Goal: Task Accomplishment & Management: Complete application form

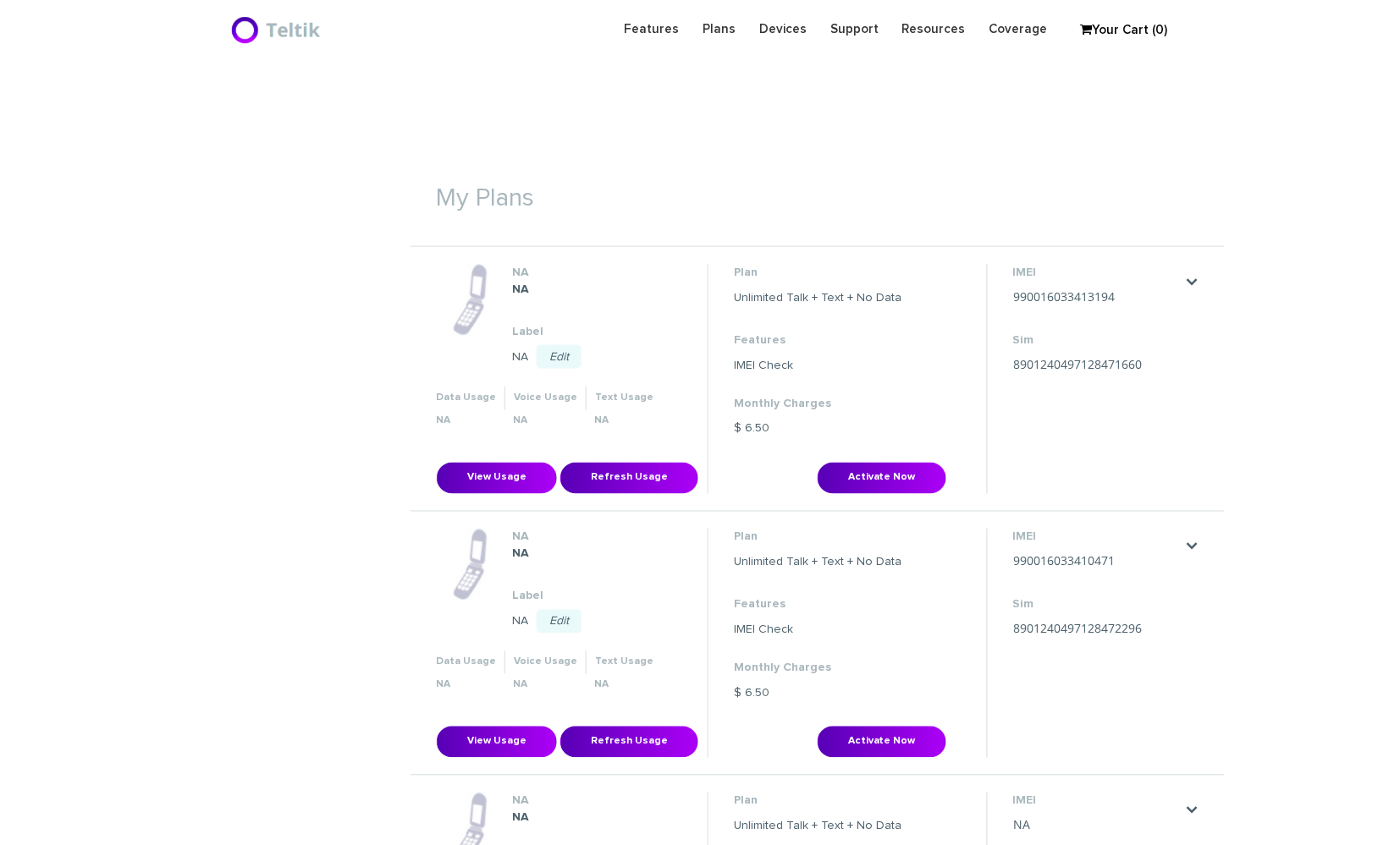
scroll to position [508, 0]
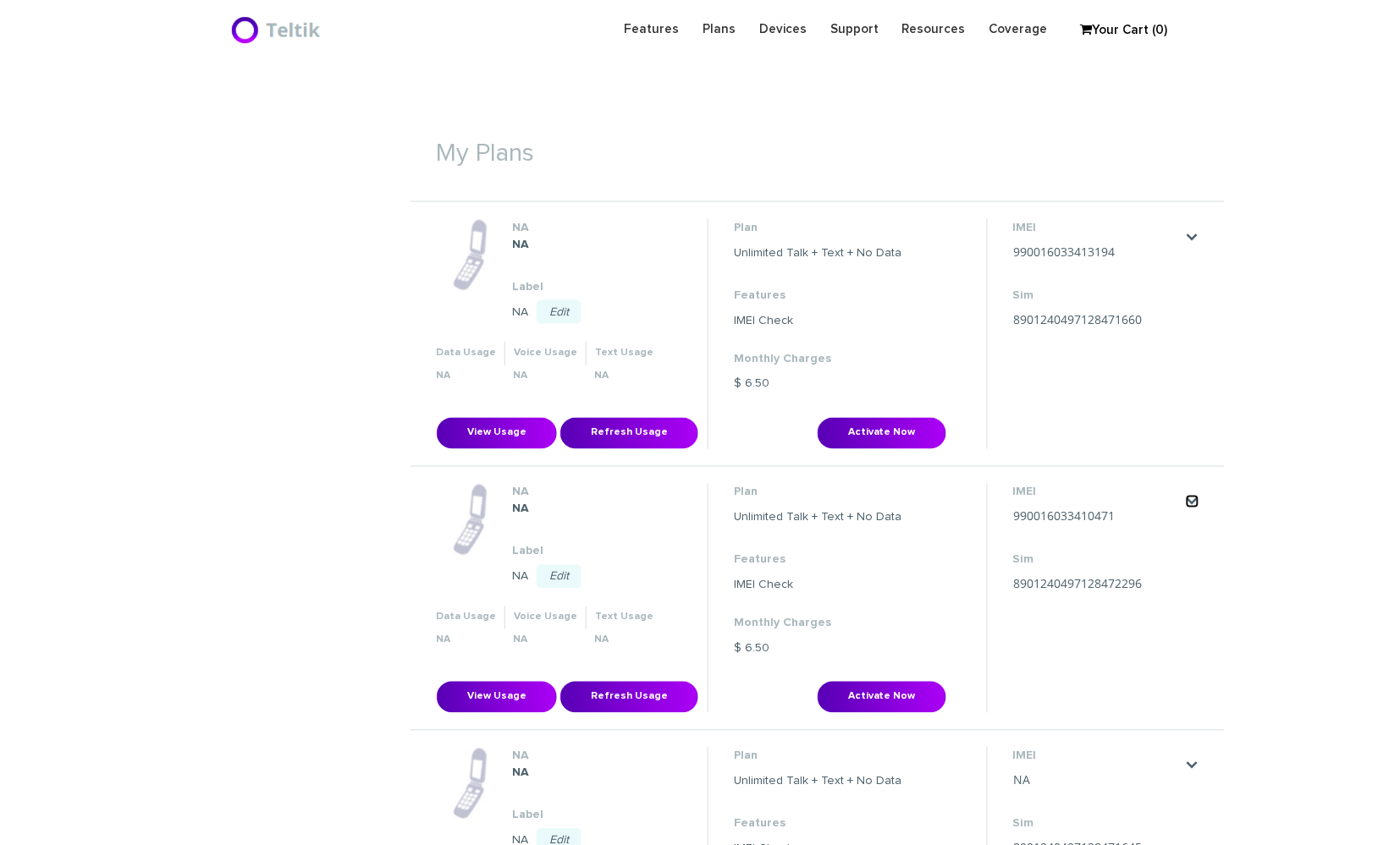
click at [1191, 498] on link "." at bounding box center [1192, 501] width 14 height 14
click at [1182, 535] on link "Activate Now" at bounding box center [1157, 534] width 63 height 10
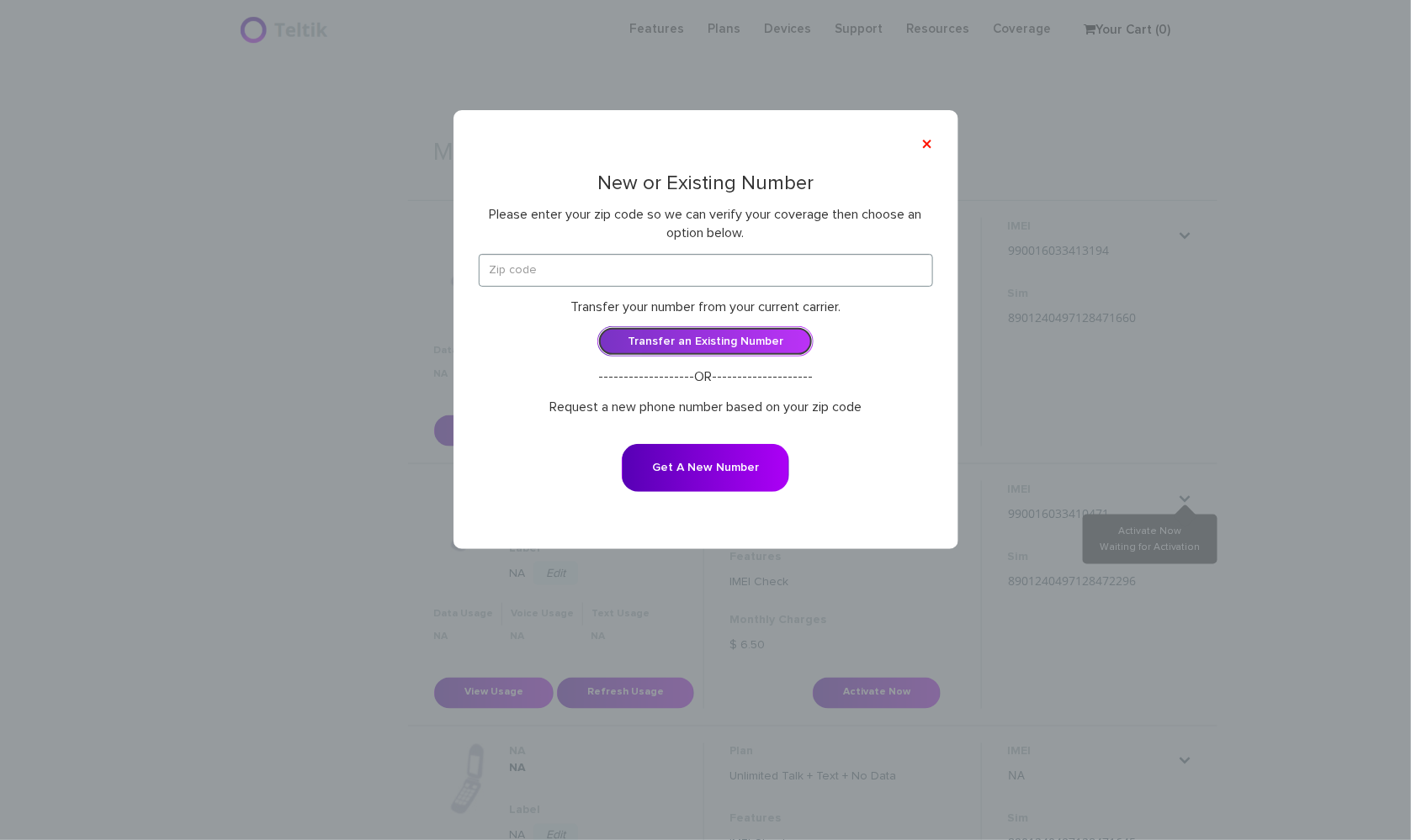
click at [745, 343] on link "Transfer an Existing Number" at bounding box center [706, 342] width 216 height 31
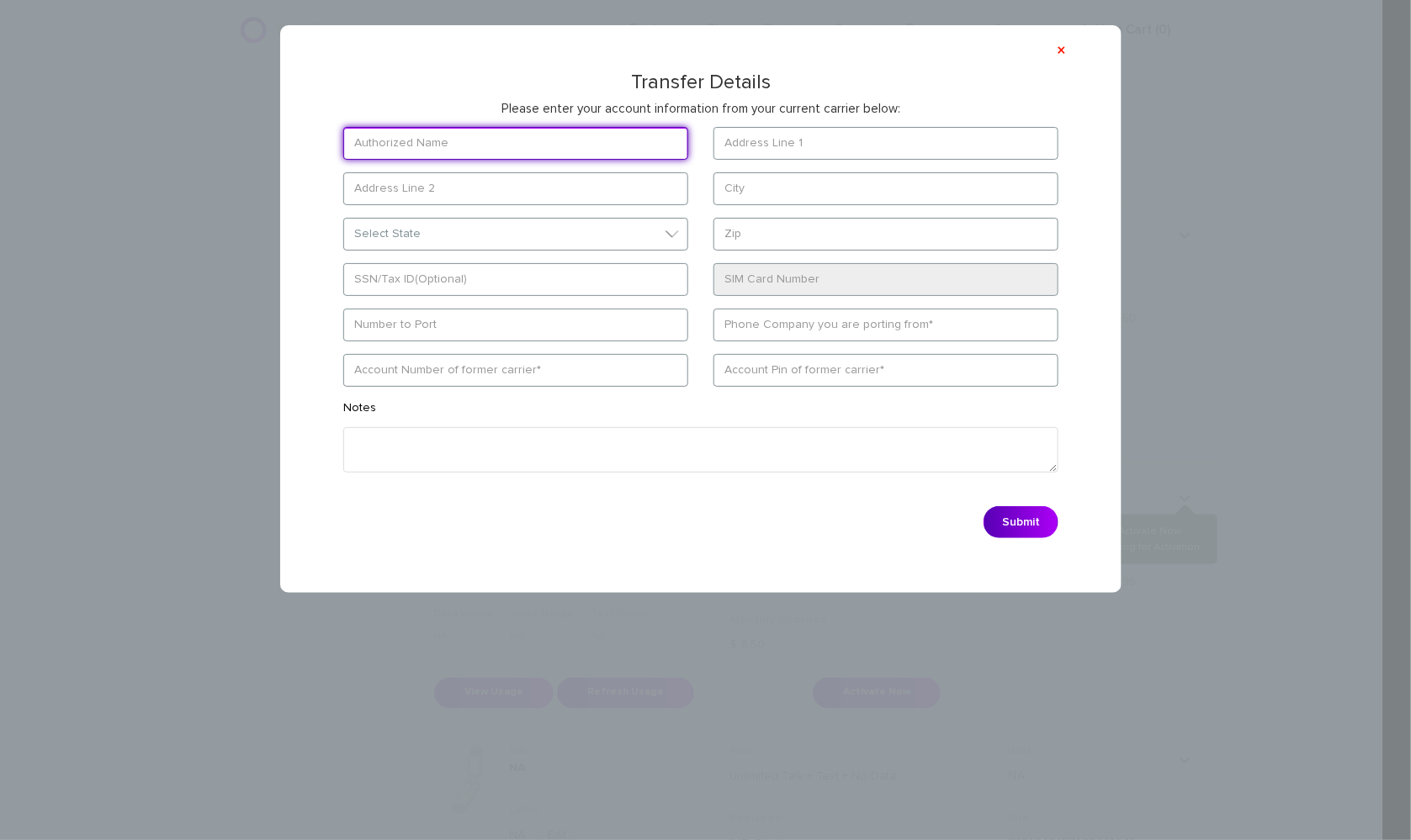
click at [405, 140] on input "text" at bounding box center [516, 143] width 345 height 32
paste input "[PERSON_NAME]"
type input "[PERSON_NAME]"
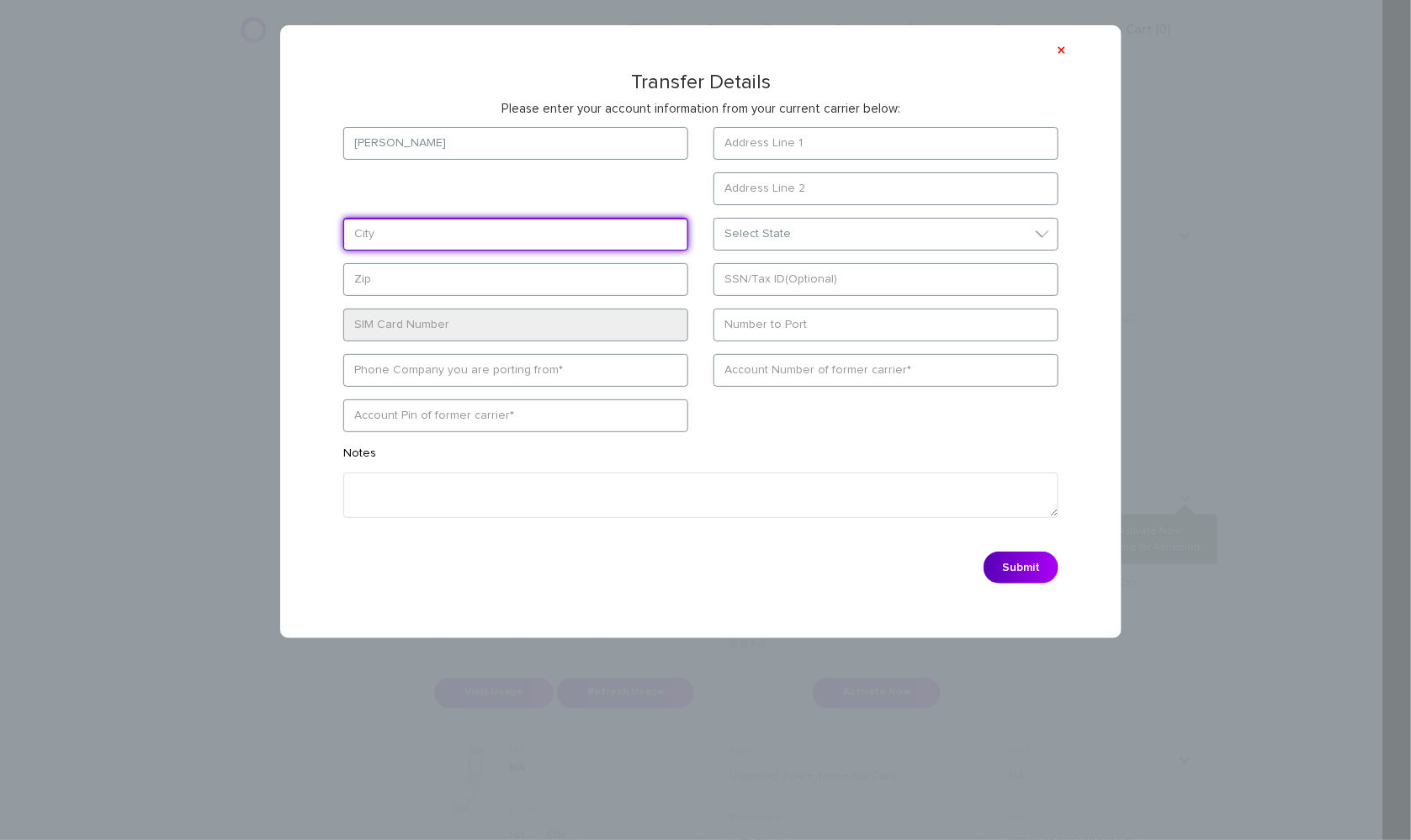
click at [458, 226] on input "text" at bounding box center [516, 234] width 345 height 32
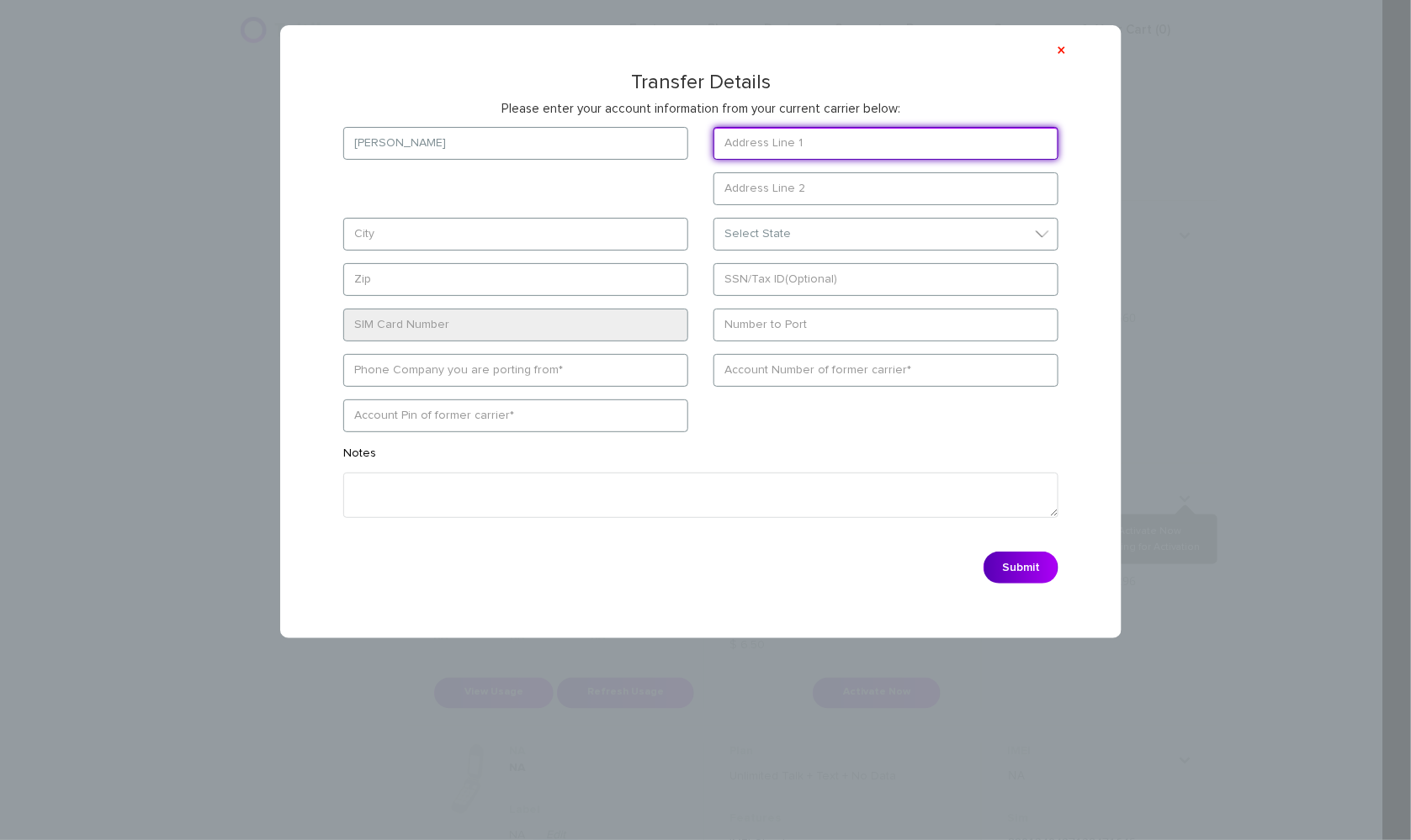
click at [817, 134] on input "text" at bounding box center [885, 143] width 345 height 32
paste input "[STREET_ADDRESS]"
type input "[STREET_ADDRESS]"
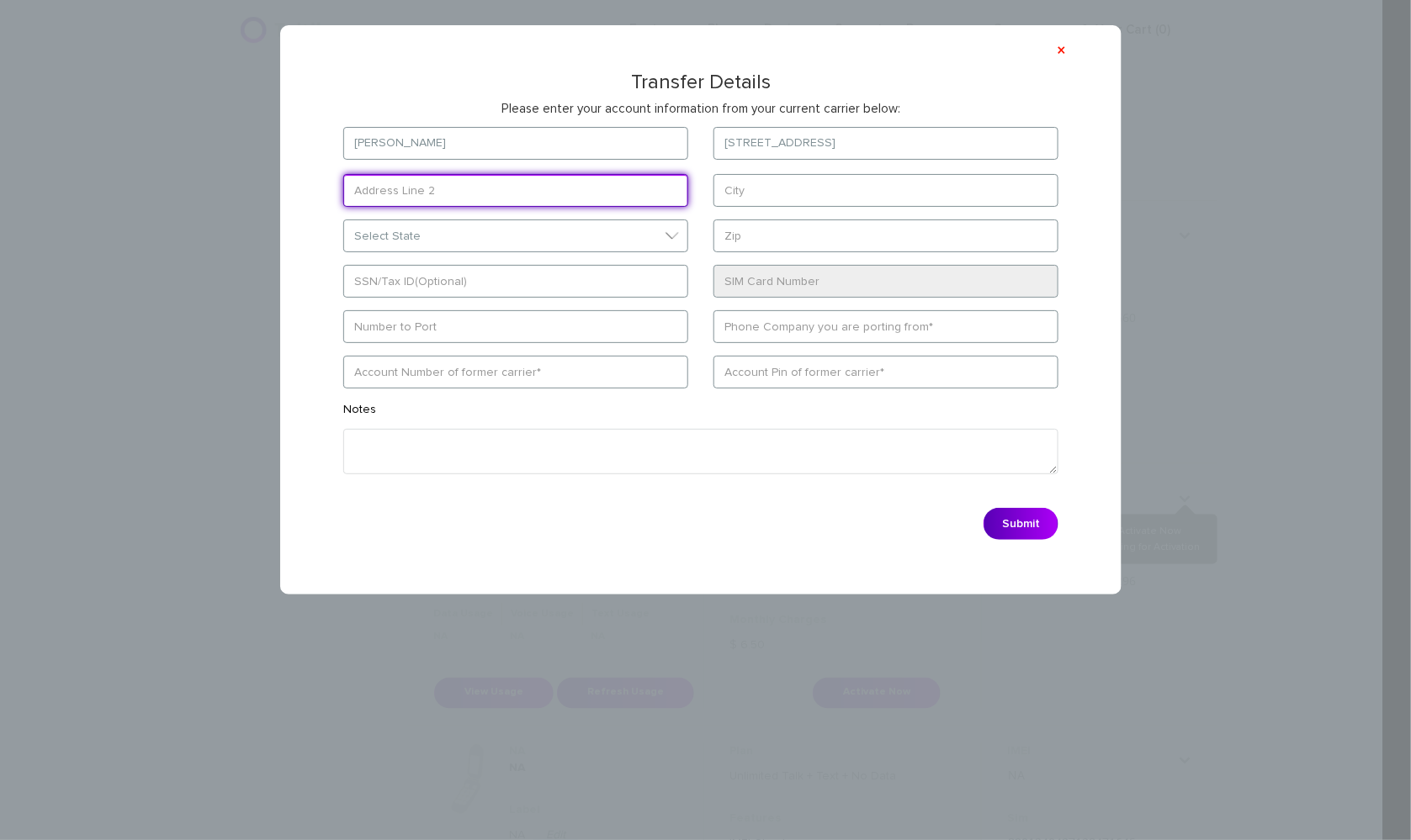
click at [475, 191] on input "text" at bounding box center [516, 190] width 345 height 32
paste input "[GEOGRAPHIC_DATA]"
type input "[GEOGRAPHIC_DATA]"
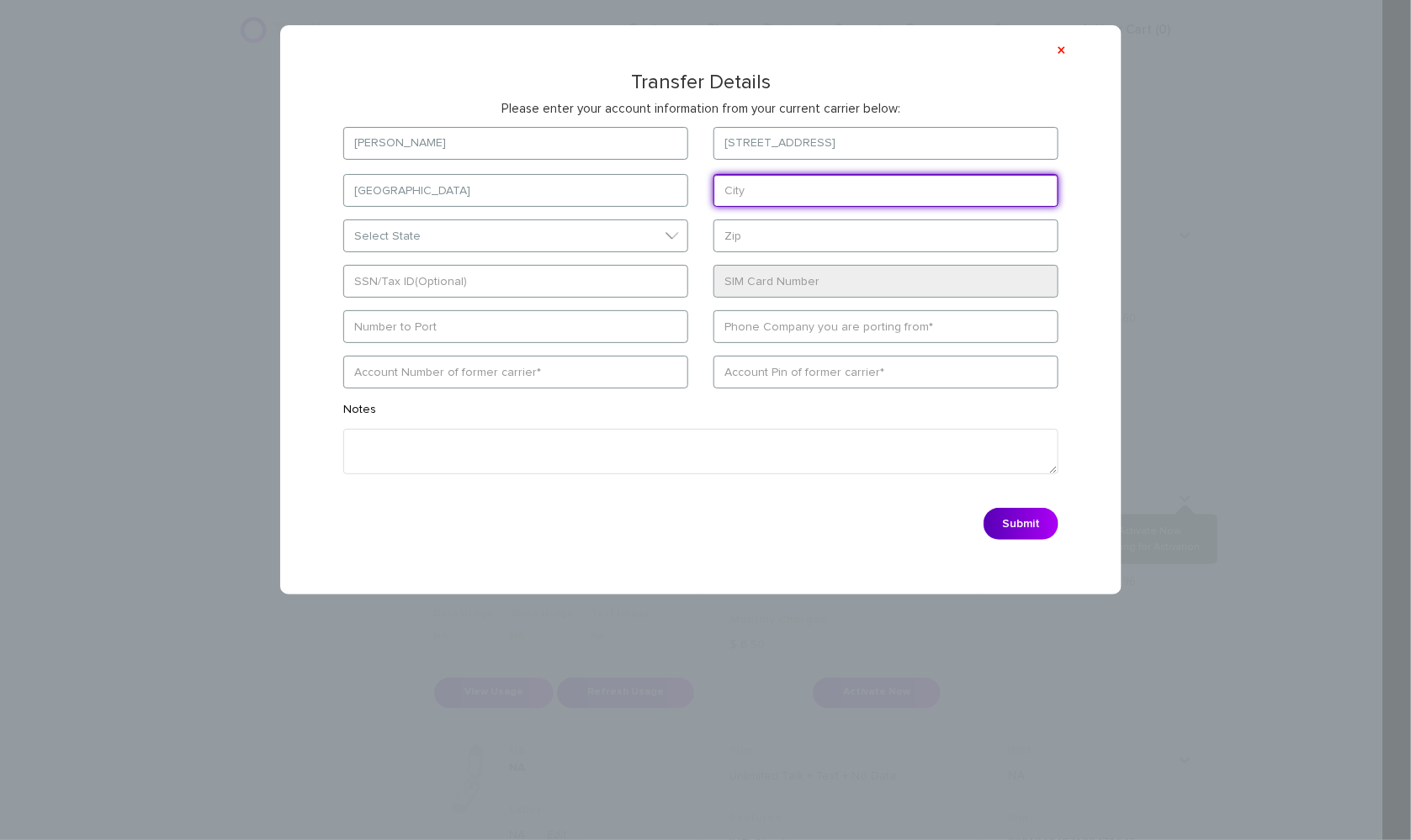
click at [769, 189] on input "text" at bounding box center [885, 190] width 345 height 32
paste input "[GEOGRAPHIC_DATA]"
type input "[GEOGRAPHIC_DATA]"
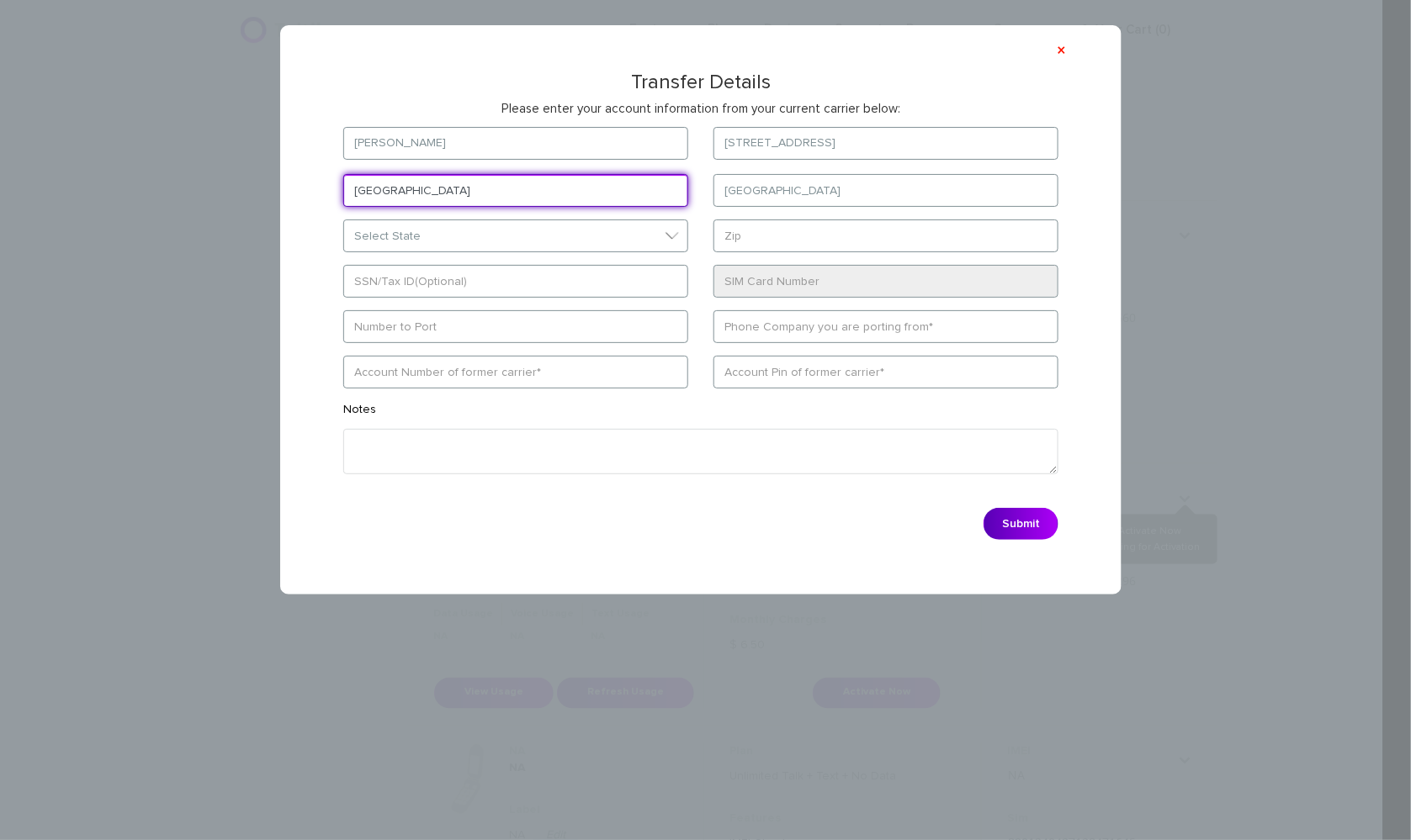
click at [514, 196] on input "[GEOGRAPHIC_DATA]" at bounding box center [516, 190] width 345 height 32
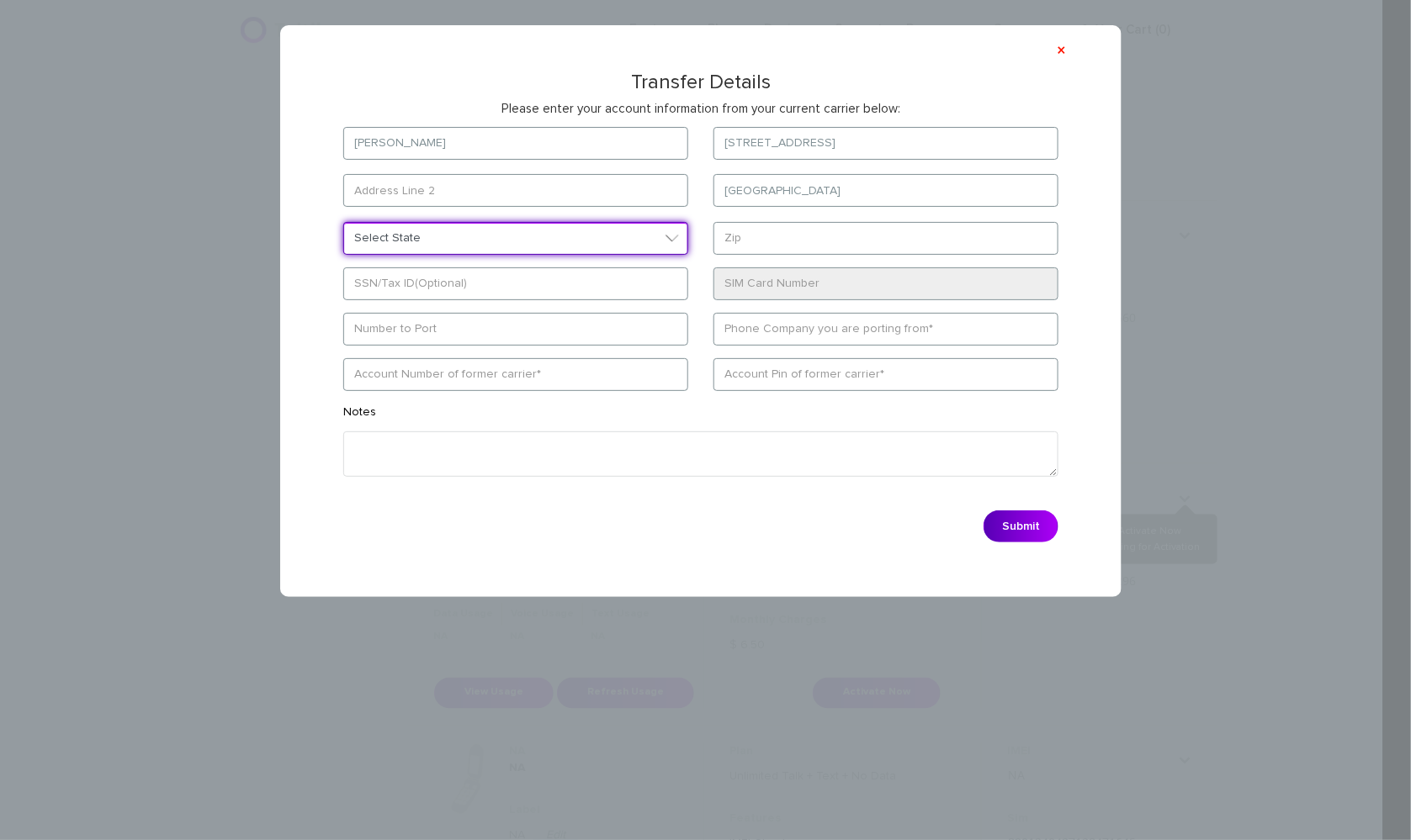
click at [432, 250] on select "Select State [US_STATE][GEOGRAPHIC_DATA] [US_STATE] [US_STATE] [US_STATE] [US_S…" at bounding box center [516, 238] width 345 height 32
select select "IN"
click at [344, 222] on select "Select State [US_STATE][GEOGRAPHIC_DATA] [US_STATE] [US_STATE] [US_STATE] [US_S…" at bounding box center [516, 238] width 345 height 32
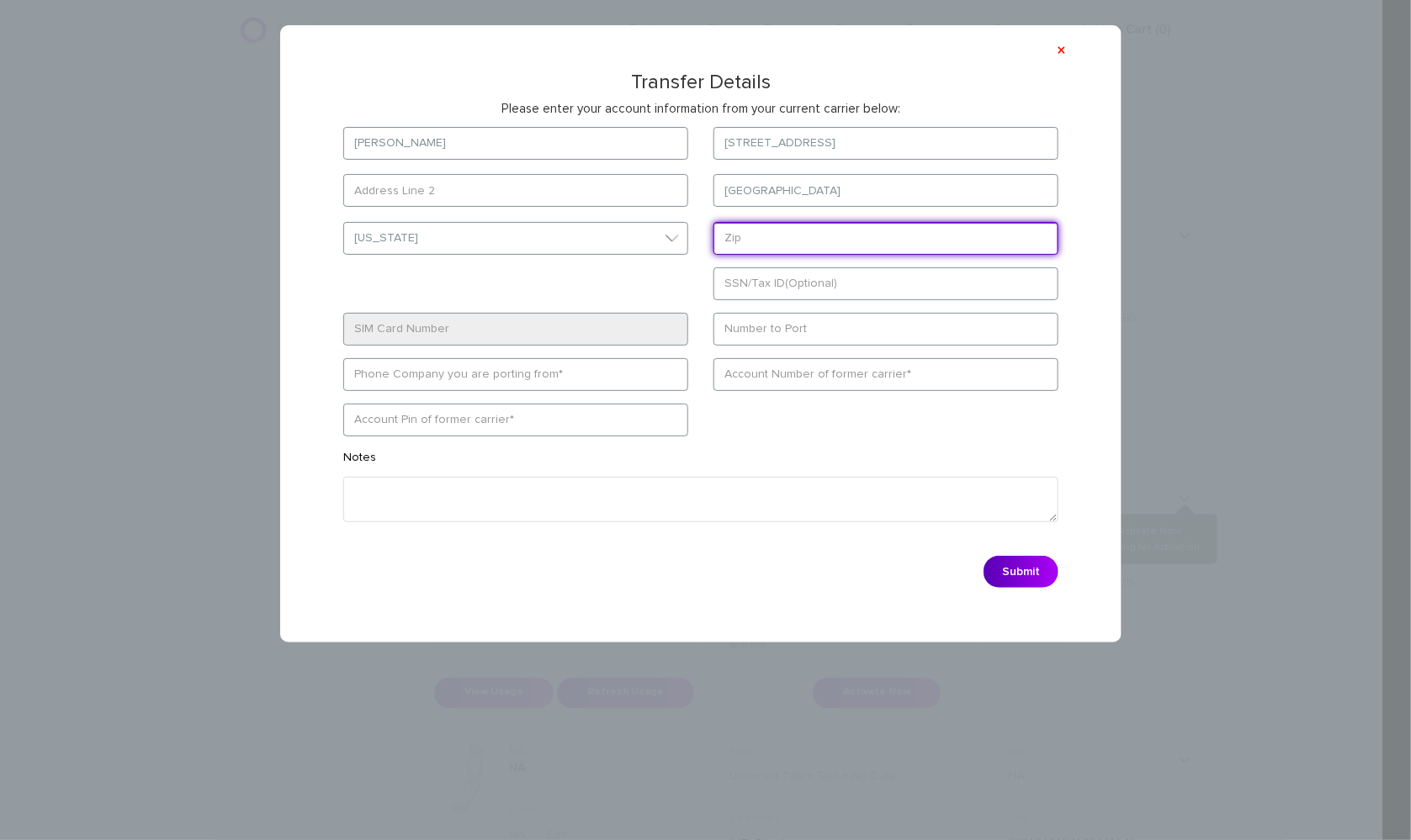
click at [811, 245] on input "text" at bounding box center [885, 238] width 345 height 32
paste input "46614"
type input "46614"
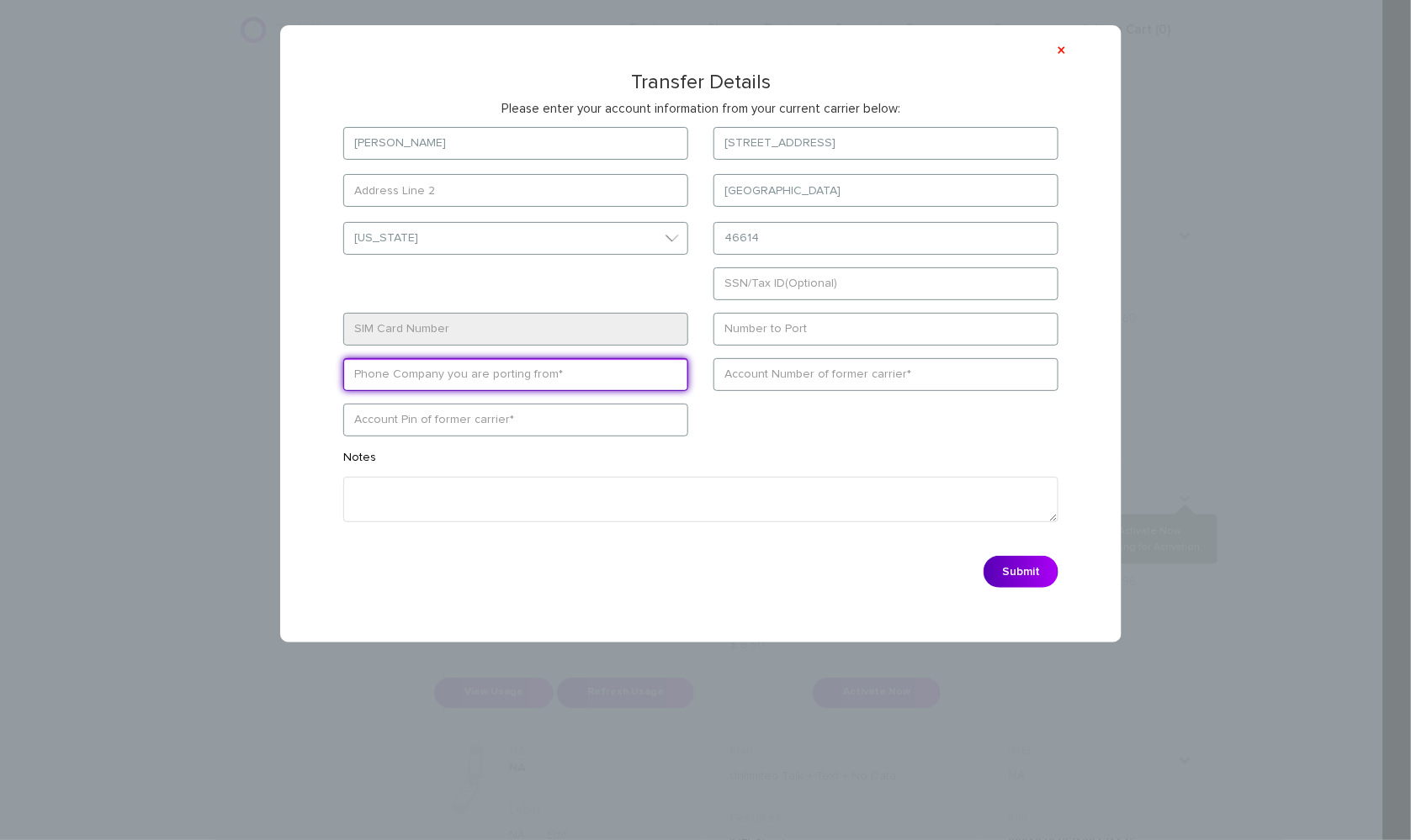
click at [468, 381] on form "[PERSON_NAME] [STREET_ADDRESS] [GEOGRAPHIC_DATA] Select State [US_STATE][GEOGRA…" at bounding box center [701, 361] width 765 height 470
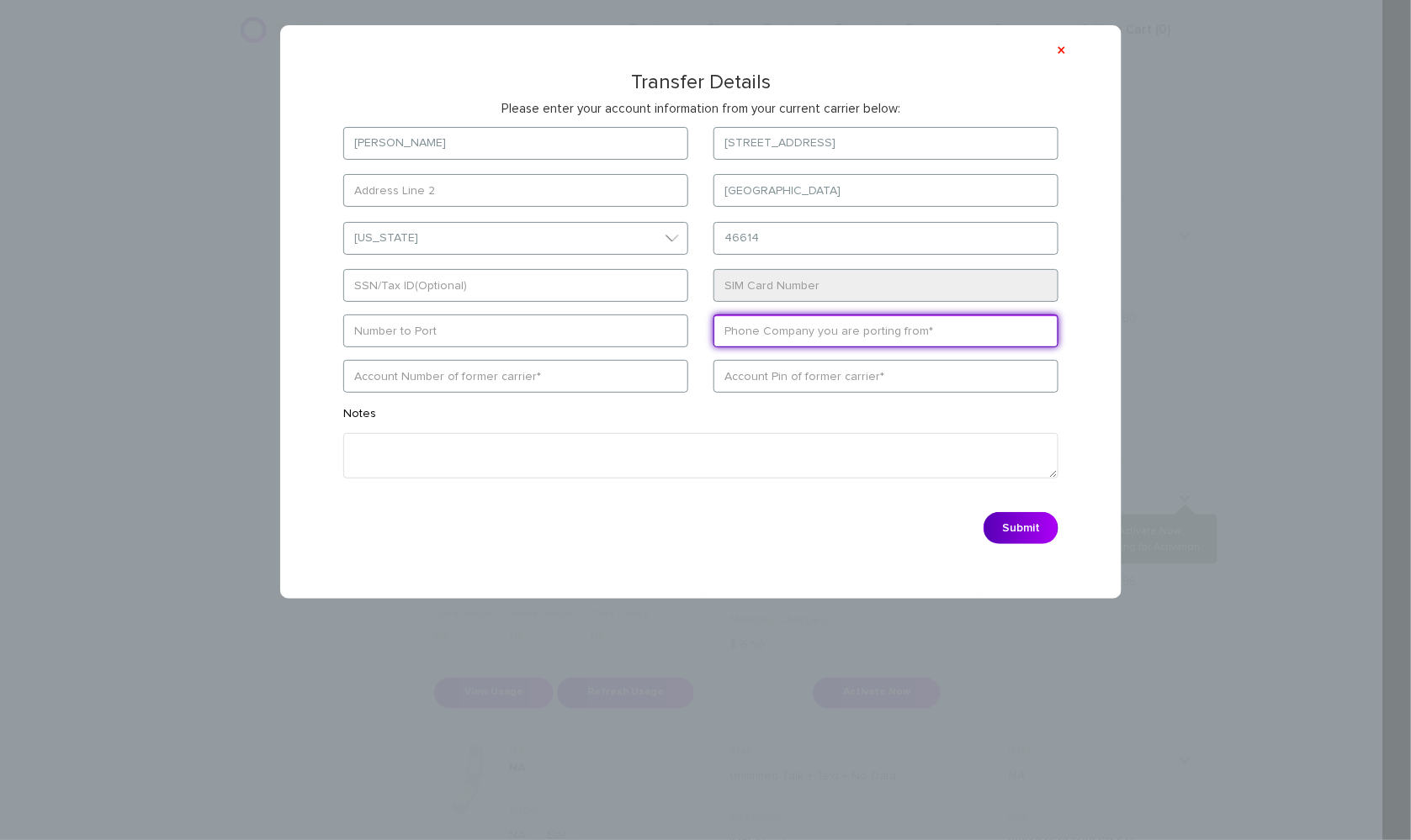
click at [827, 332] on input "text" at bounding box center [885, 331] width 345 height 32
type input "WING"
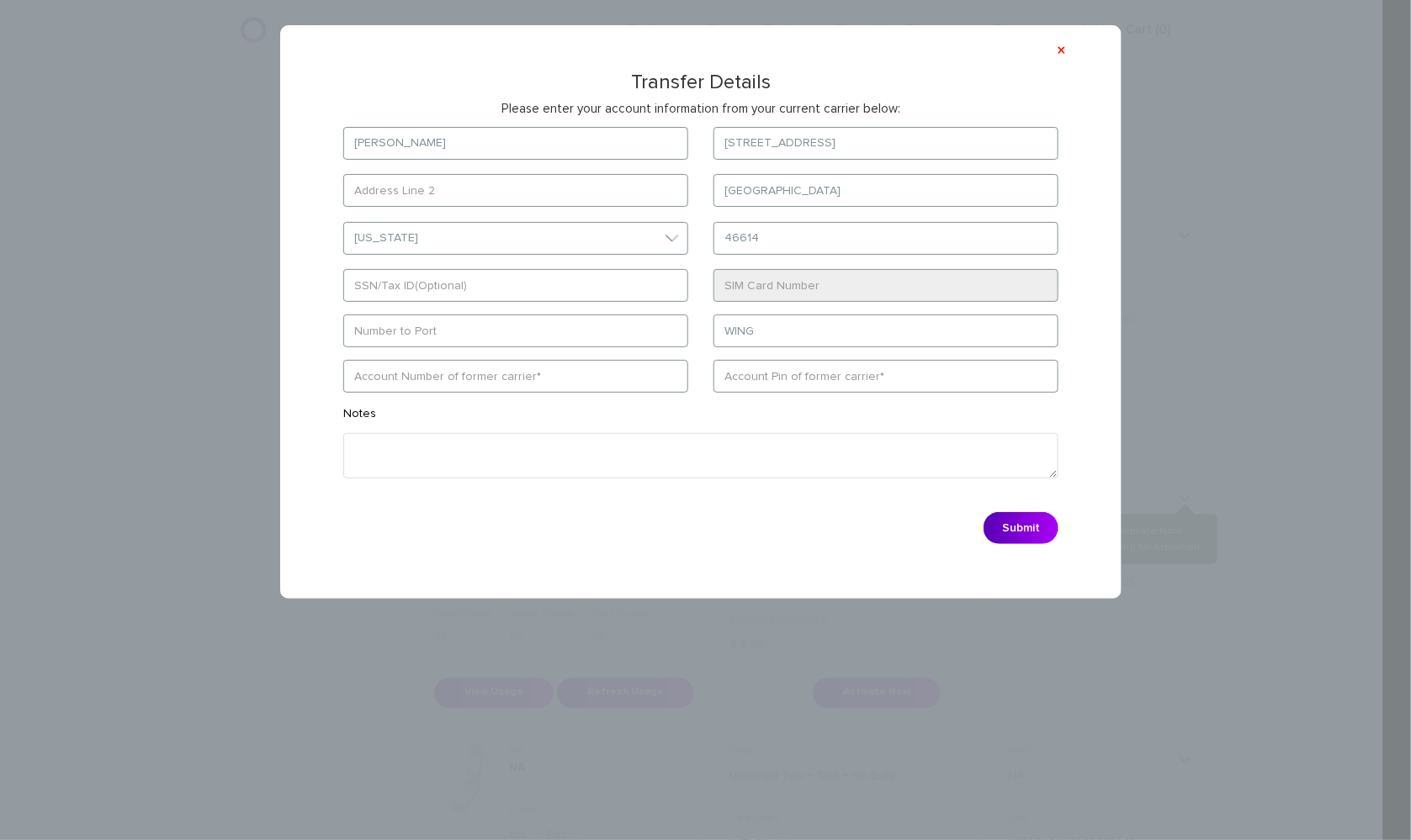
click at [1067, 49] on div "× Transfer Details Please enter your account information from your current carr…" at bounding box center [701, 312] width 841 height 574
click at [1059, 49] on button "×" at bounding box center [1061, 51] width 9 height 18
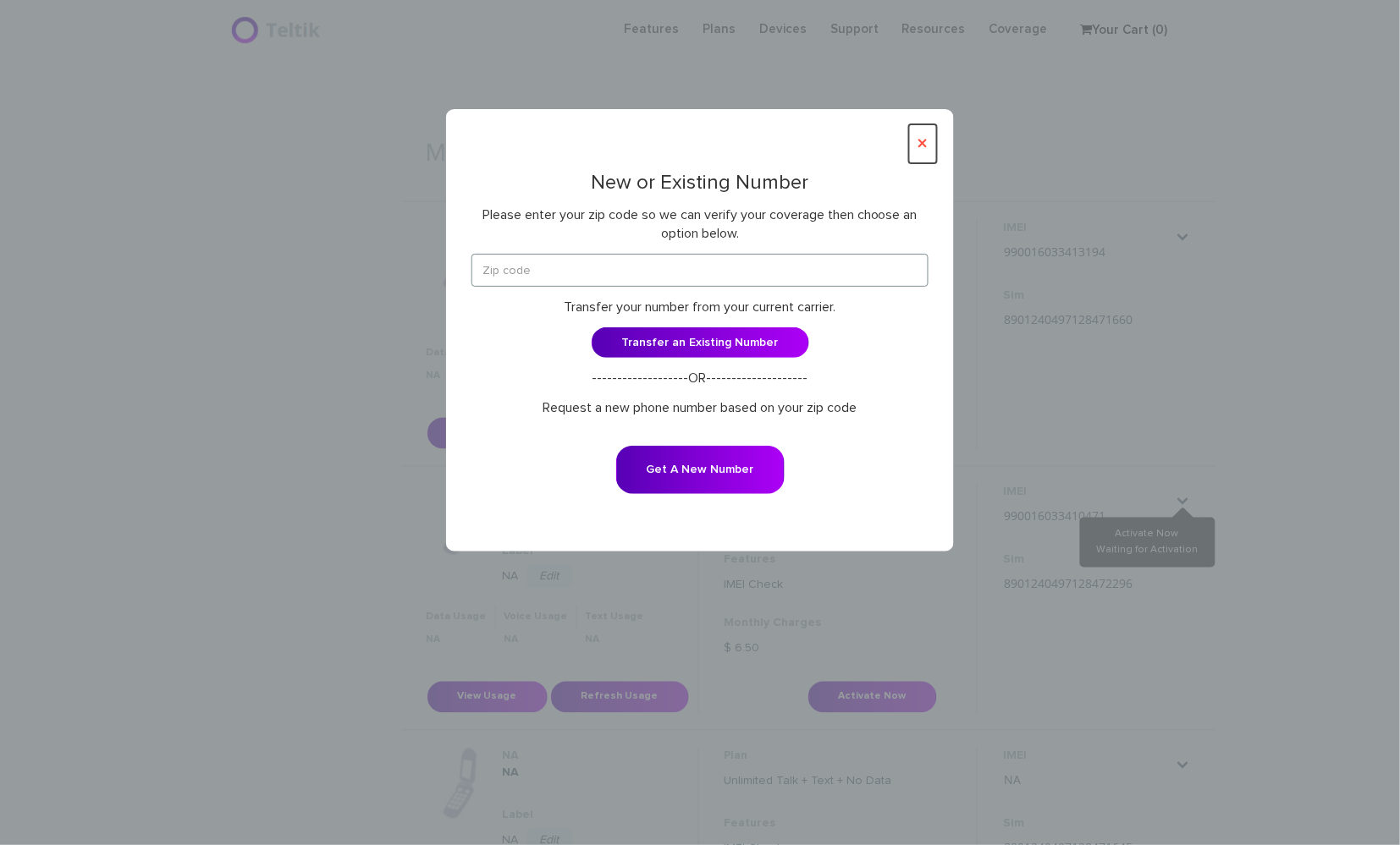
click at [926, 141] on button "×" at bounding box center [922, 143] width 28 height 39
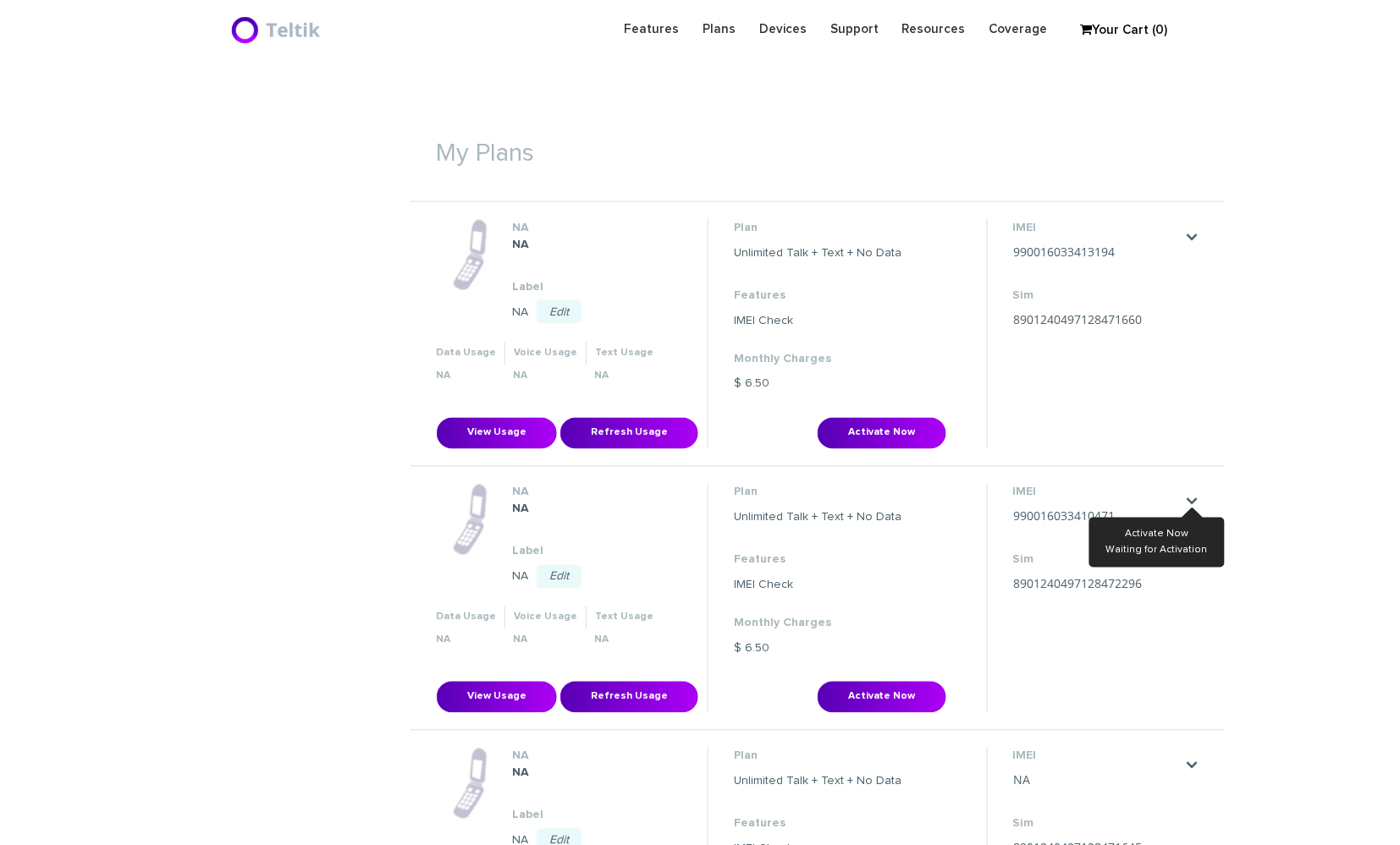
click at [1195, 230] on link "." at bounding box center [1192, 237] width 14 height 14
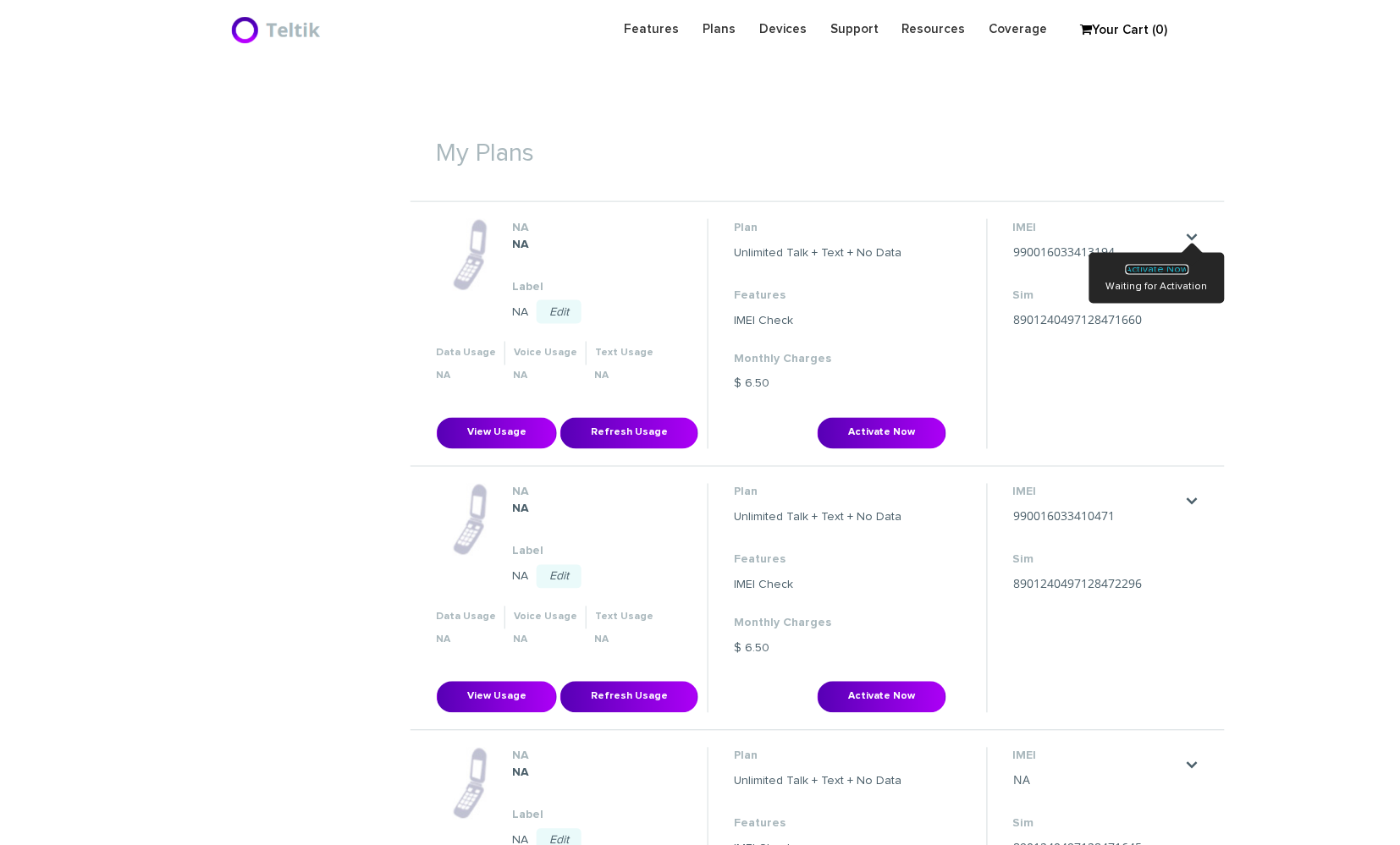
click at [1175, 267] on link "Activate Now" at bounding box center [1157, 269] width 63 height 10
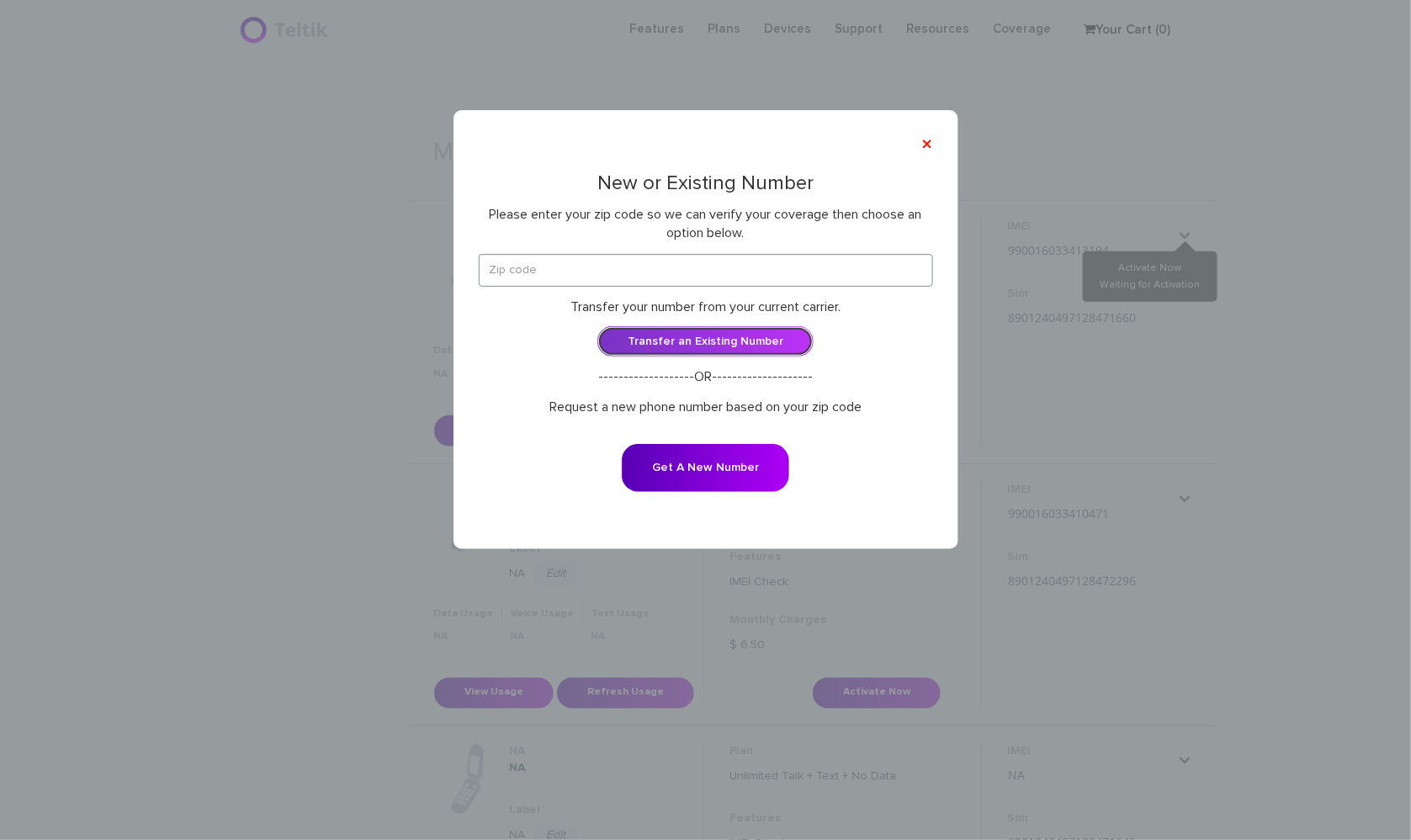
click at [710, 336] on link "Transfer an Existing Number" at bounding box center [706, 342] width 216 height 31
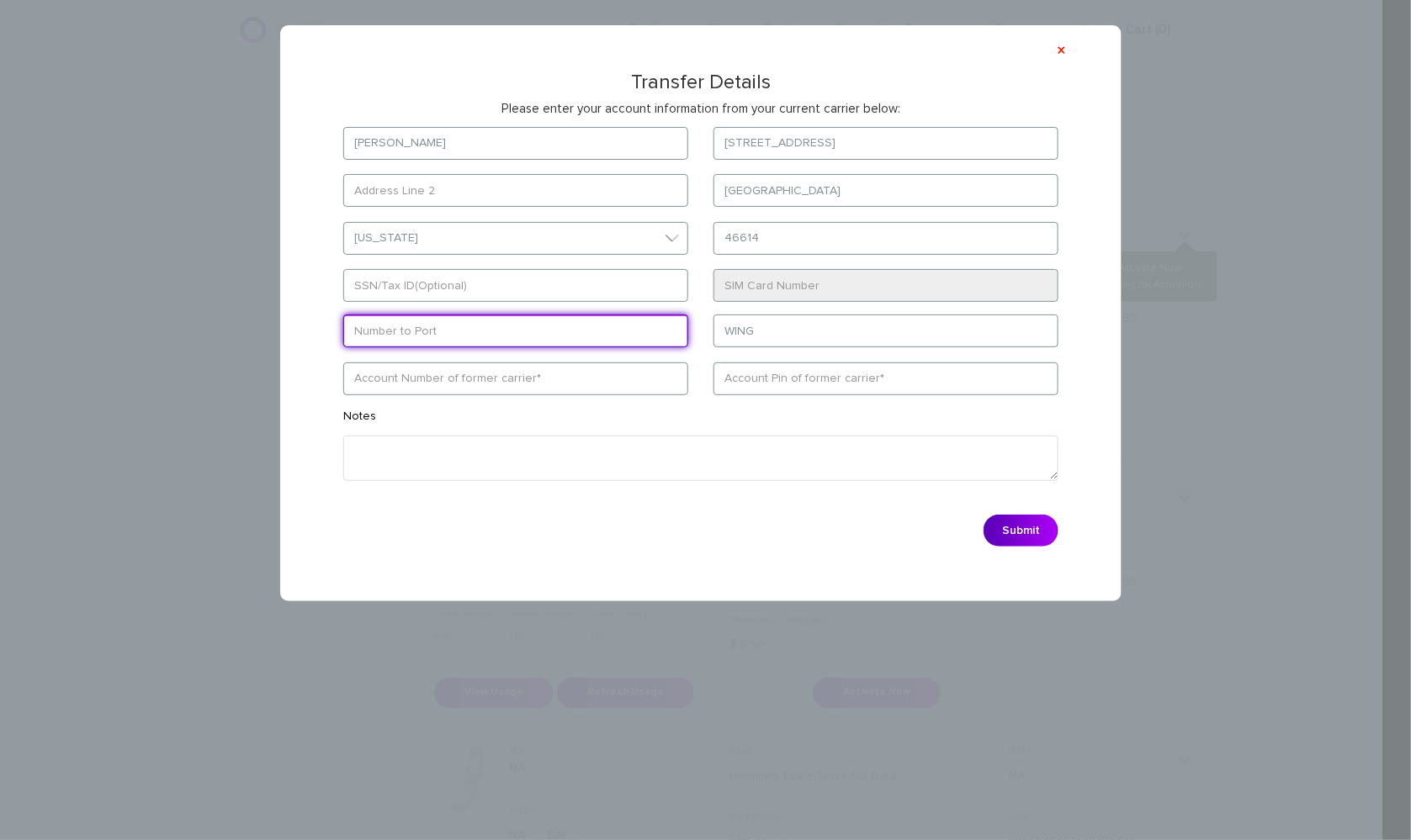
click at [486, 333] on input "text" at bounding box center [516, 331] width 345 height 32
click at [416, 337] on input "text" at bounding box center [516, 331] width 345 height 32
paste input "5745246177"
type input "5745246177"
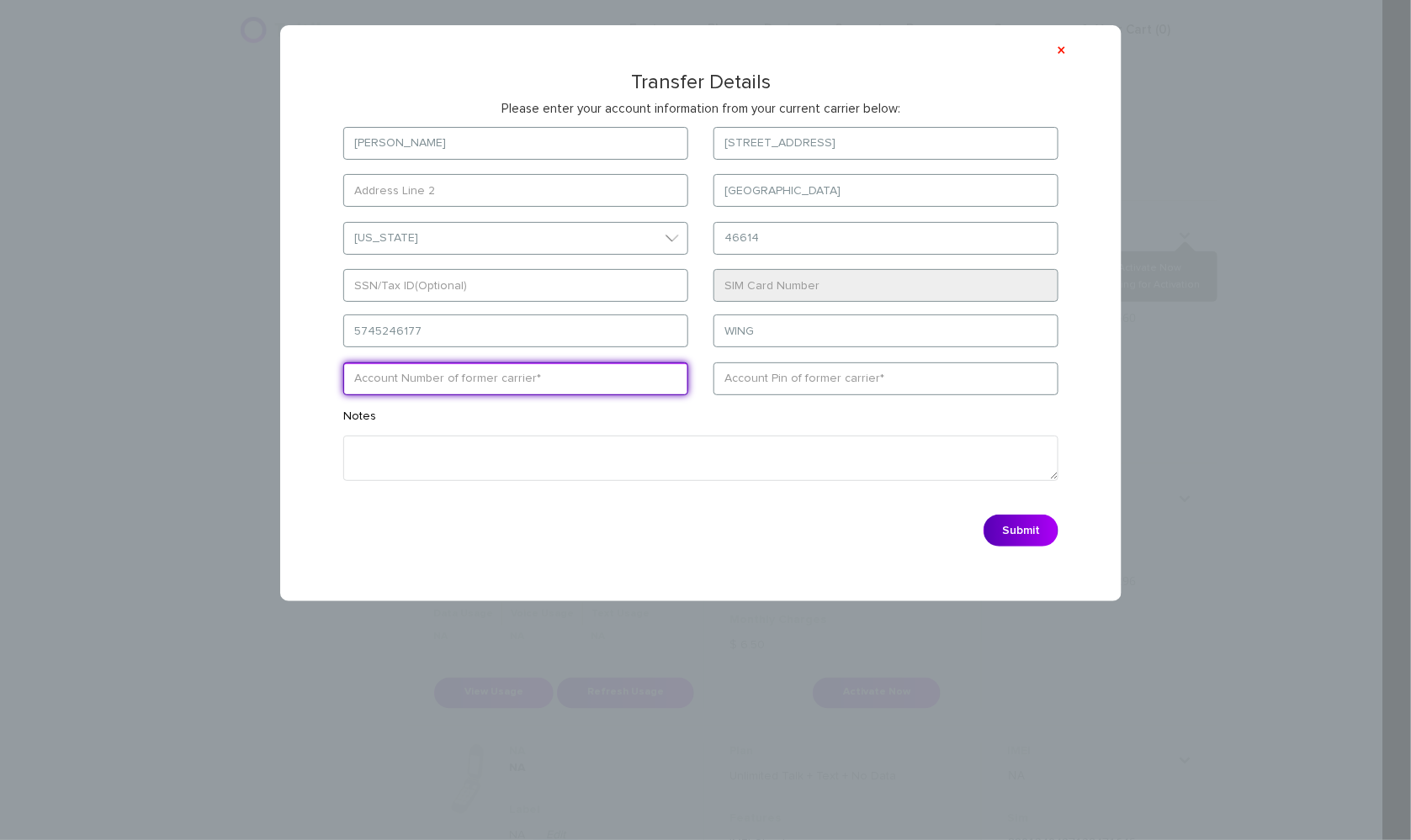
click at [413, 362] on input "text" at bounding box center [516, 379] width 345 height 32
paste input "990006158760040"
type input "990006158760040"
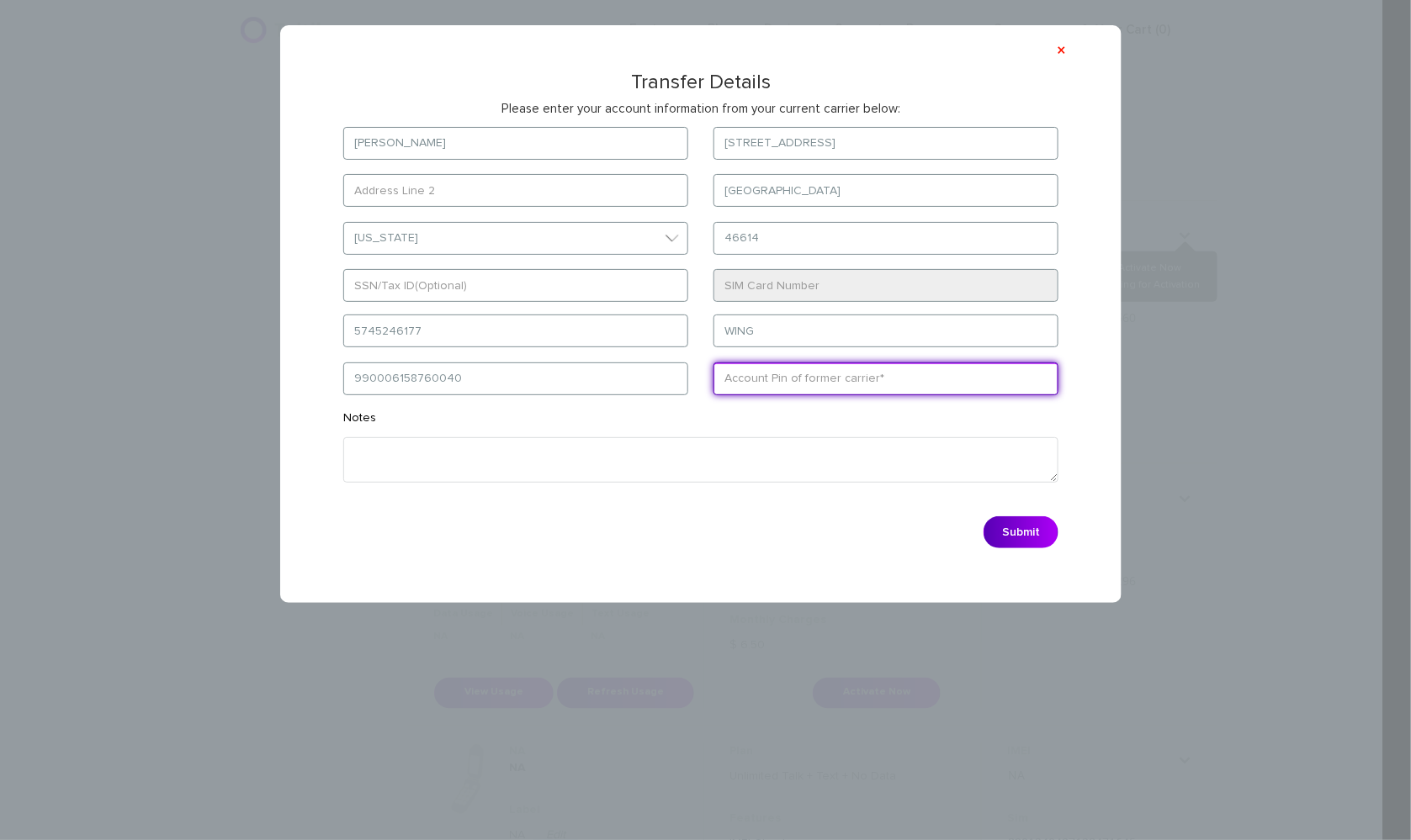
click at [852, 378] on input "text" at bounding box center [885, 379] width 345 height 32
paste input "5043"
type input "5043"
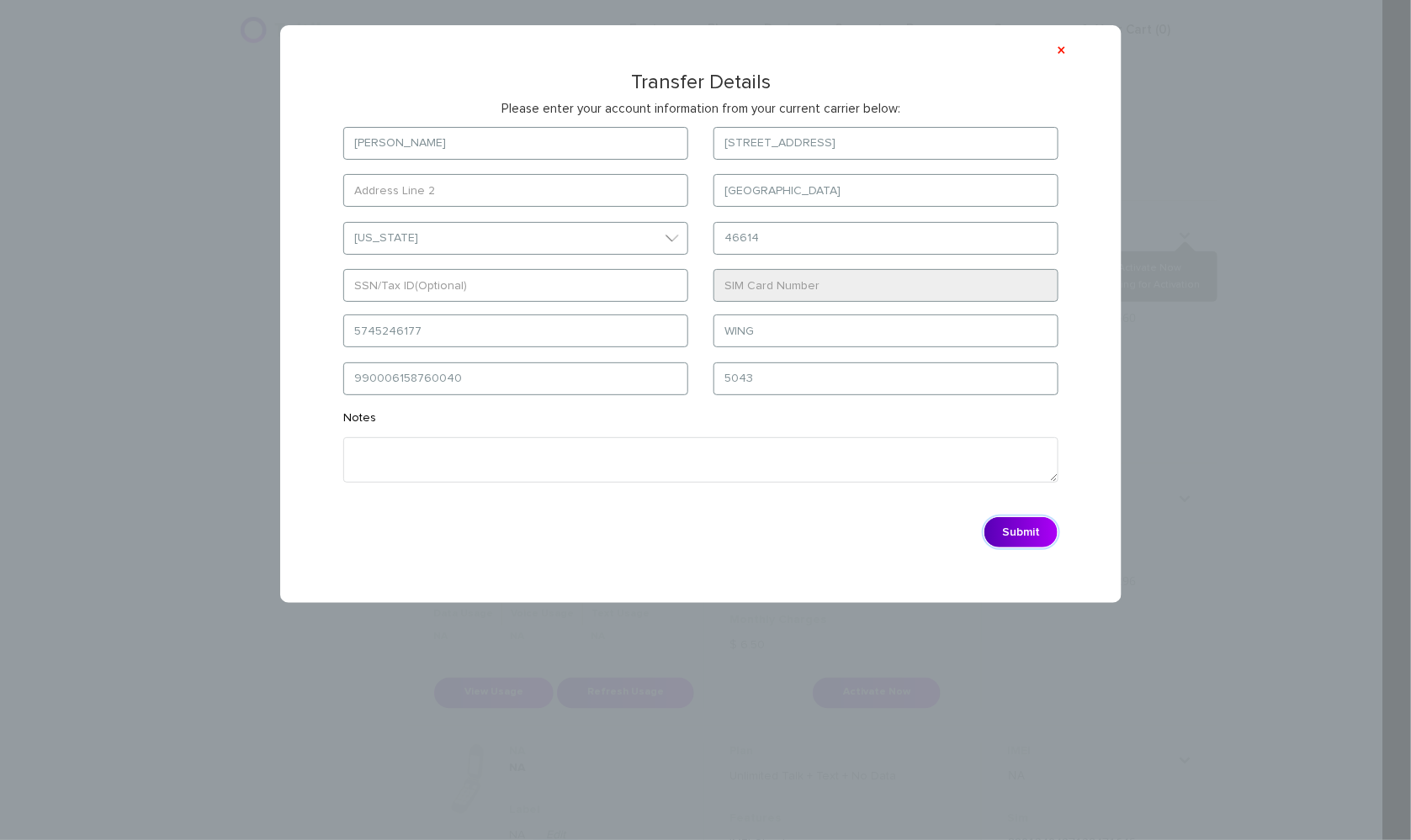
click at [1037, 532] on button "Submit" at bounding box center [1021, 532] width 75 height 32
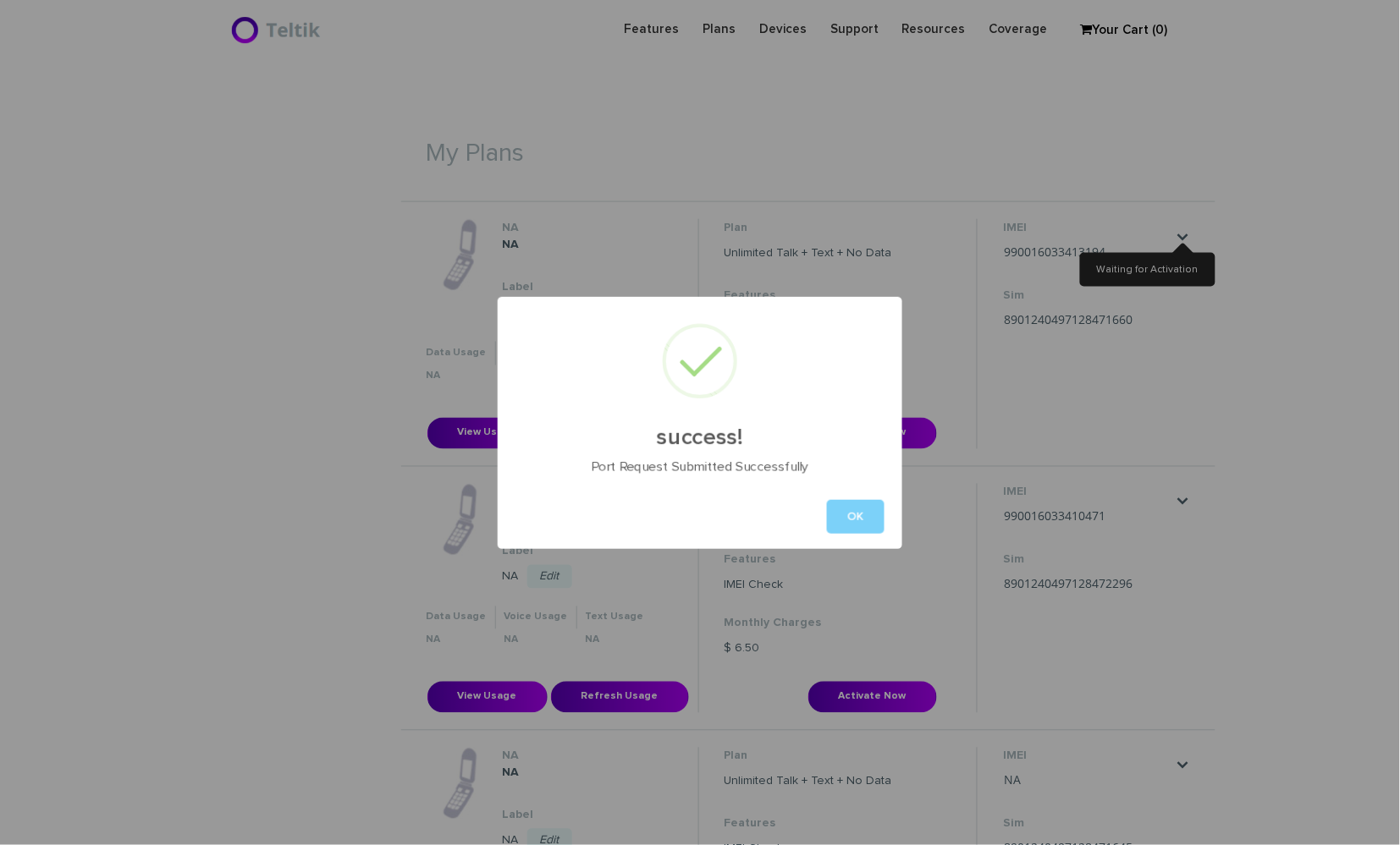
click at [1318, 374] on div "success! Port Request Submitted Successfully OK" at bounding box center [700, 422] width 1400 height 845
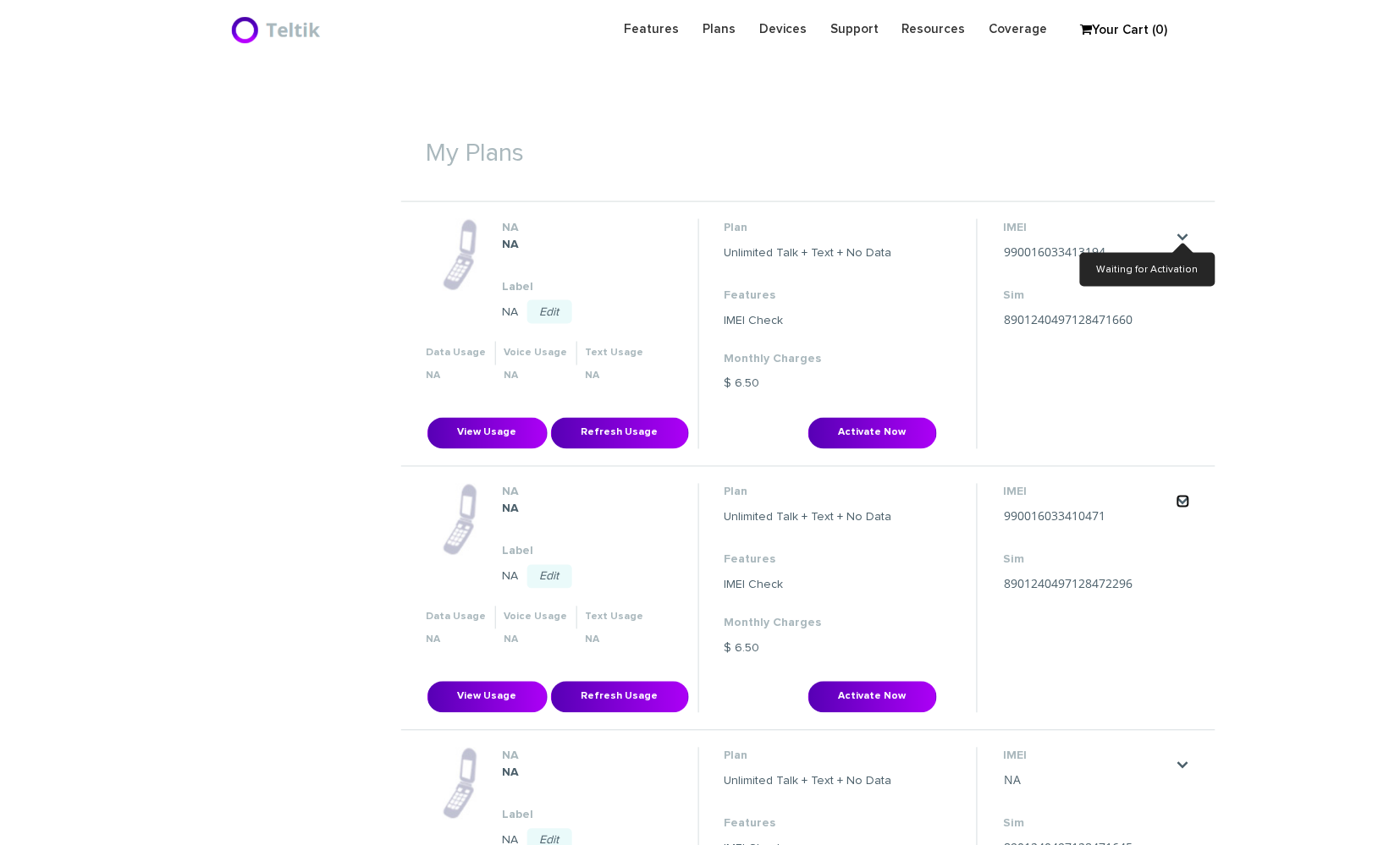
click at [1182, 497] on link "." at bounding box center [1182, 501] width 14 height 14
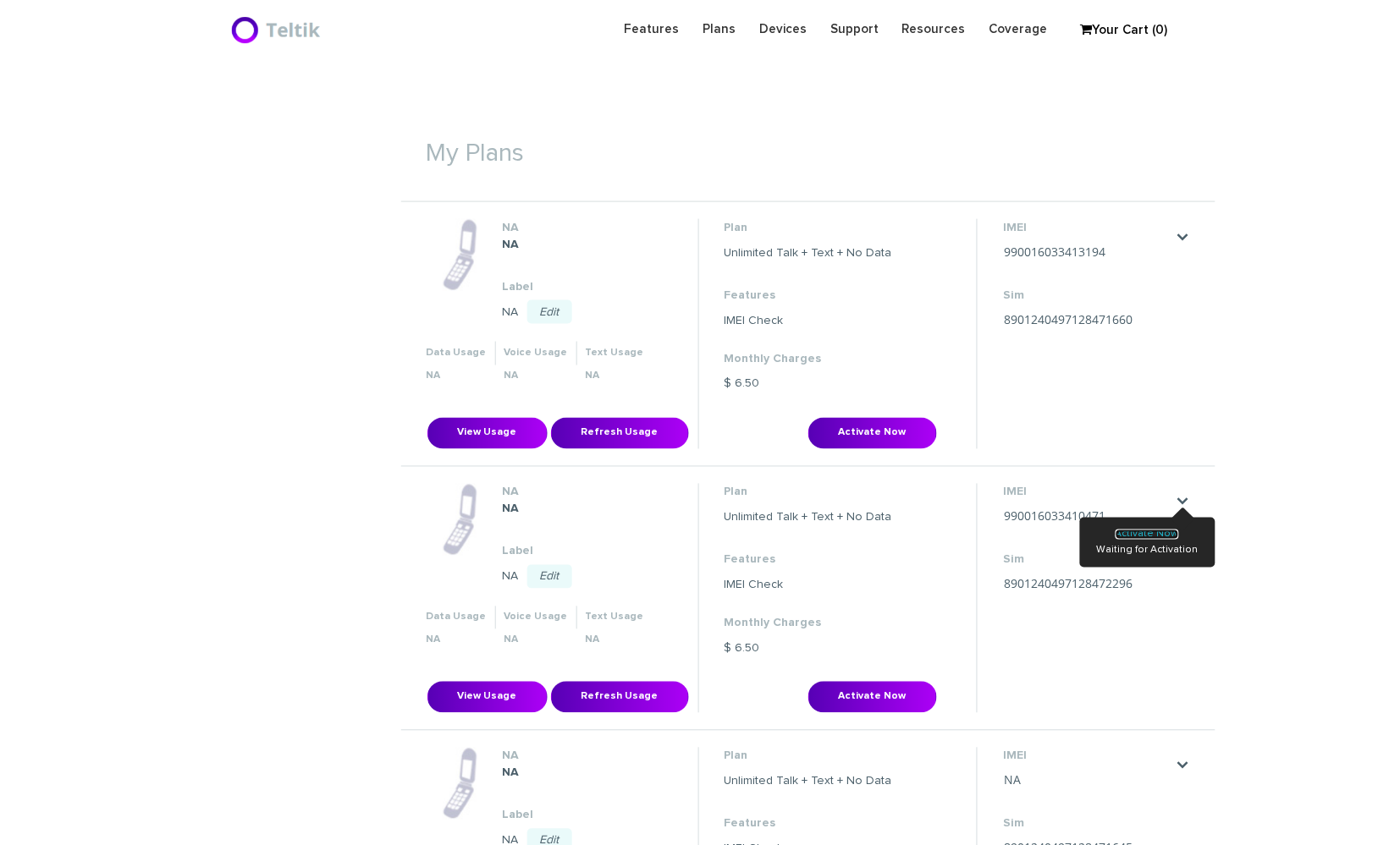
click at [1162, 532] on link "Activate Now" at bounding box center [1147, 534] width 63 height 10
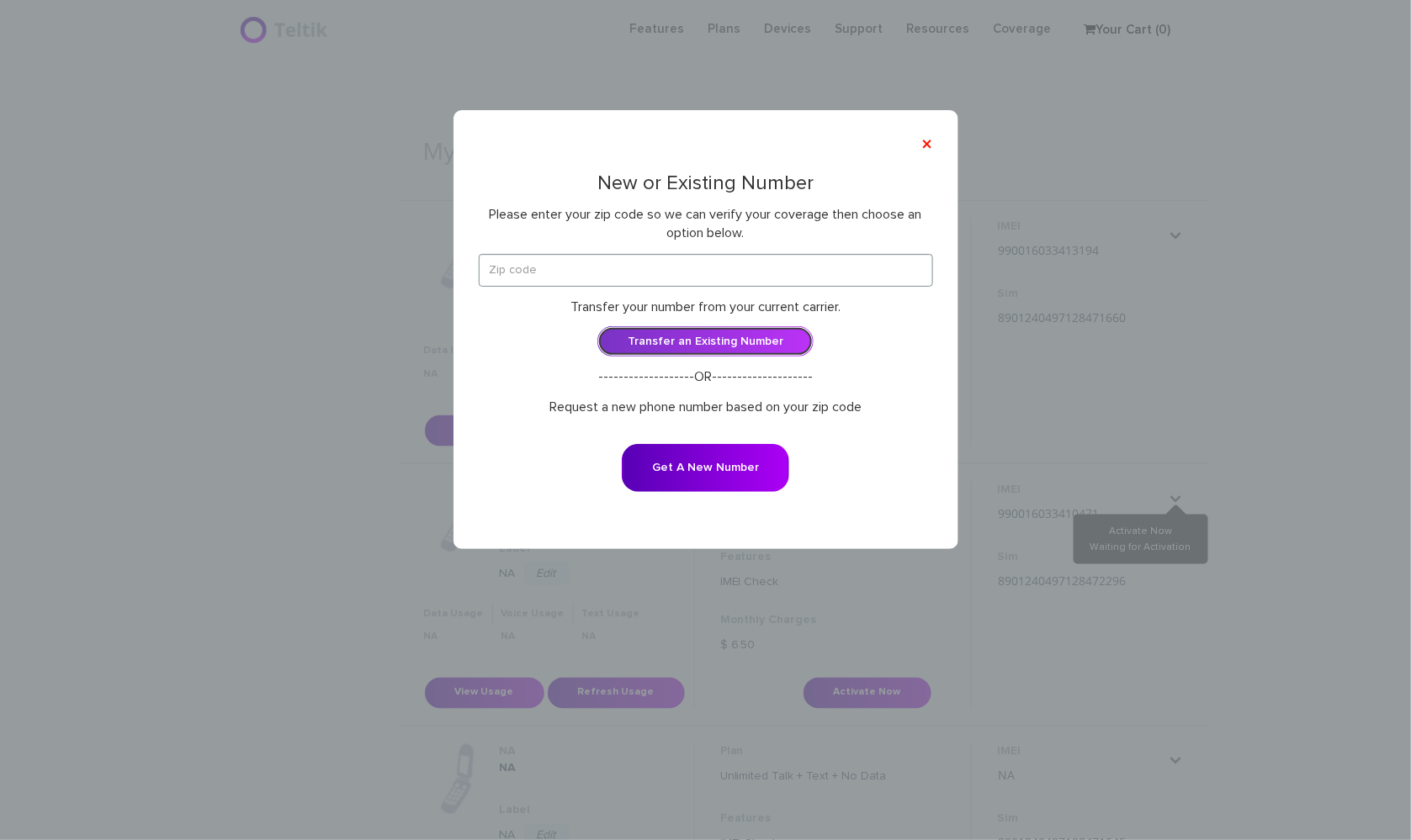
click at [708, 347] on link "Transfer an Existing Number" at bounding box center [706, 342] width 216 height 31
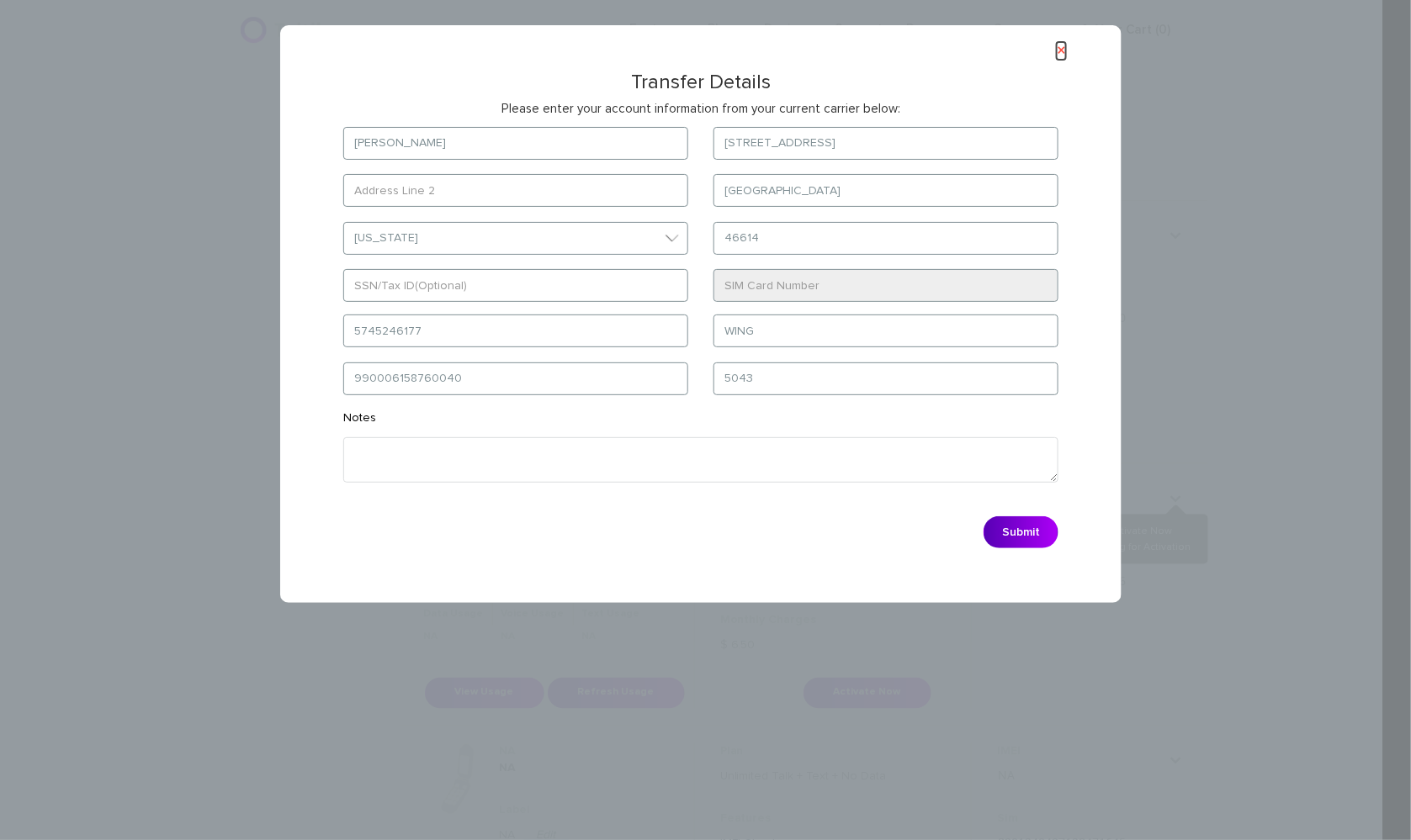
click at [1057, 47] on button "×" at bounding box center [1061, 51] width 9 height 18
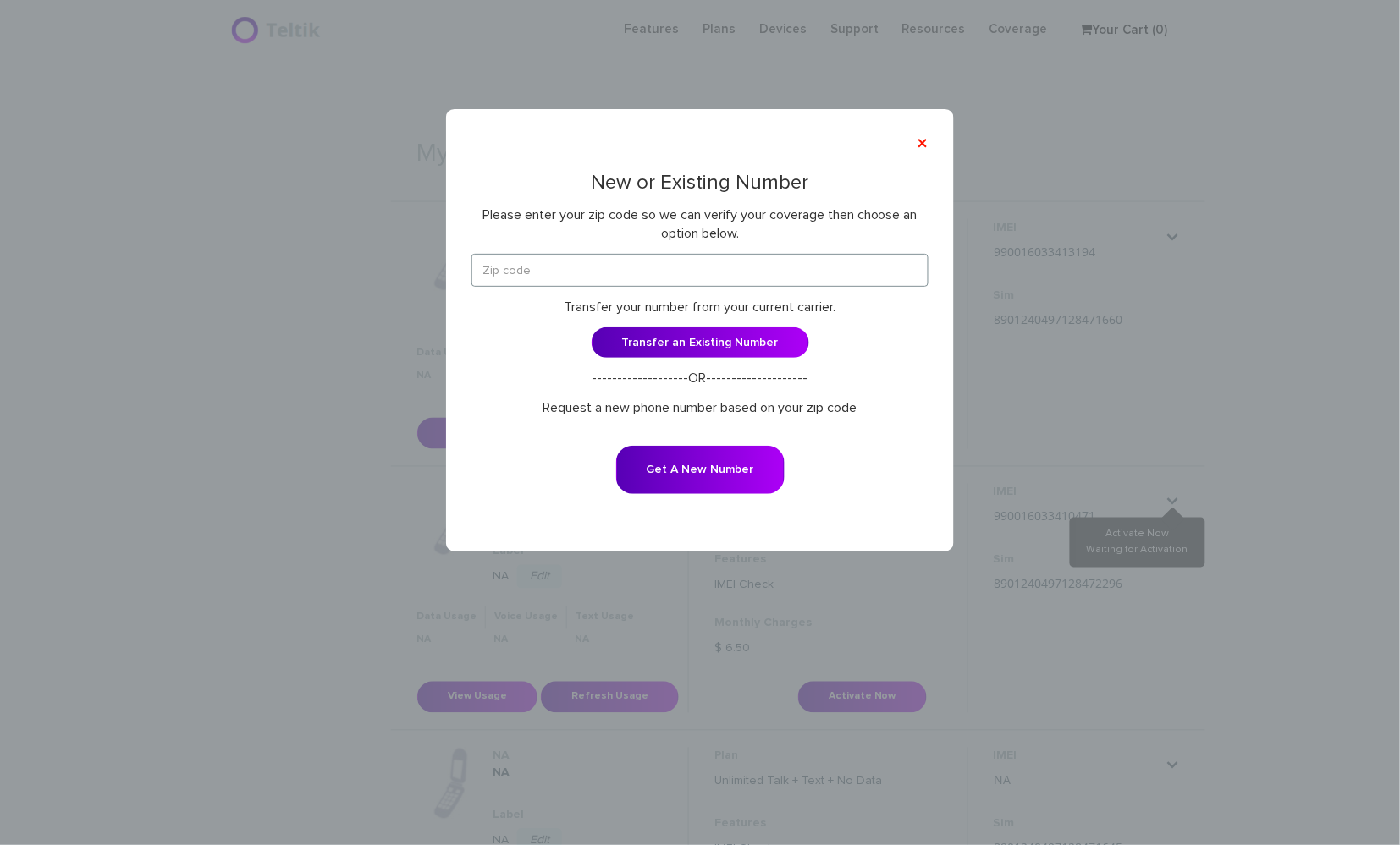
click at [1297, 271] on div "× New or Existing Number Please enter your zip code so we can verify your cover…" at bounding box center [700, 422] width 1400 height 845
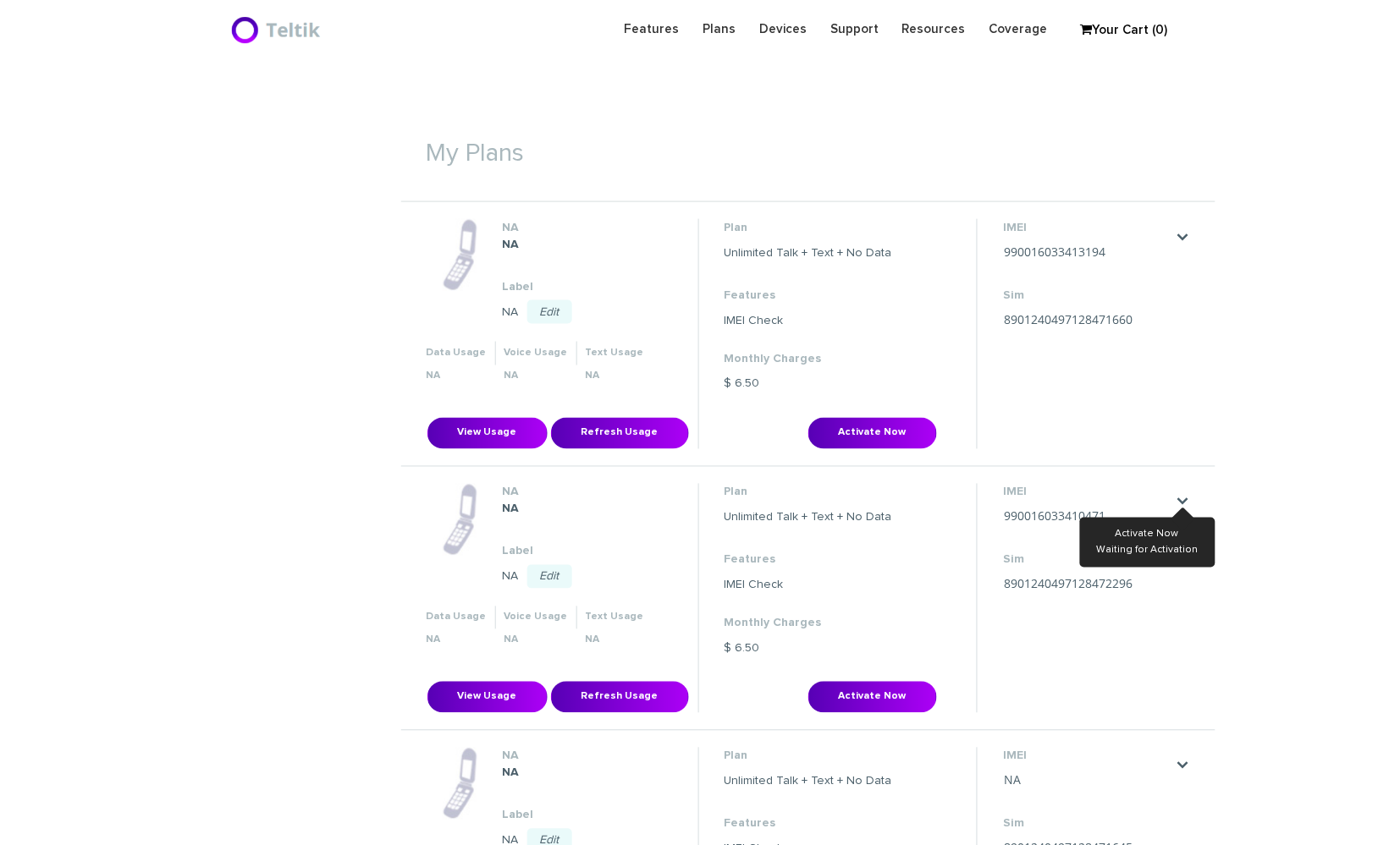
click at [1177, 234] on link "." at bounding box center [1182, 237] width 14 height 14
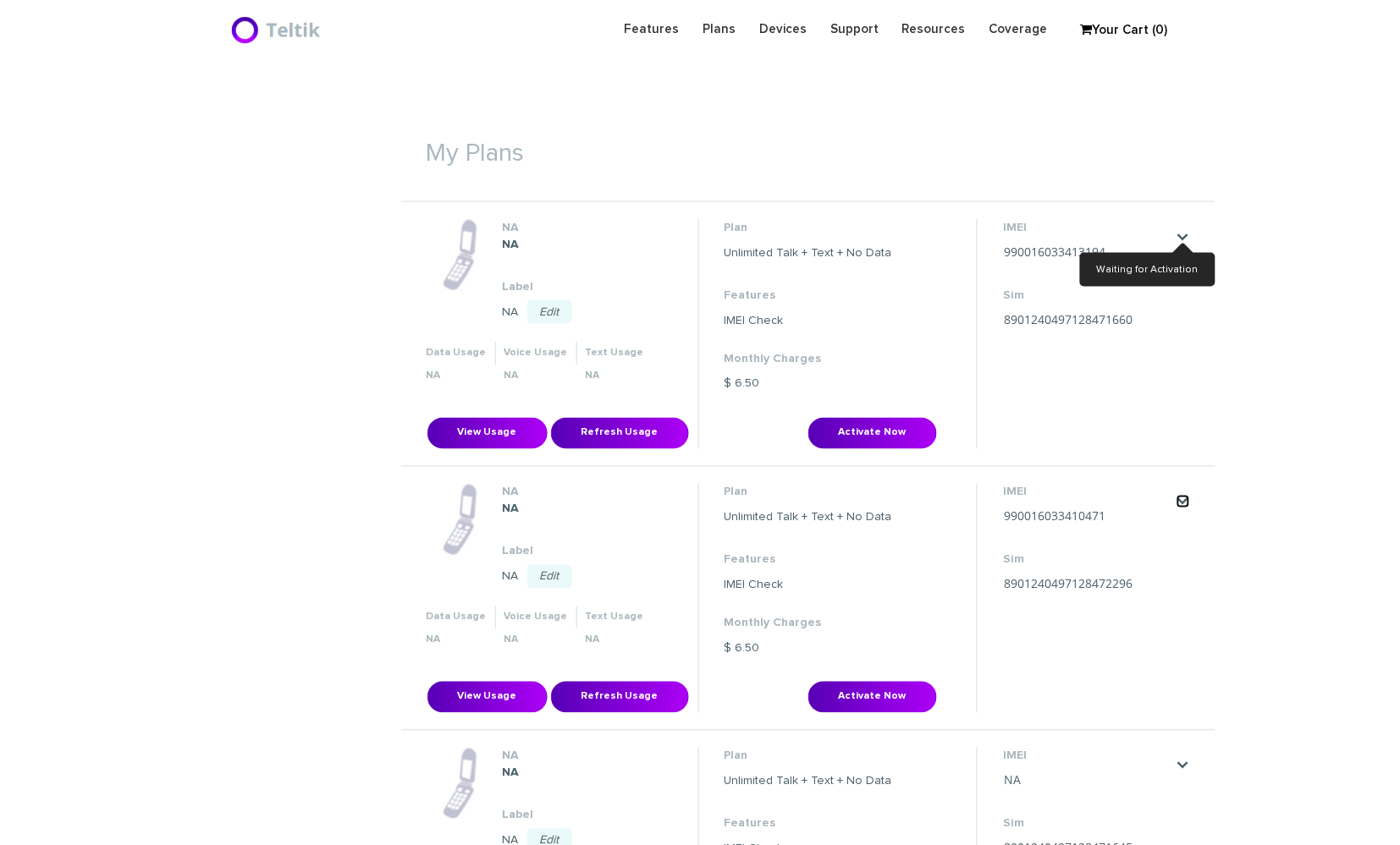
click at [1179, 496] on link "." at bounding box center [1182, 501] width 14 height 14
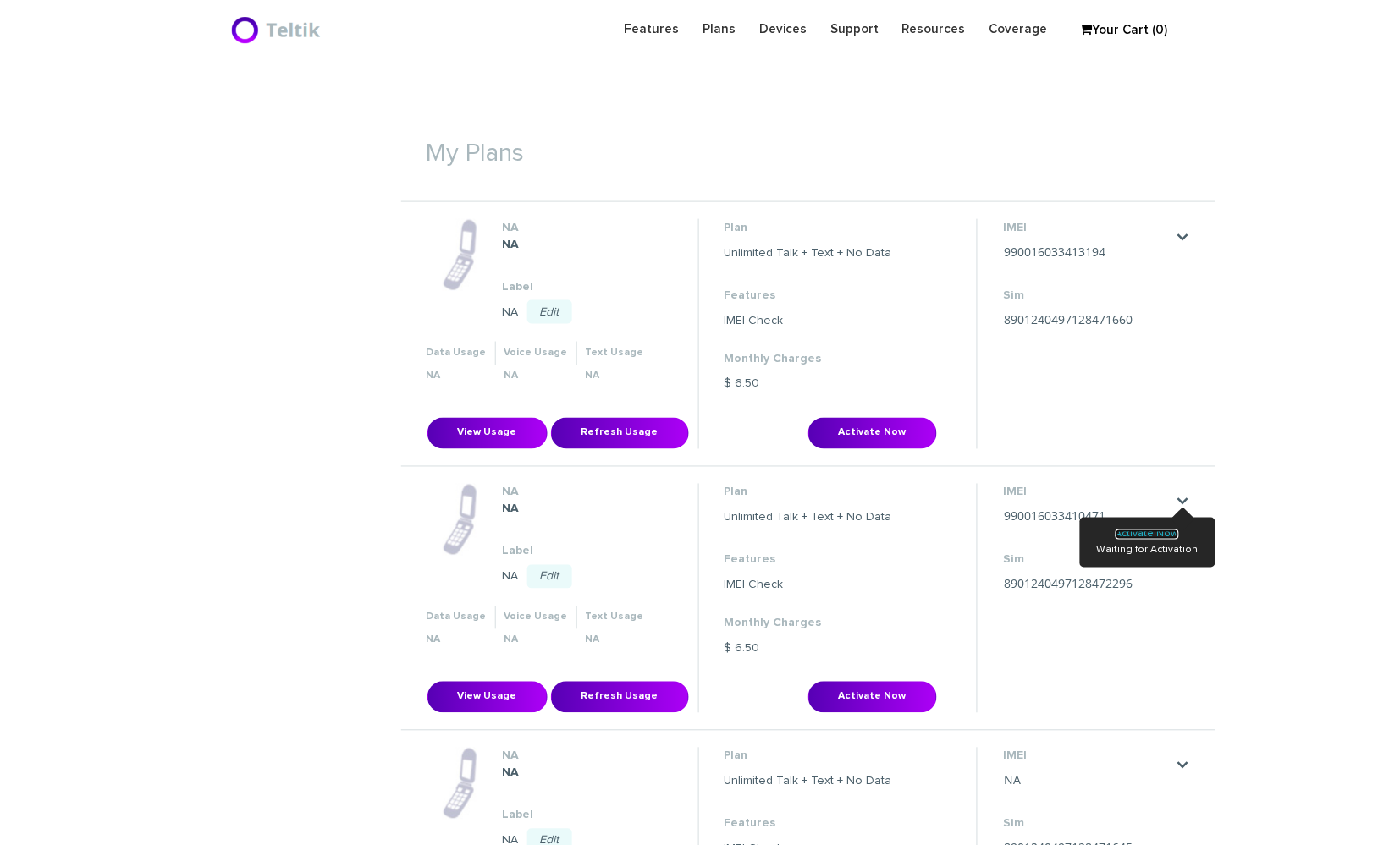
click at [1169, 532] on link "Activate Now" at bounding box center [1147, 534] width 63 height 10
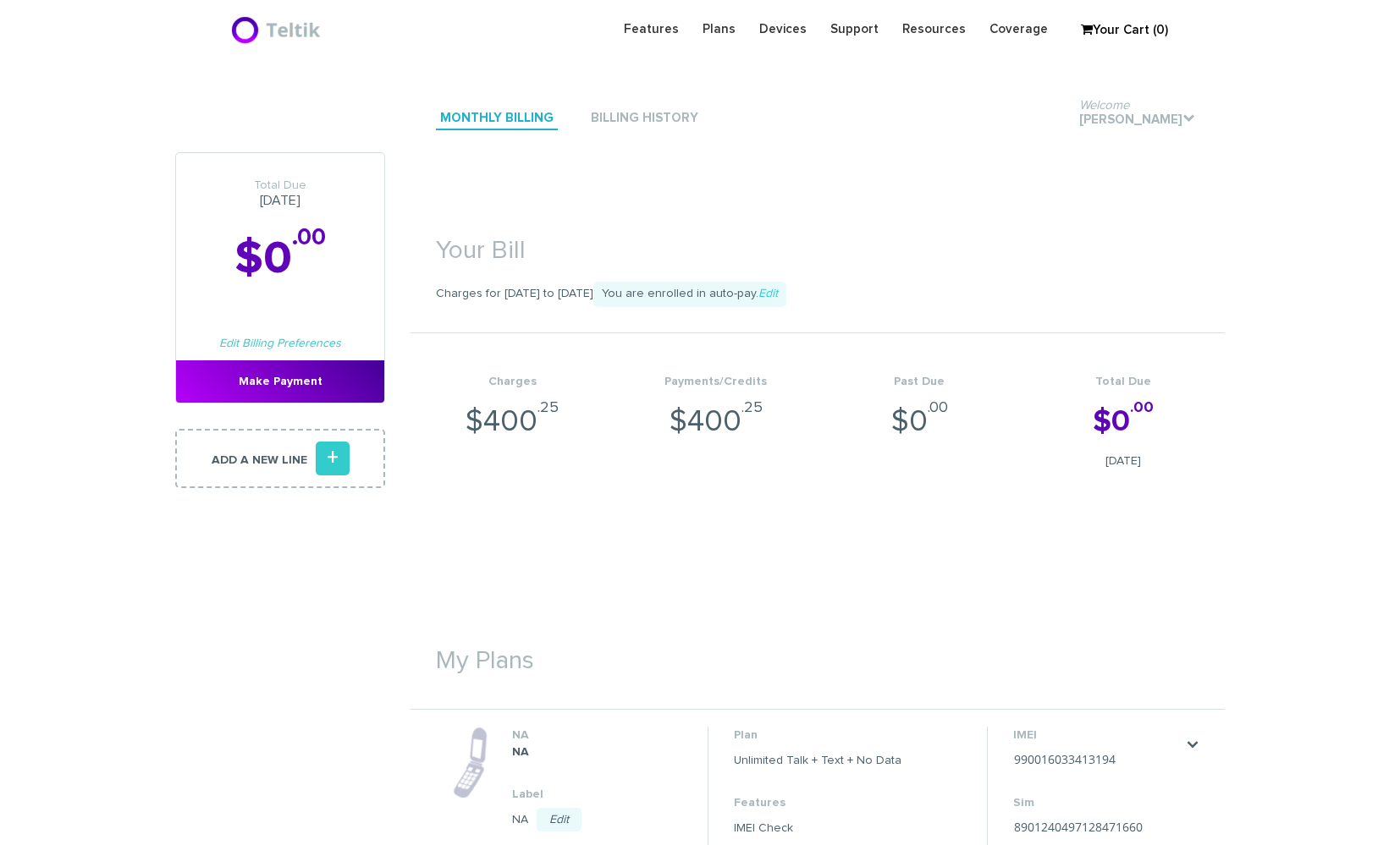
scroll to position [508, 0]
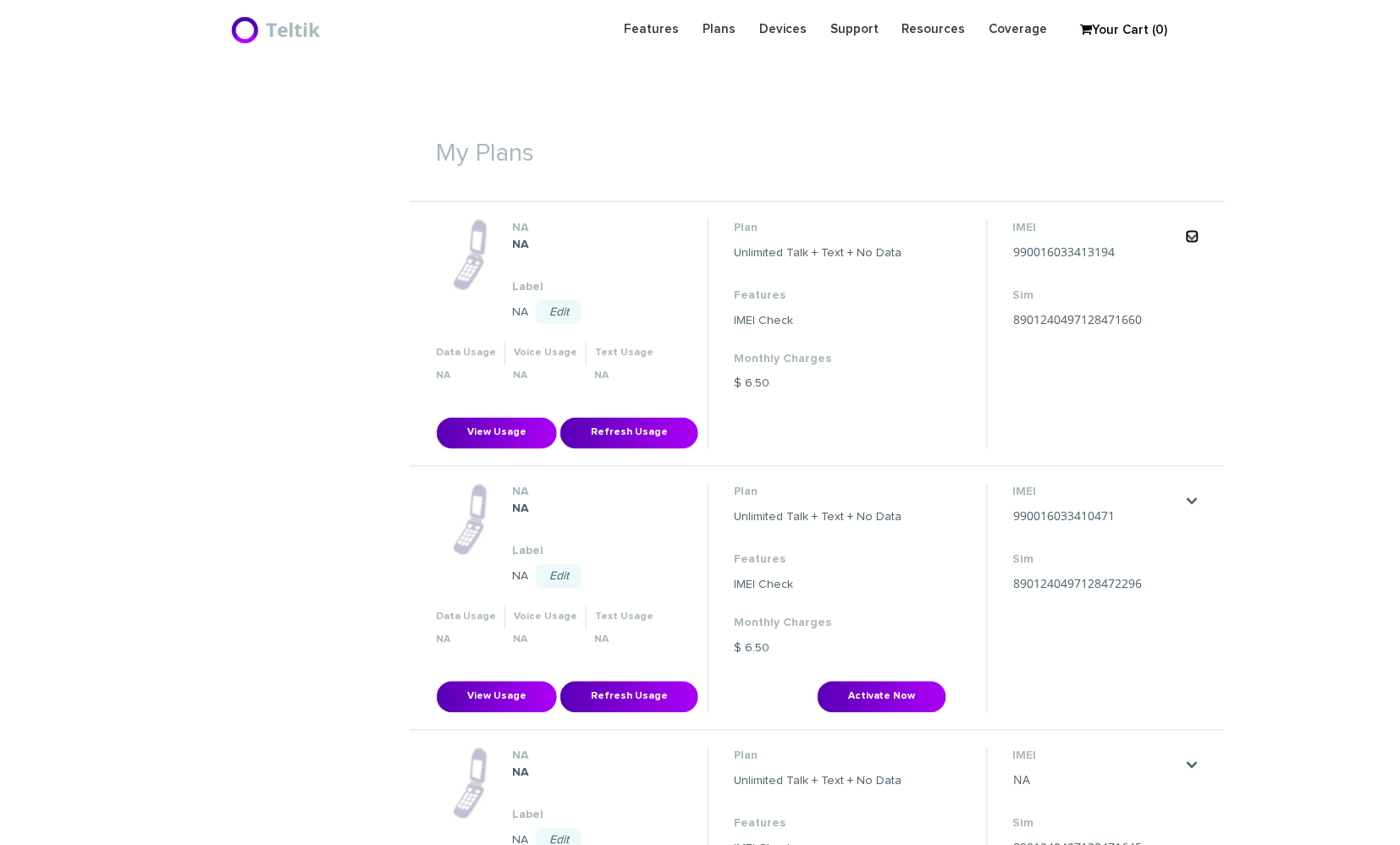
click at [1195, 238] on link "." at bounding box center [1192, 237] width 14 height 14
click at [1192, 500] on link "." at bounding box center [1192, 501] width 14 height 14
click at [1170, 529] on link "Activate Now" at bounding box center [1157, 534] width 63 height 10
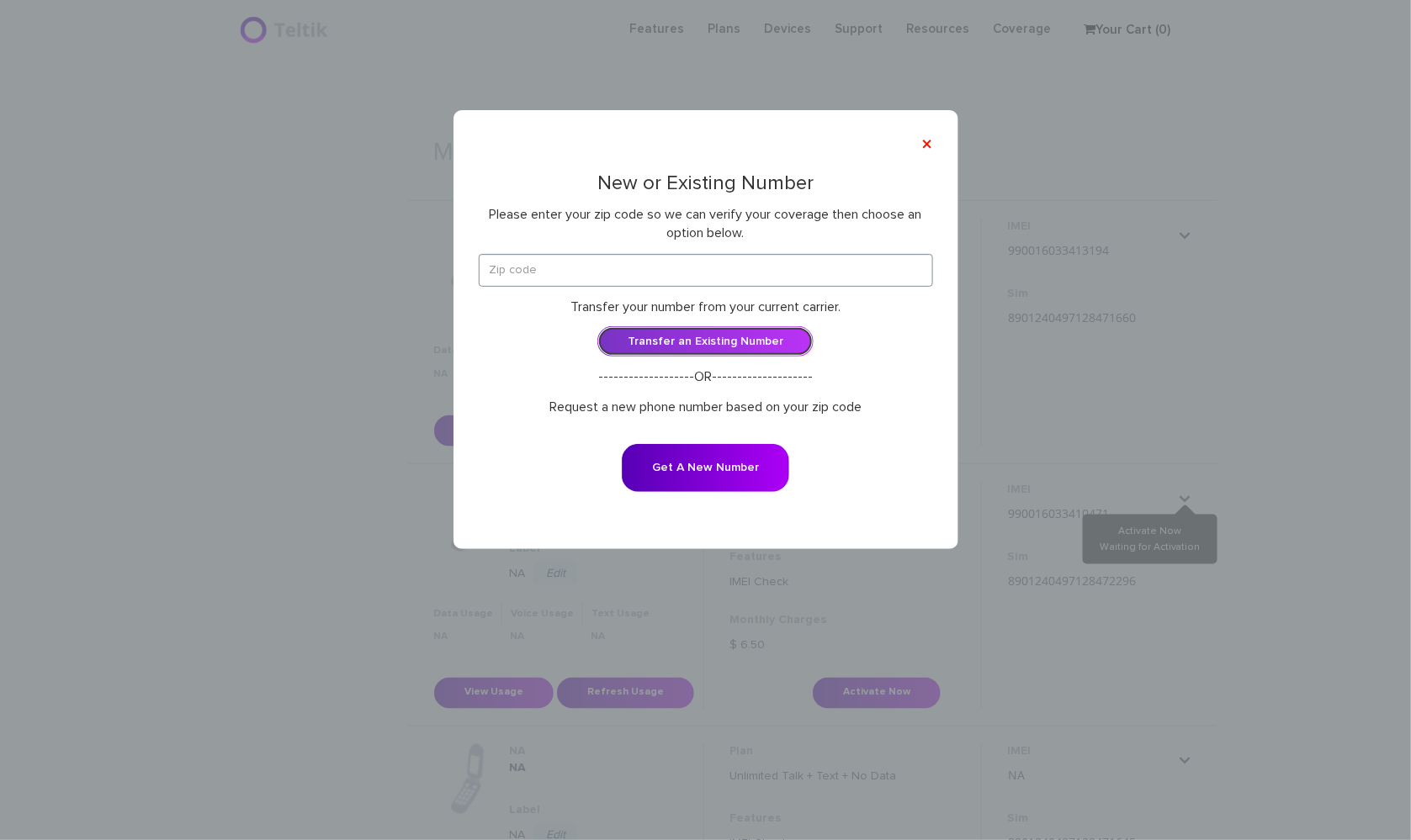
click at [770, 335] on link "Transfer an Existing Number" at bounding box center [706, 342] width 216 height 31
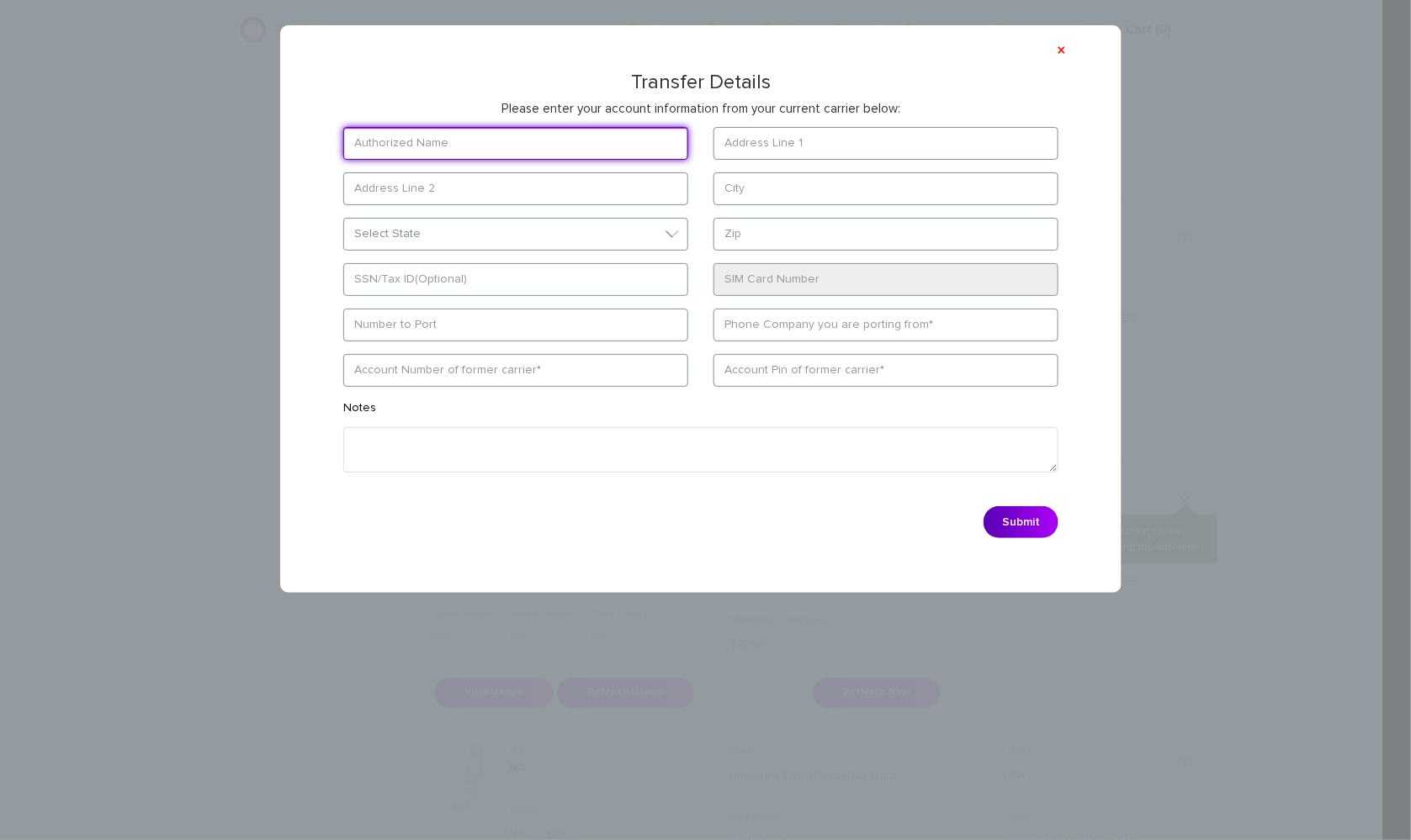
click at [374, 145] on input "text" at bounding box center [516, 143] width 345 height 32
paste input "[PERSON_NAME]"
type input "[PERSON_NAME]"
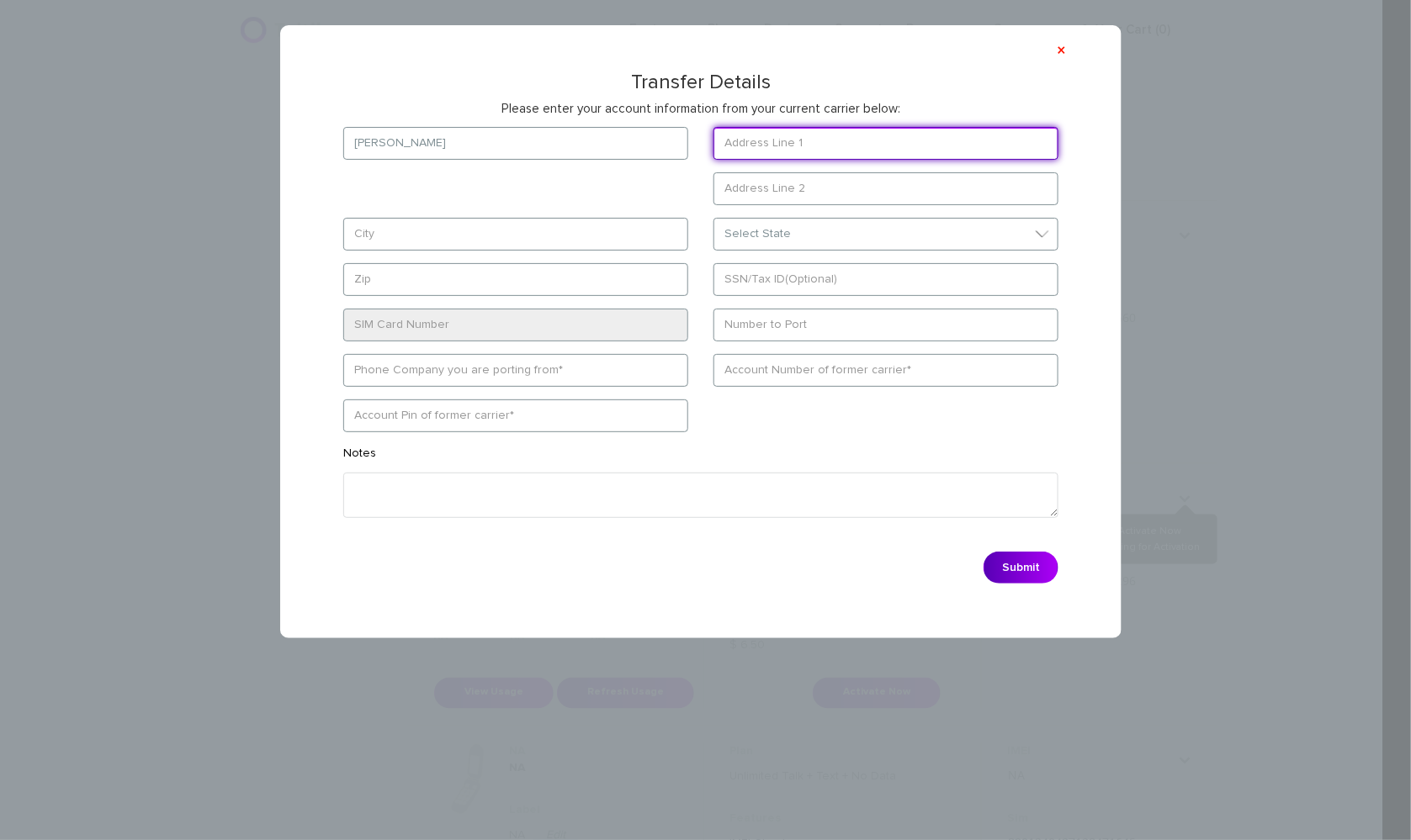
click at [783, 143] on input "text" at bounding box center [885, 143] width 345 height 32
paste input "[STREET_ADDRESS]"
type input "[STREET_ADDRESS]"
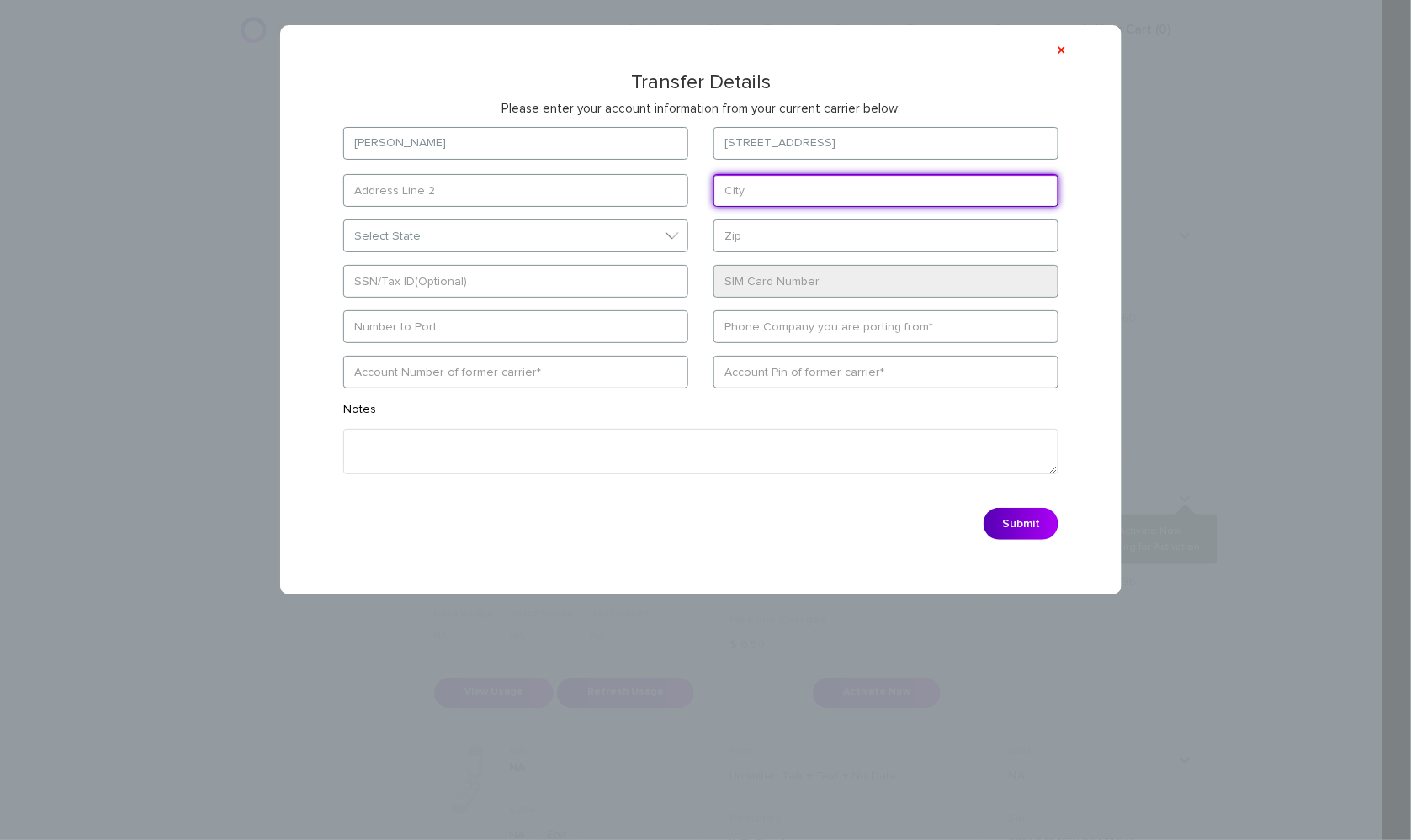
click at [771, 196] on input "text" at bounding box center [885, 190] width 345 height 32
paste input "[GEOGRAPHIC_DATA]"
type input "[GEOGRAPHIC_DATA]"
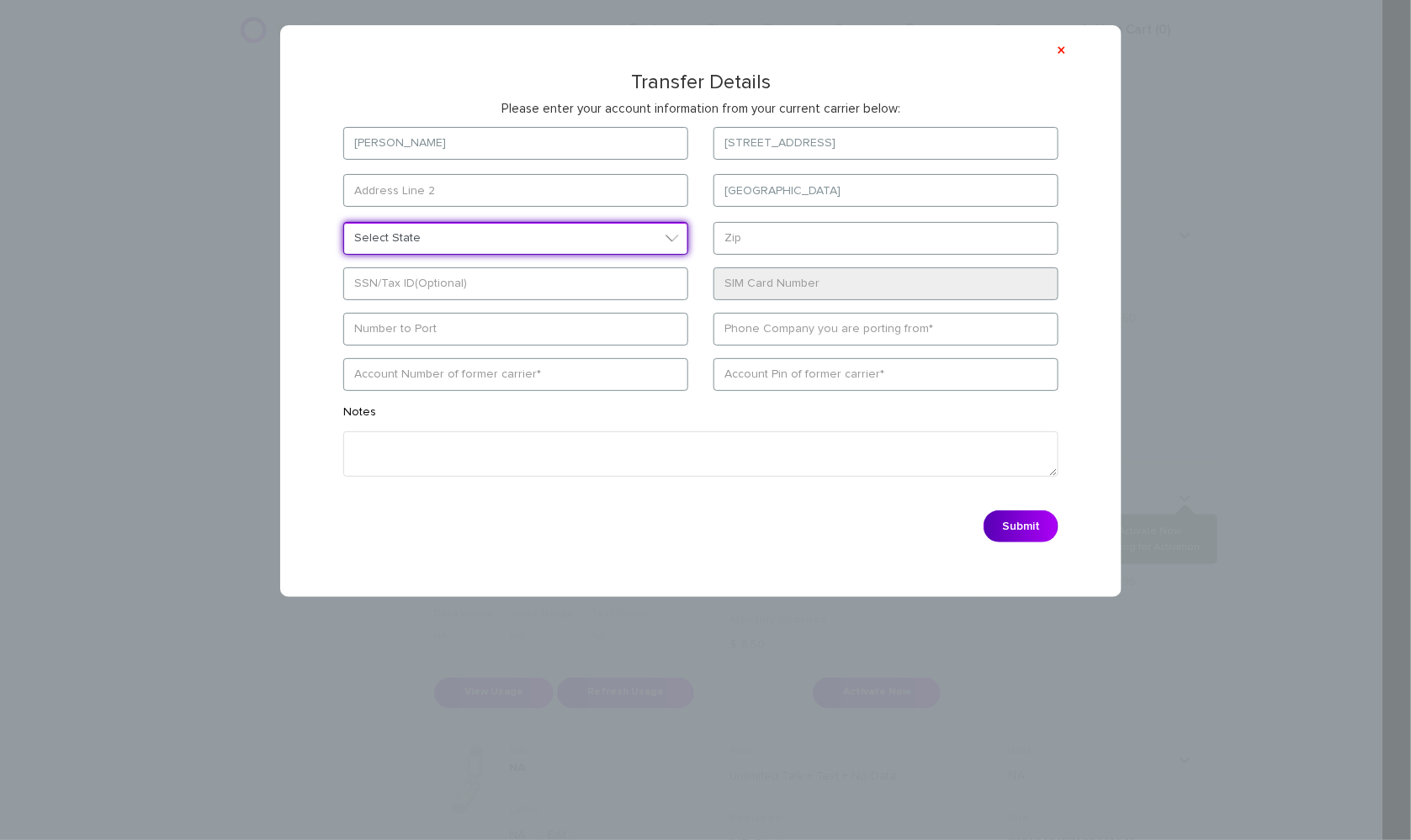
click at [554, 234] on select "Select State [US_STATE][GEOGRAPHIC_DATA] [US_STATE] [US_STATE] [US_STATE] [US_S…" at bounding box center [516, 238] width 345 height 32
select select "IN"
click at [344, 222] on select "Select State [US_STATE][GEOGRAPHIC_DATA] [US_STATE] [US_STATE] [US_STATE] [US_S…" at bounding box center [516, 238] width 345 height 32
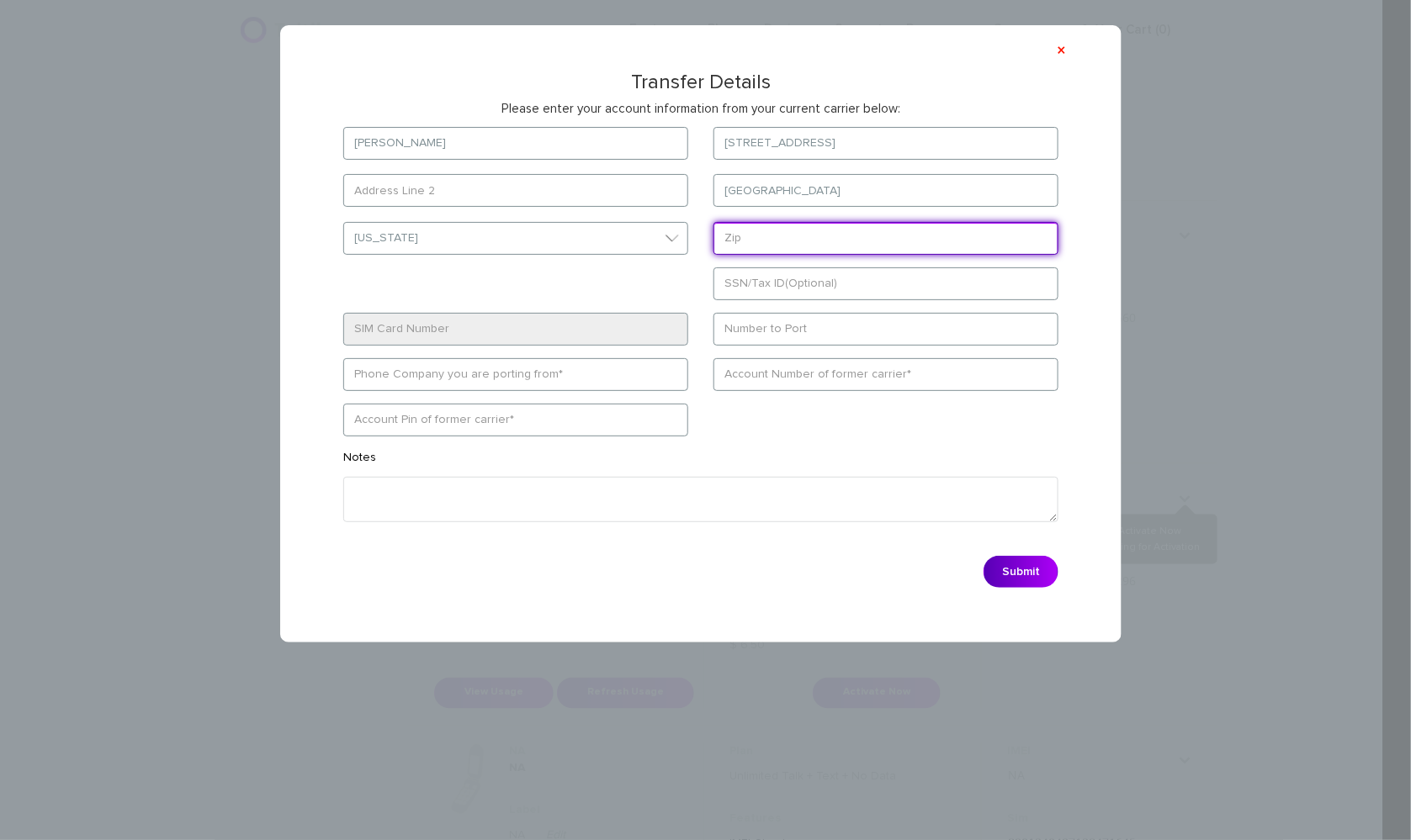
click at [820, 242] on input "text" at bounding box center [885, 238] width 345 height 32
paste input "46614"
type input "46614"
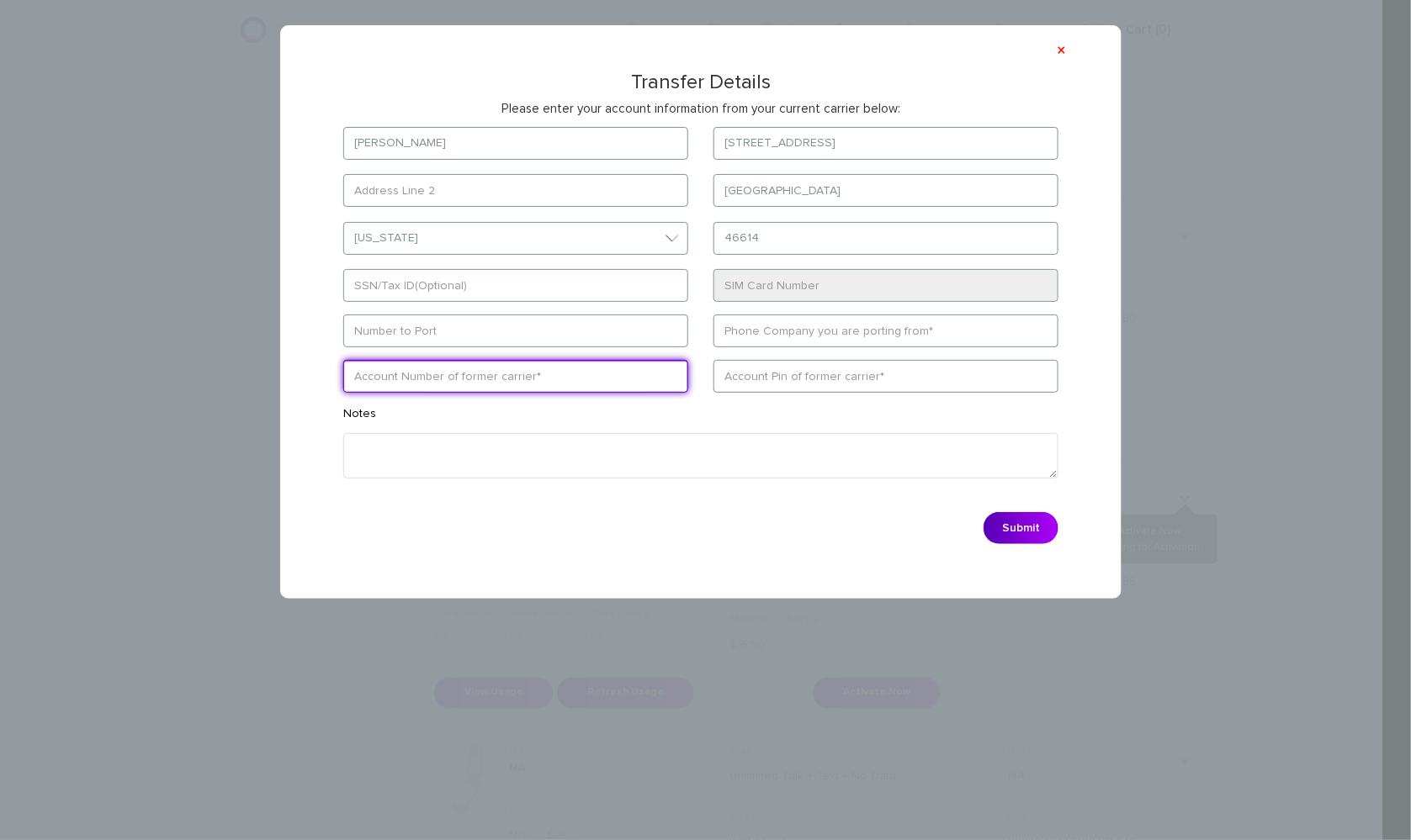
click at [443, 376] on input "text" at bounding box center [516, 376] width 345 height 32
paste input "016144000907996"
type input "016144000907996"
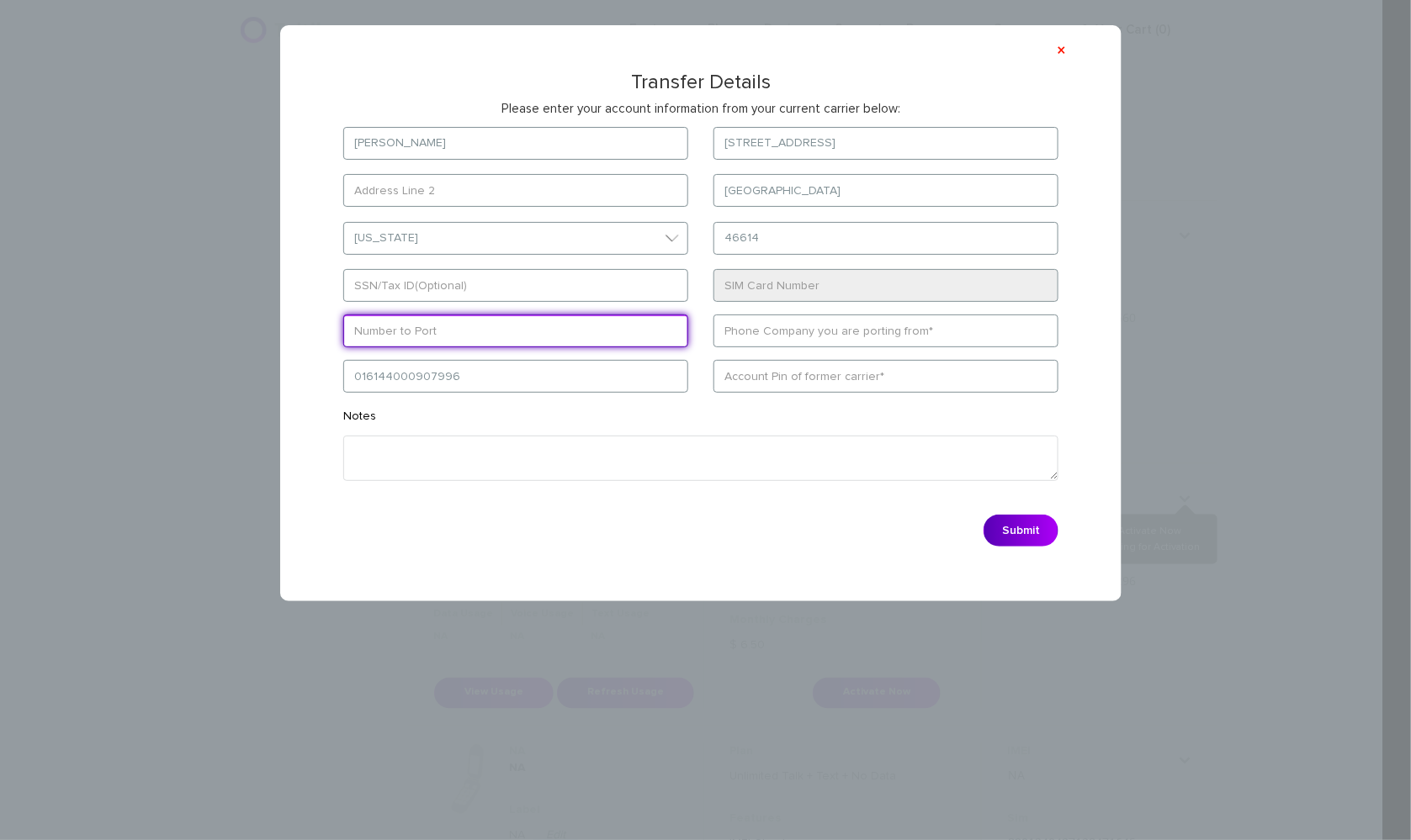
click at [378, 323] on input "text" at bounding box center [516, 331] width 345 height 32
paste input "5745246059"
type input "5745246059"
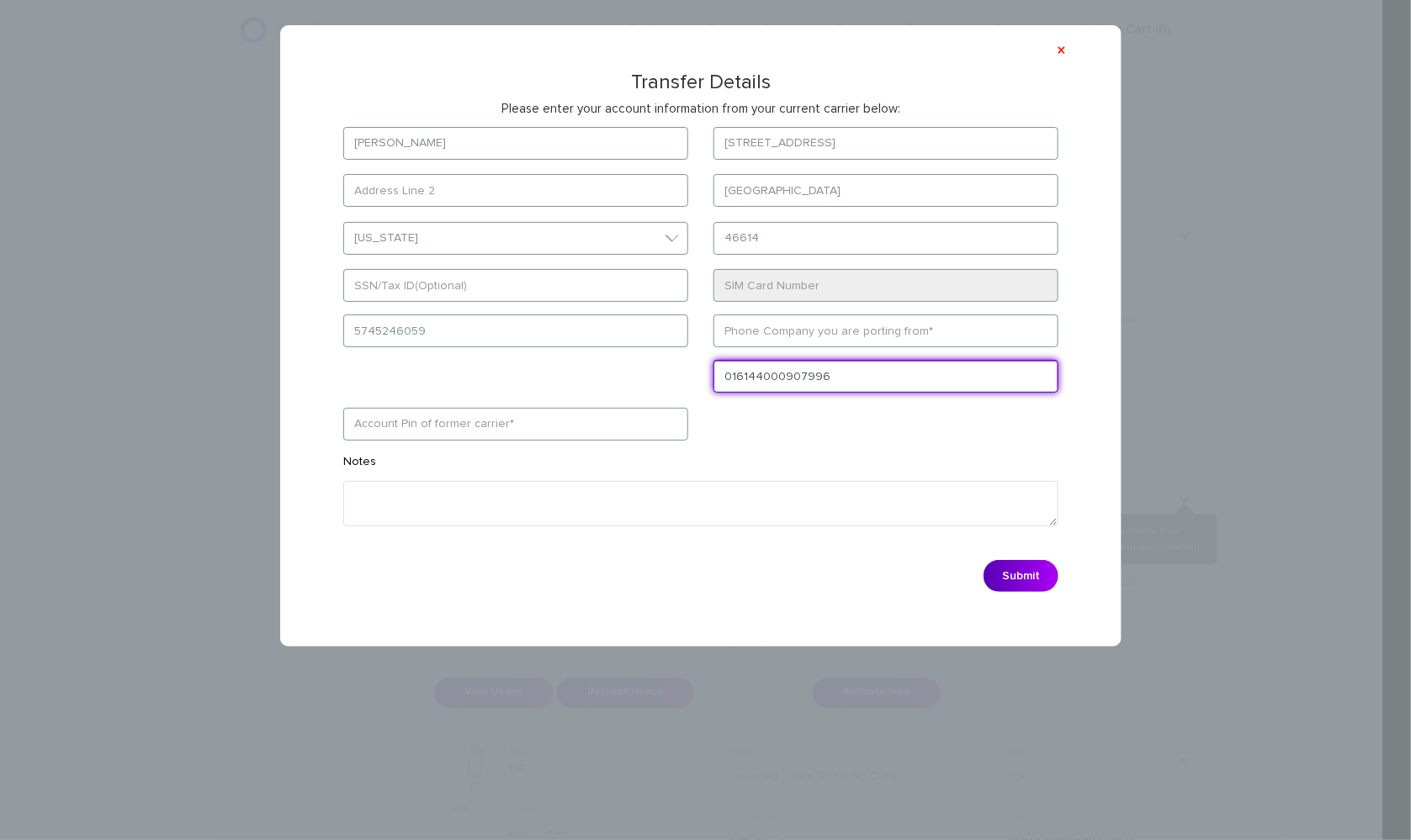
click at [846, 390] on input "016144000907996" at bounding box center [885, 376] width 345 height 32
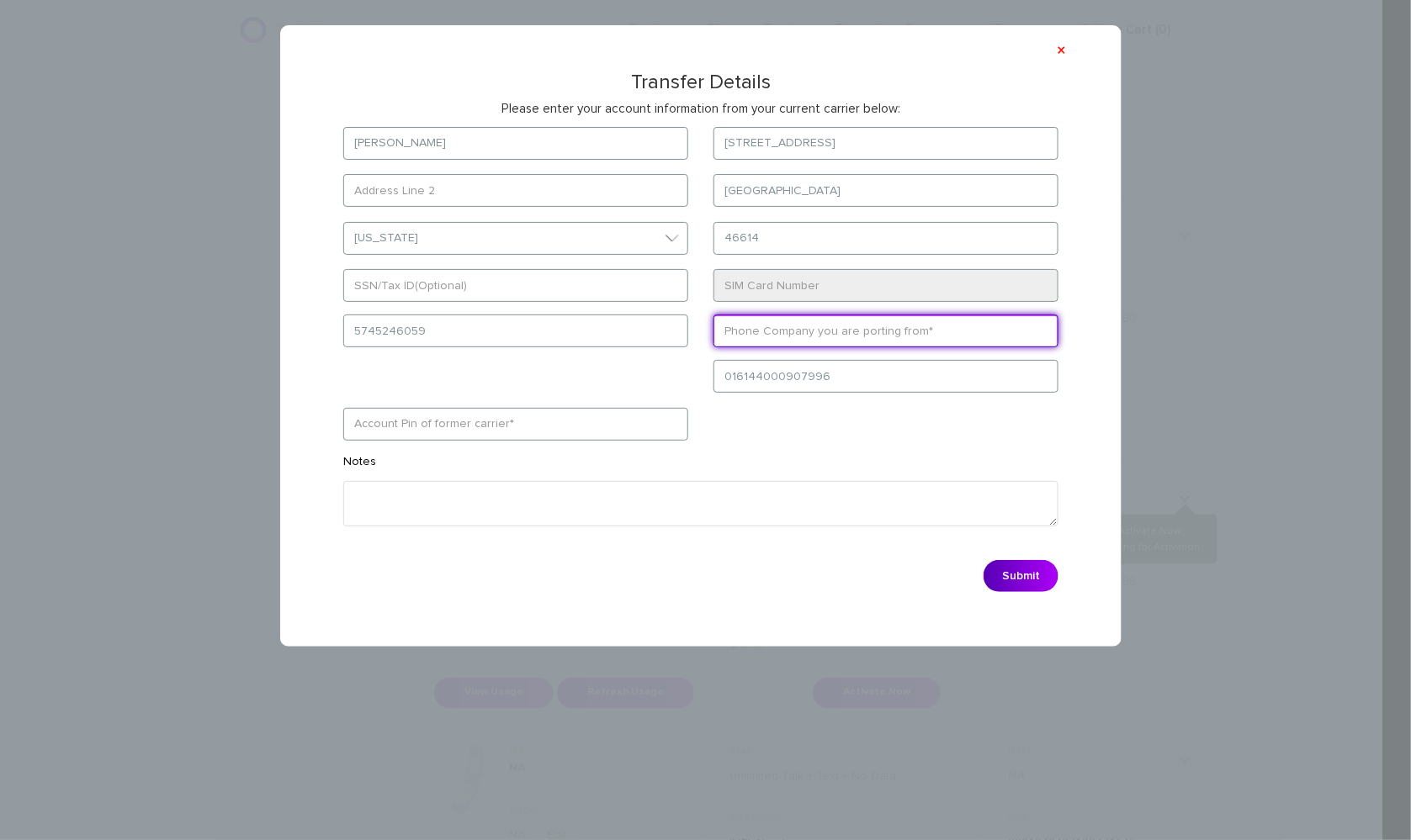
click at [857, 333] on input "text" at bounding box center [885, 331] width 345 height 32
type input "Wing"
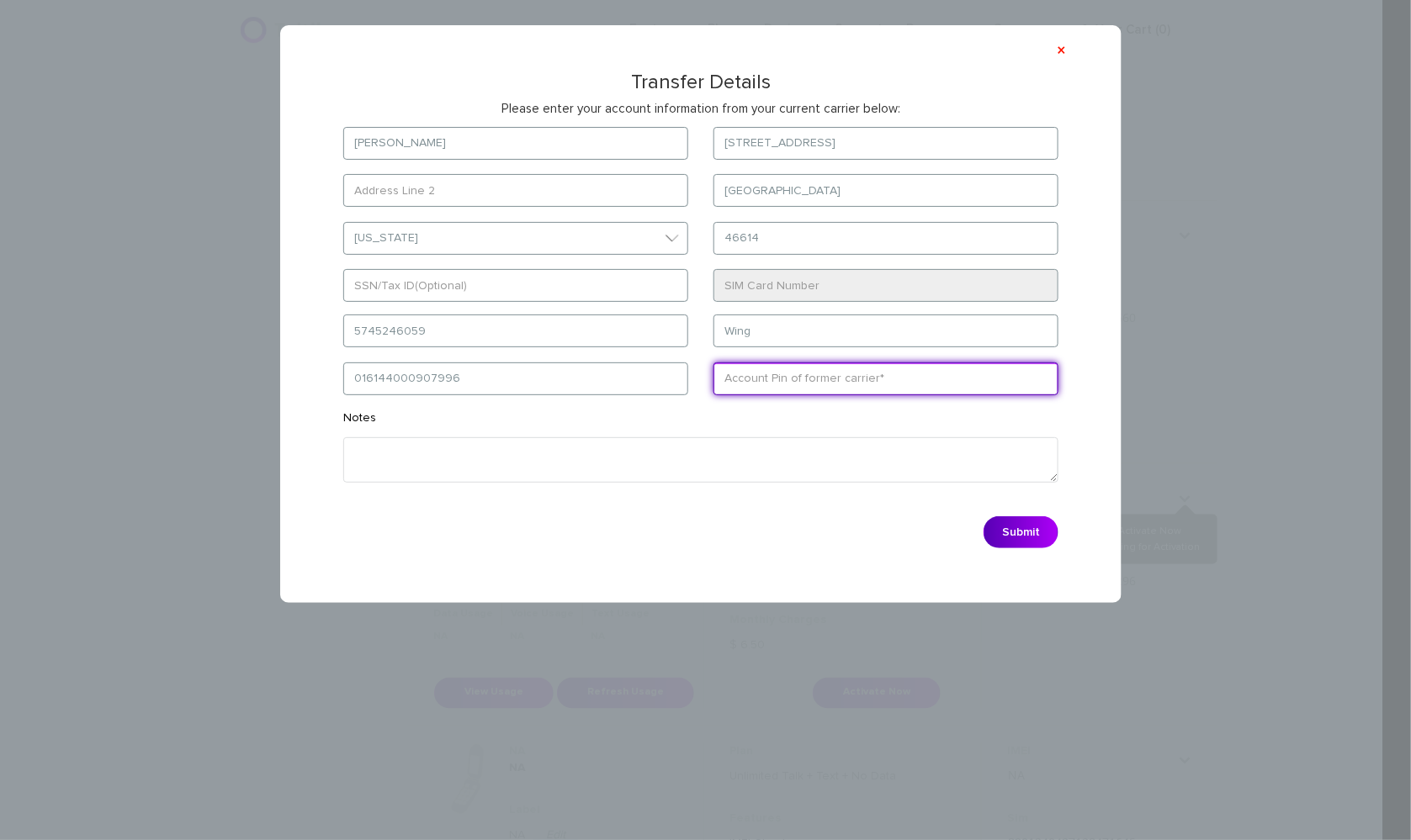
click at [552, 428] on form "[PERSON_NAME] [STREET_ADDRESS] [GEOGRAPHIC_DATA] Select State [US_STATE][GEOGRA…" at bounding box center [701, 342] width 765 height 431
click at [815, 362] on input "text" at bounding box center [885, 379] width 345 height 32
click at [799, 382] on input "text" at bounding box center [885, 379] width 345 height 32
paste input "0109"
type input "0109"
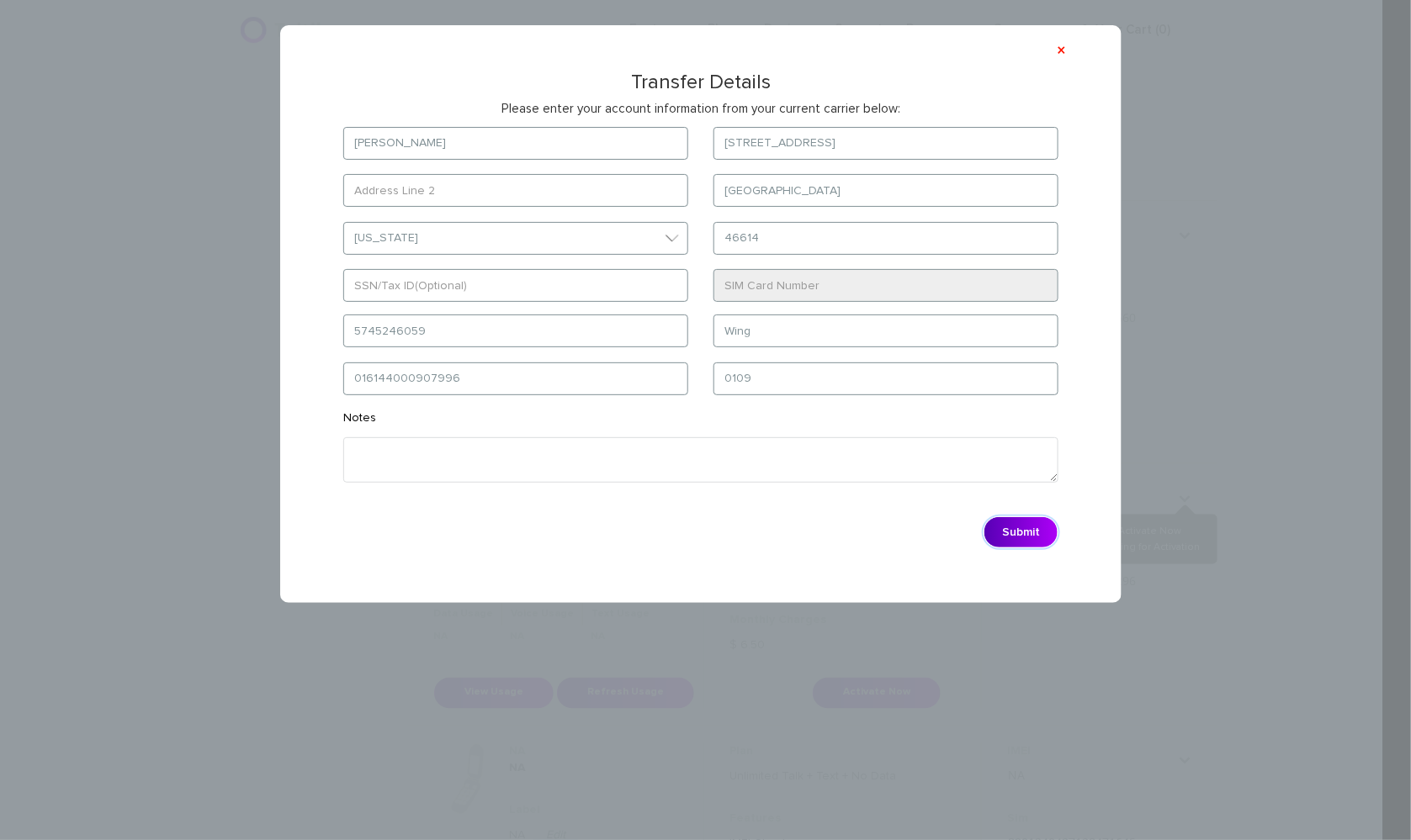
click at [1039, 530] on button "Submit" at bounding box center [1021, 532] width 75 height 32
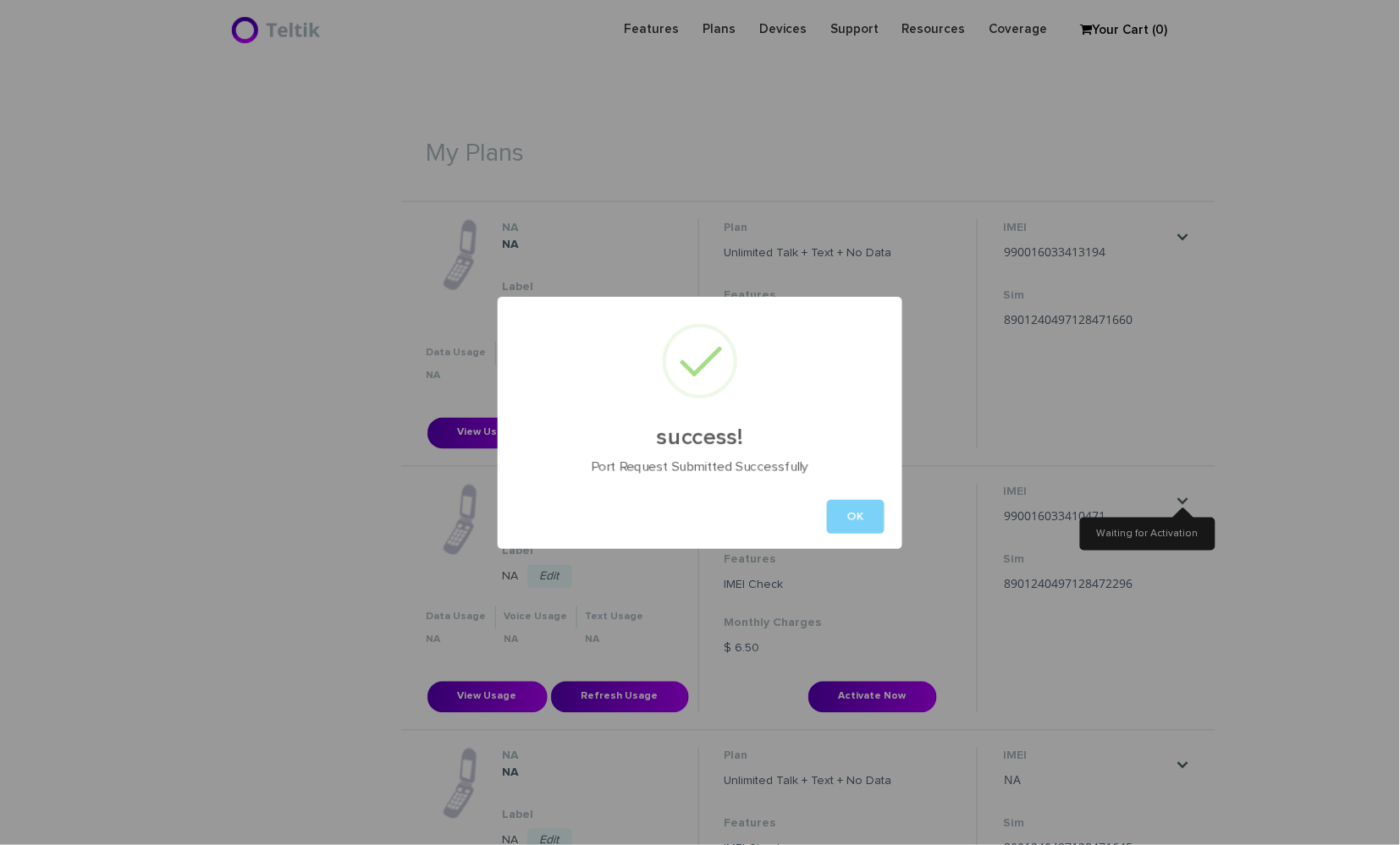
click at [1282, 294] on div "success! Port Request Submitted Successfully OK" at bounding box center [700, 422] width 1400 height 845
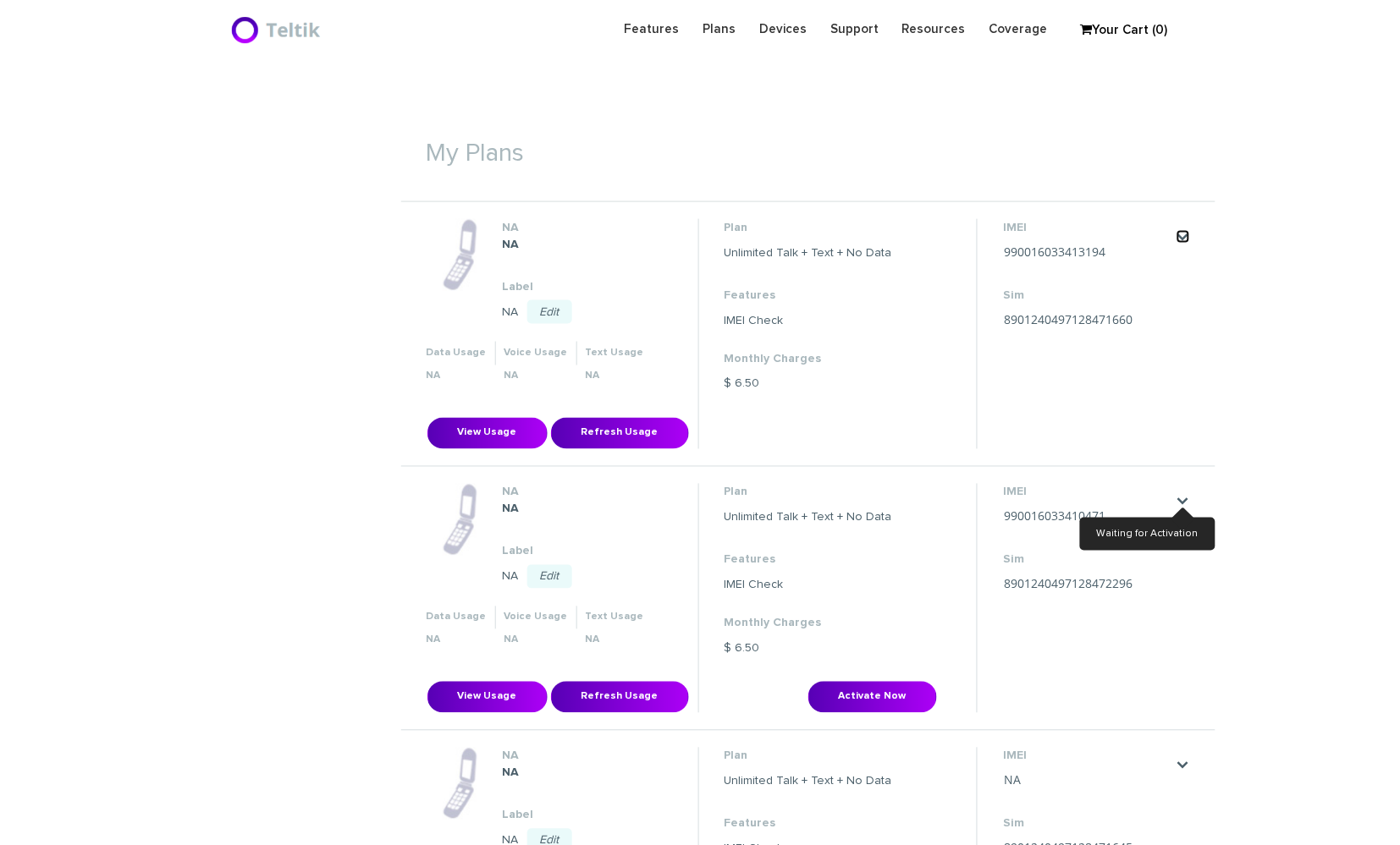
click at [1184, 231] on link "." at bounding box center [1182, 237] width 14 height 14
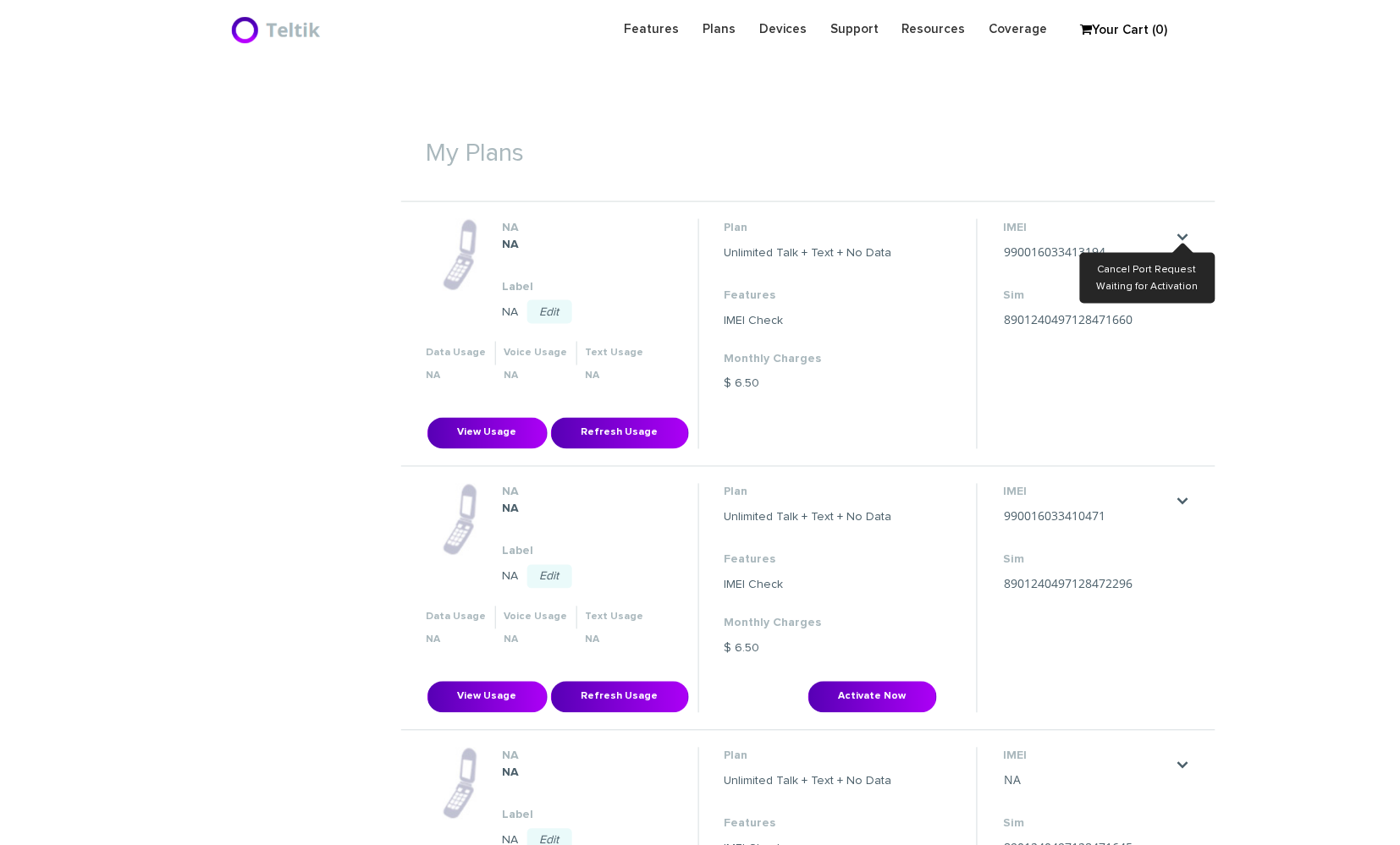
click at [1180, 495] on link "." at bounding box center [1182, 501] width 14 height 14
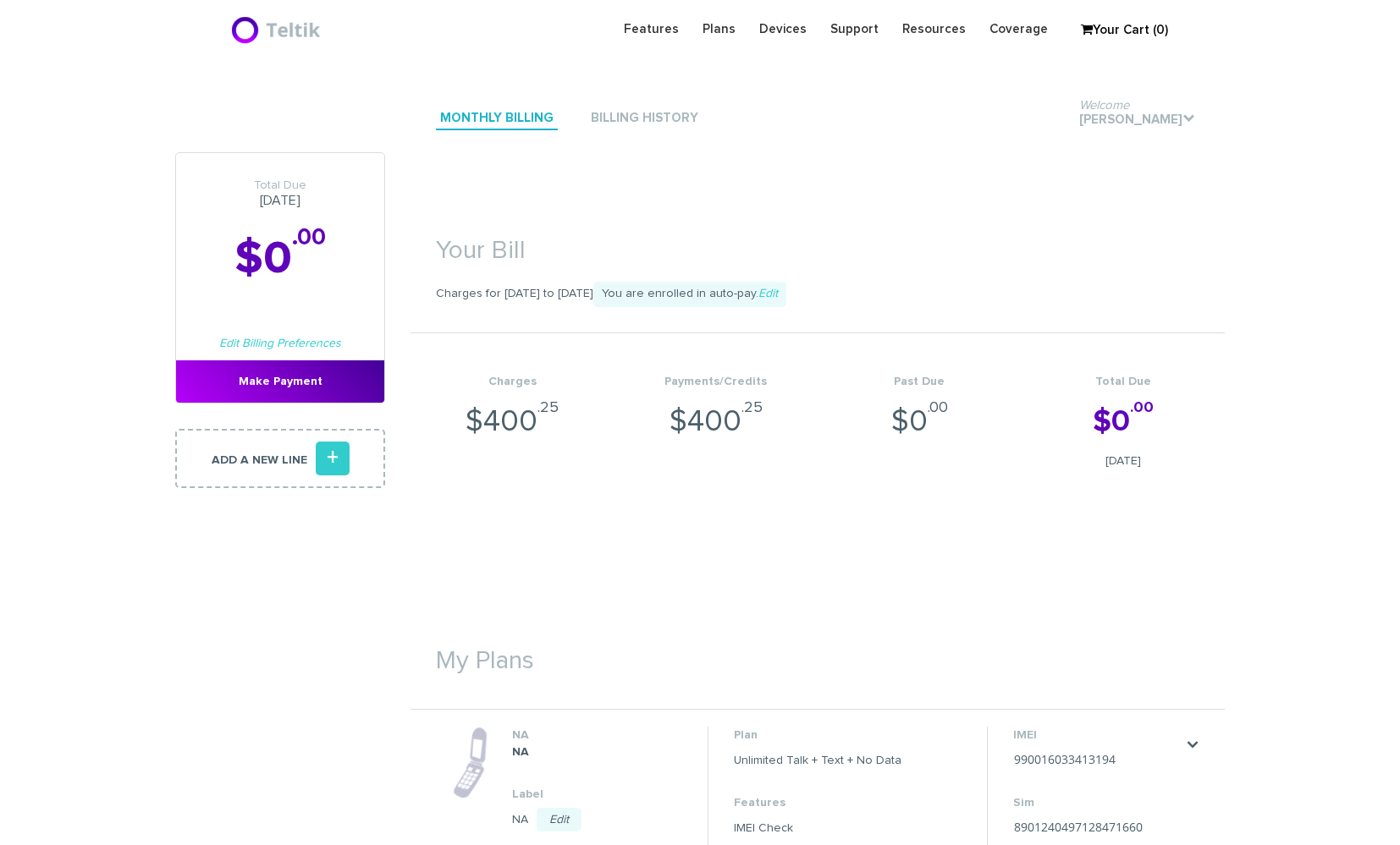
scroll to position [566, 0]
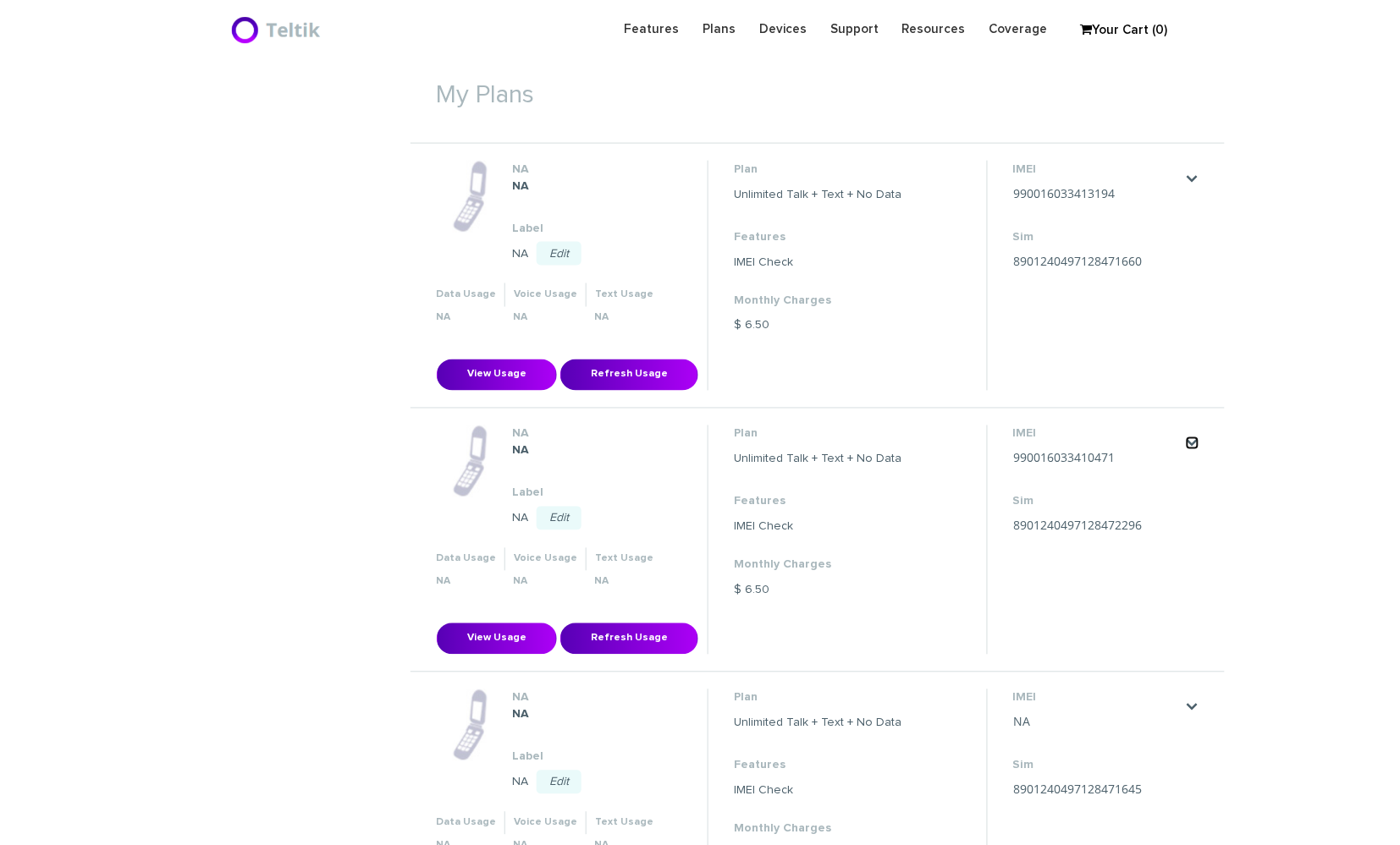
click at [1195, 437] on link "." at bounding box center [1192, 443] width 14 height 14
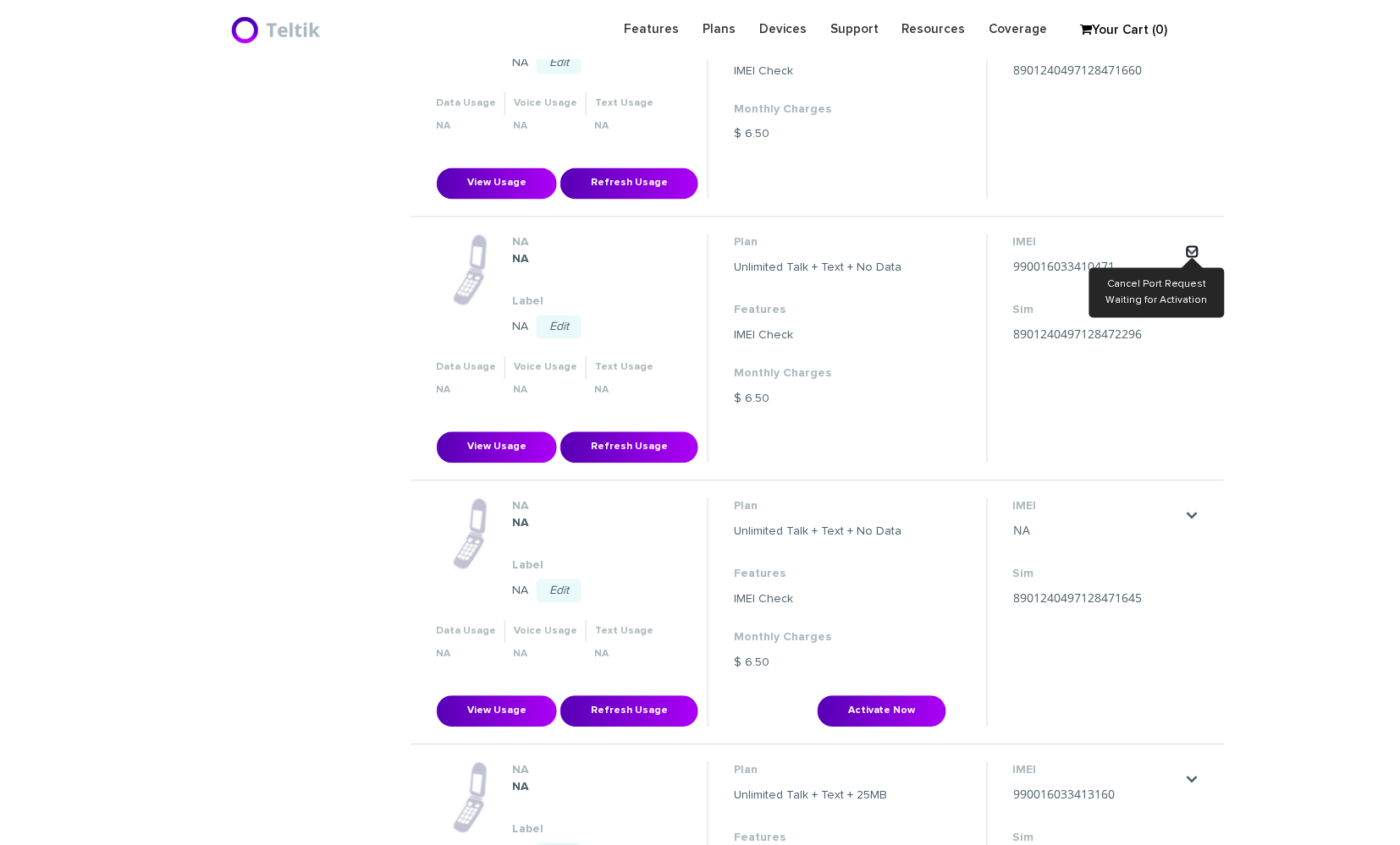
scroll to position [820, 0]
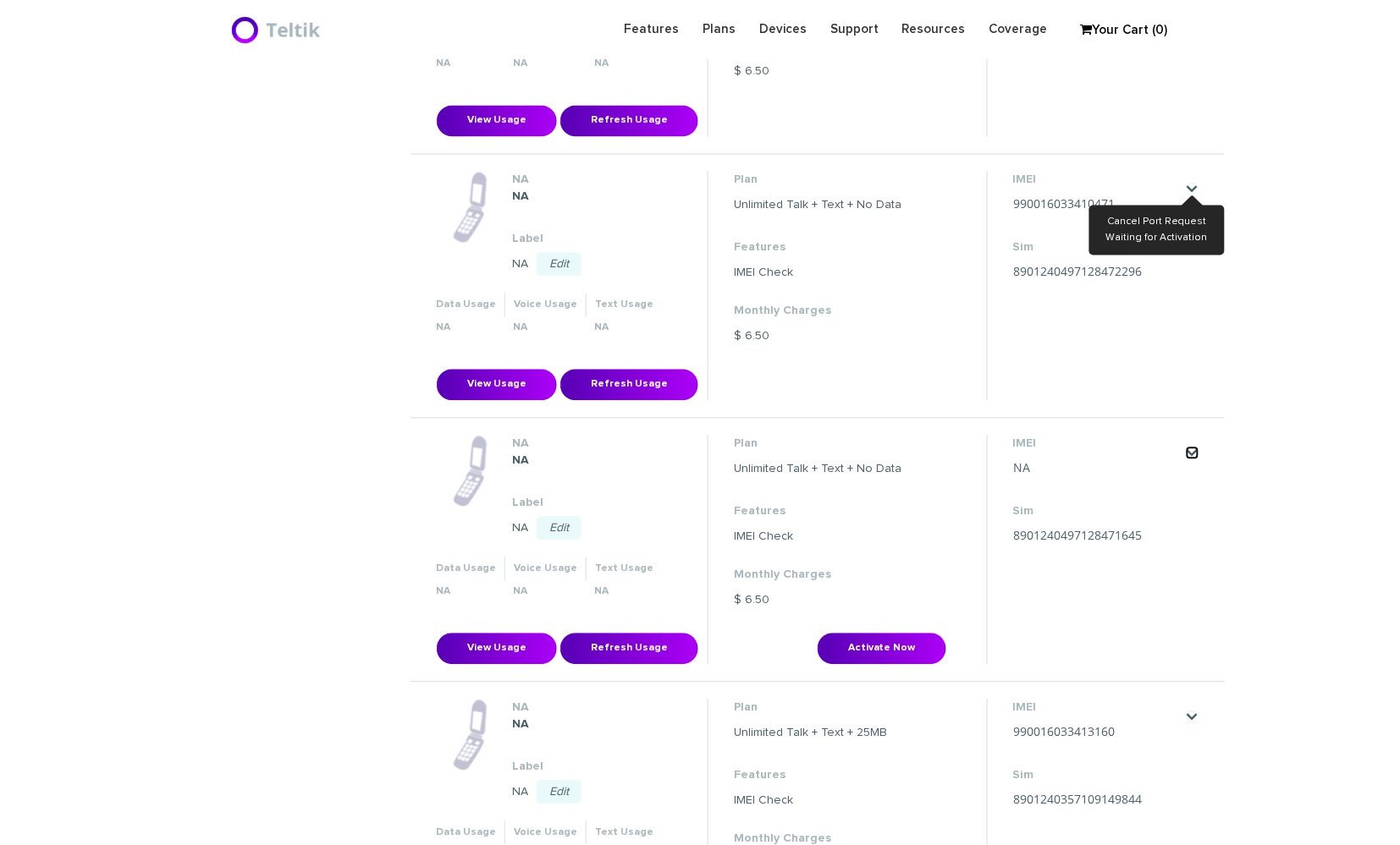
click at [1187, 452] on link "." at bounding box center [1192, 453] width 14 height 14
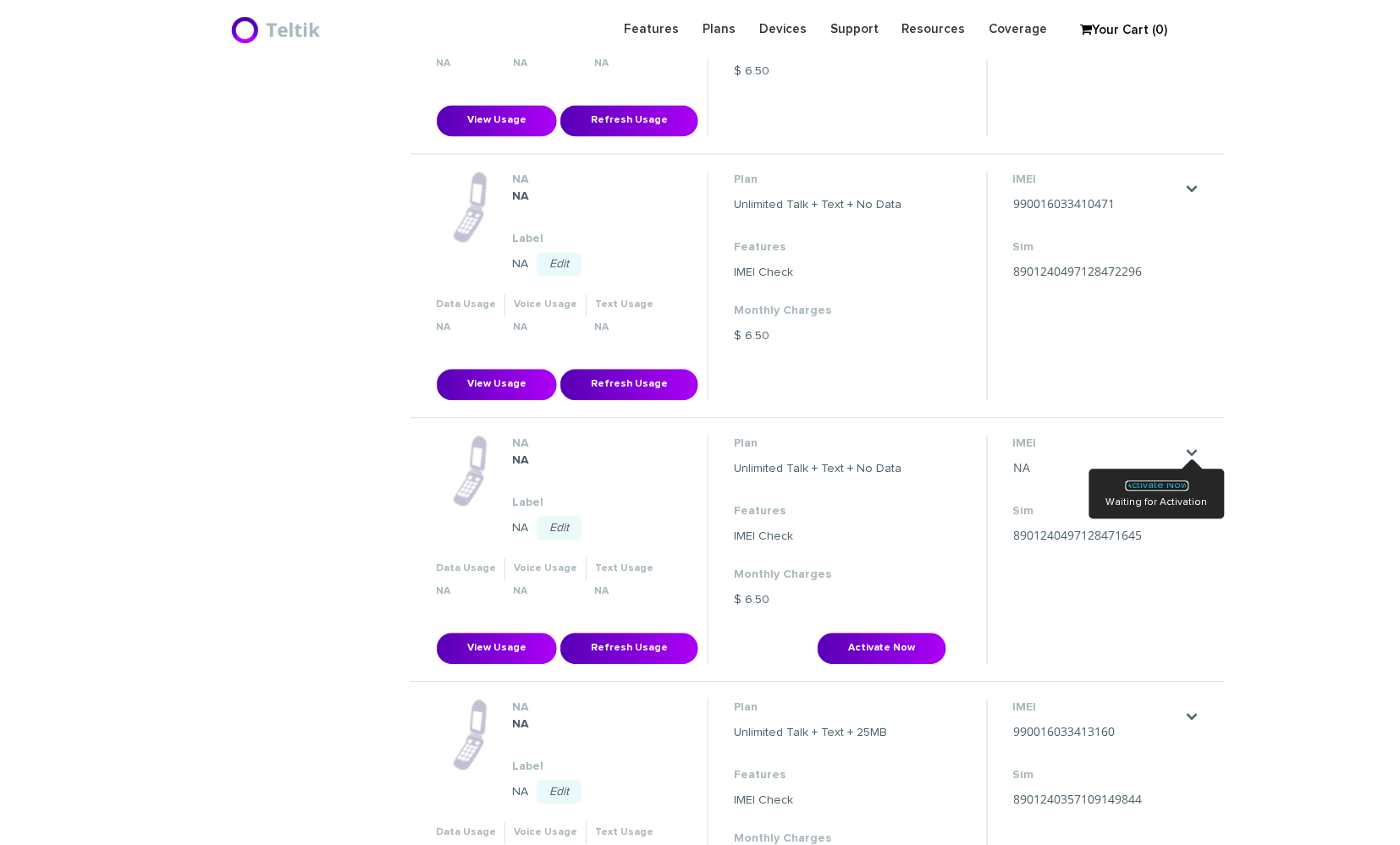
click at [1181, 481] on link "Activate Now" at bounding box center [1157, 486] width 63 height 10
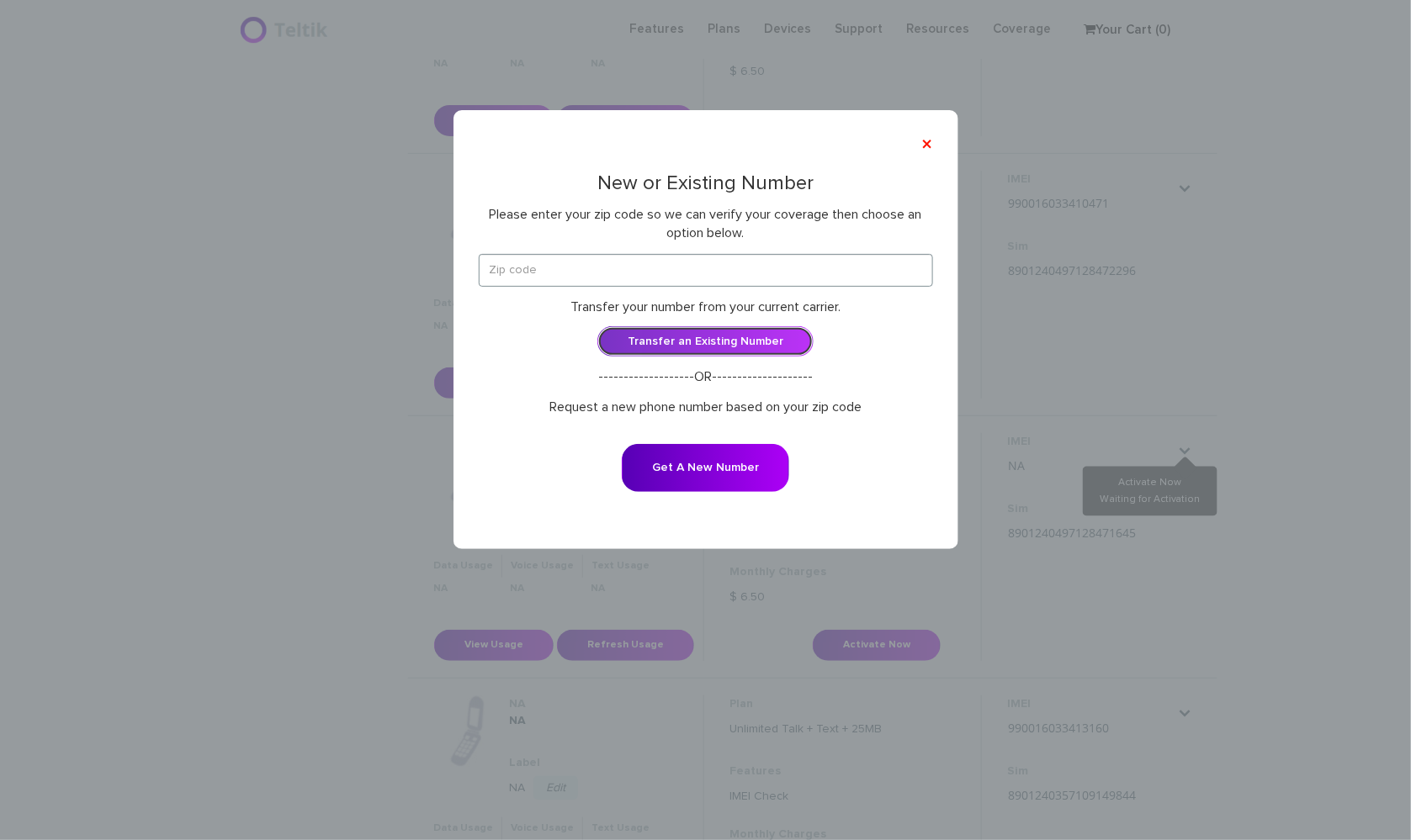
click at [764, 340] on link "Transfer an Existing Number" at bounding box center [706, 342] width 216 height 31
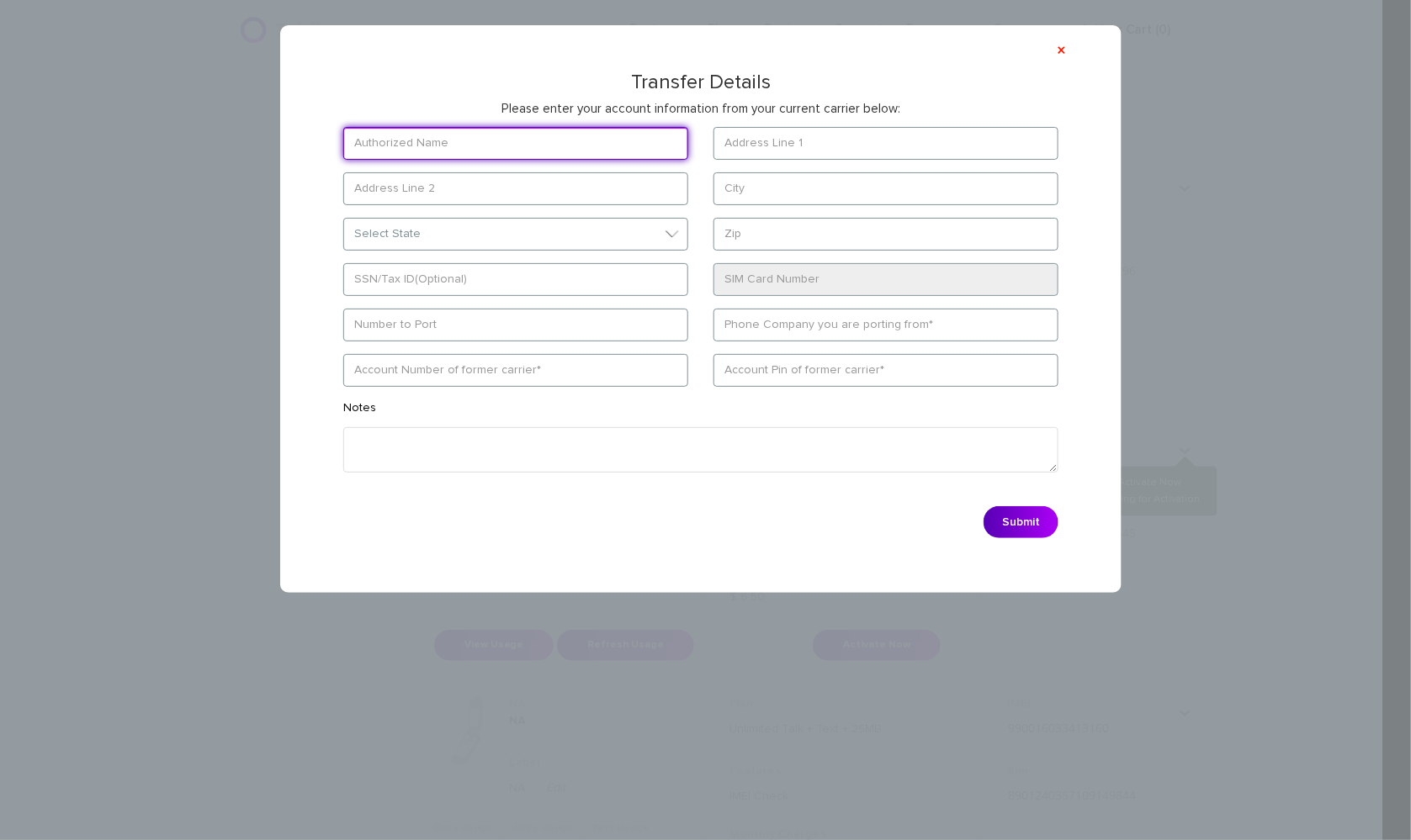
click at [435, 145] on input "text" at bounding box center [516, 143] width 345 height 32
paste input "[PERSON_NAME]"
type input "[PERSON_NAME]"
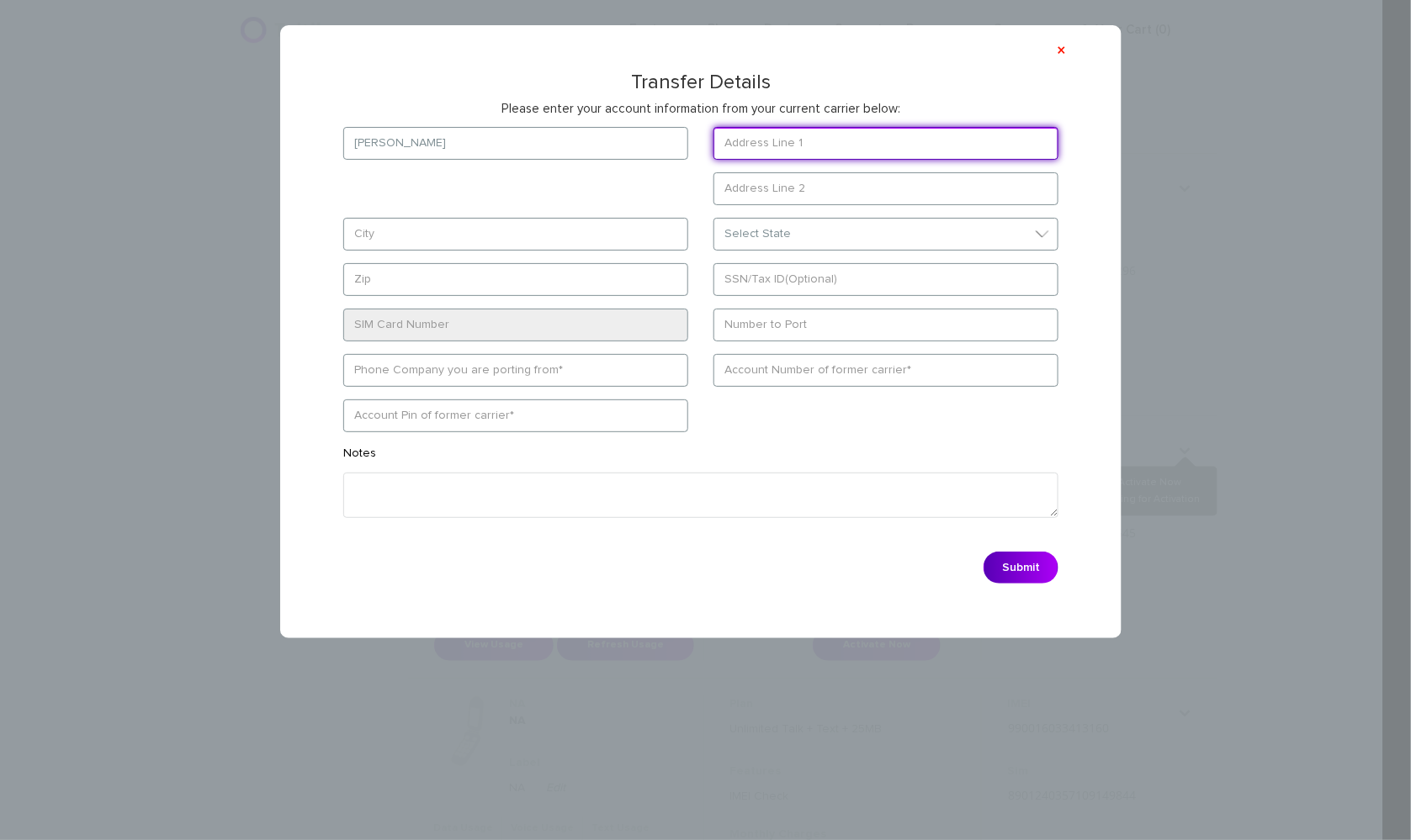
click at [840, 142] on input "text" at bounding box center [885, 143] width 345 height 32
paste input "[STREET_ADDRESS]"
type input "[STREET_ADDRESS]"
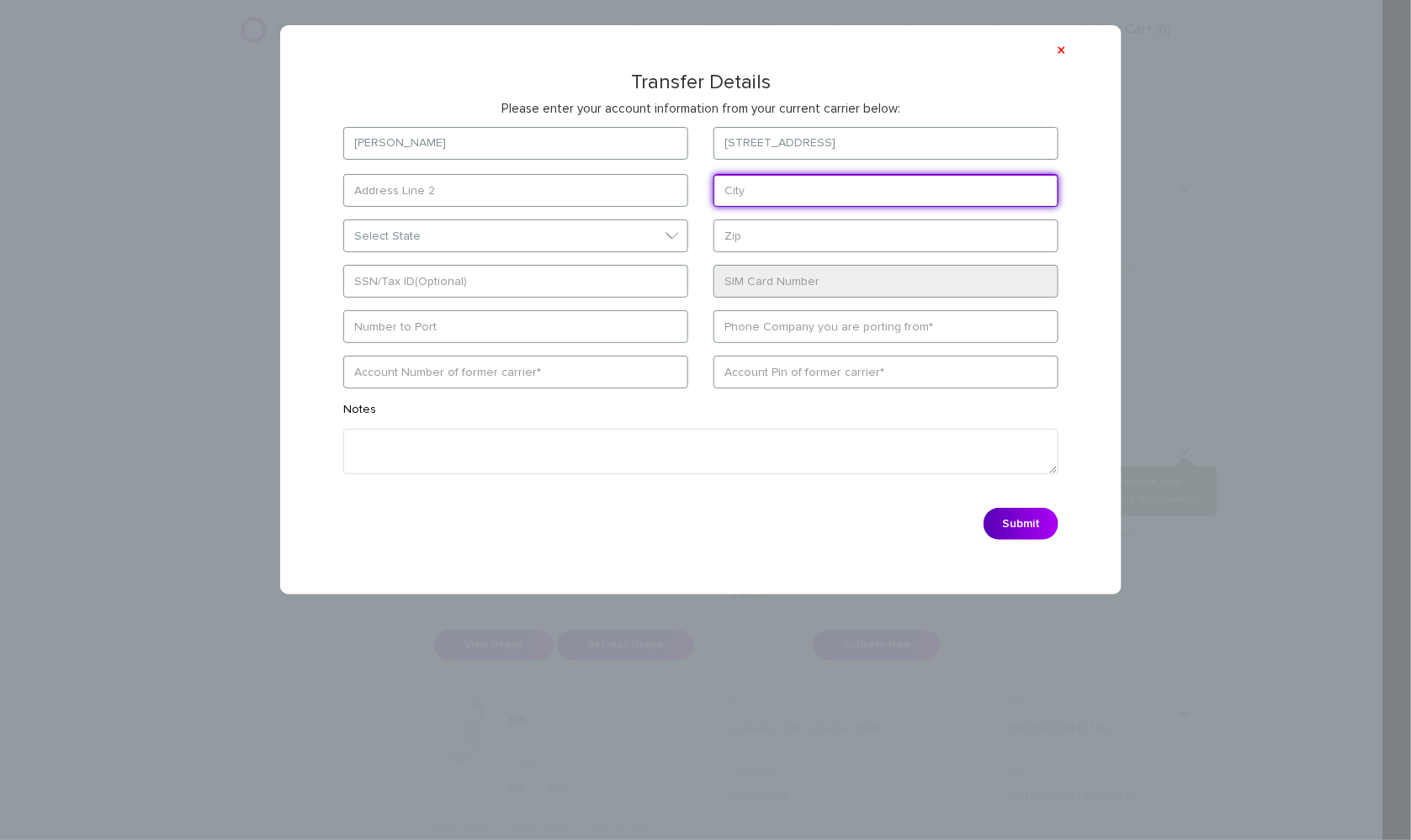
click at [851, 191] on input "text" at bounding box center [885, 190] width 345 height 32
paste input "South Bend IN 46614"
drag, startPoint x: 782, startPoint y: 191, endPoint x: 906, endPoint y: 192, distance: 124.0
click at [906, 192] on input "South Bend IN 46614" at bounding box center [885, 190] width 345 height 32
type input "[GEOGRAPHIC_DATA]"
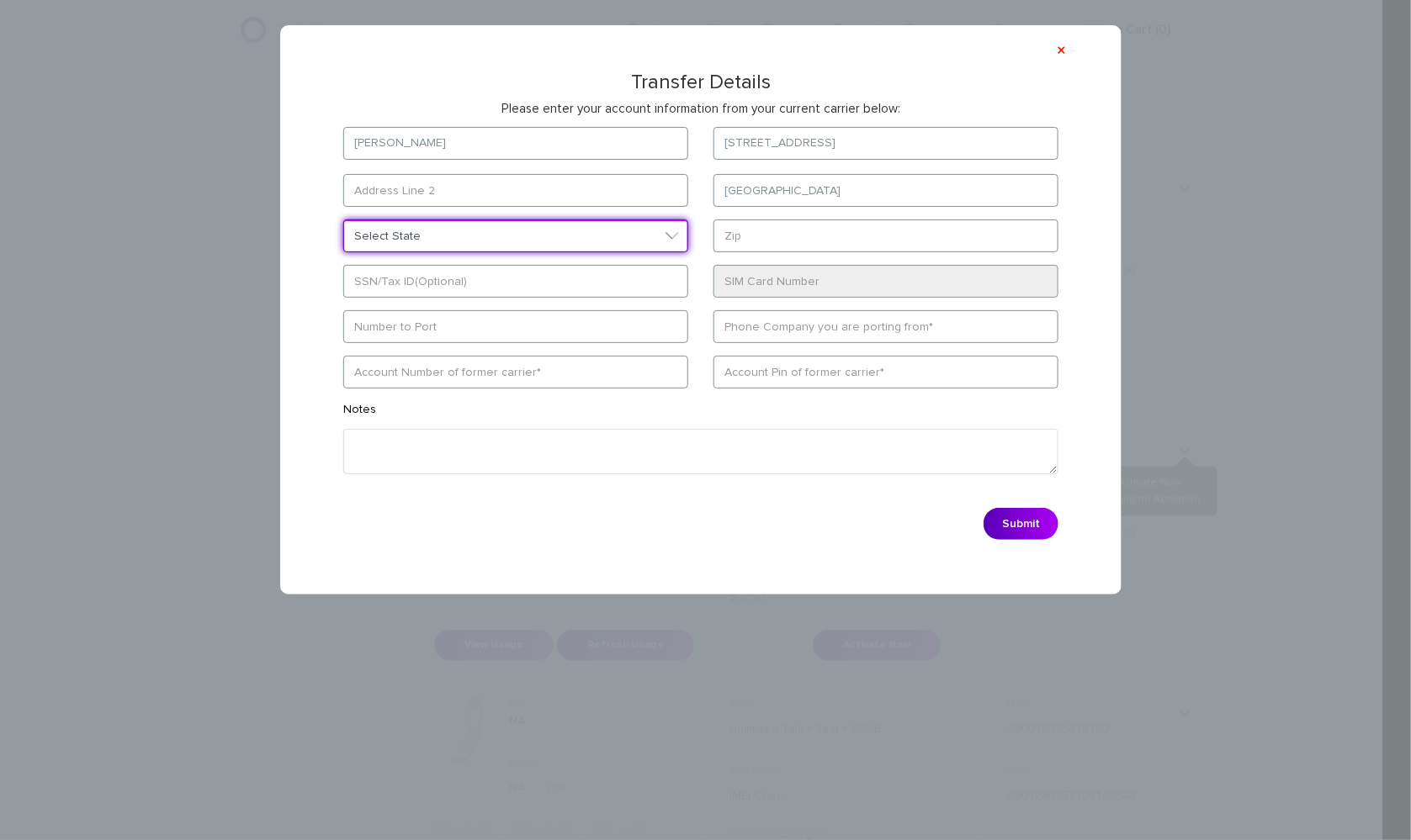
click at [610, 241] on select "Select State [US_STATE][GEOGRAPHIC_DATA] [US_STATE] [US_STATE] [US_STATE] [US_S…" at bounding box center [516, 236] width 345 height 32
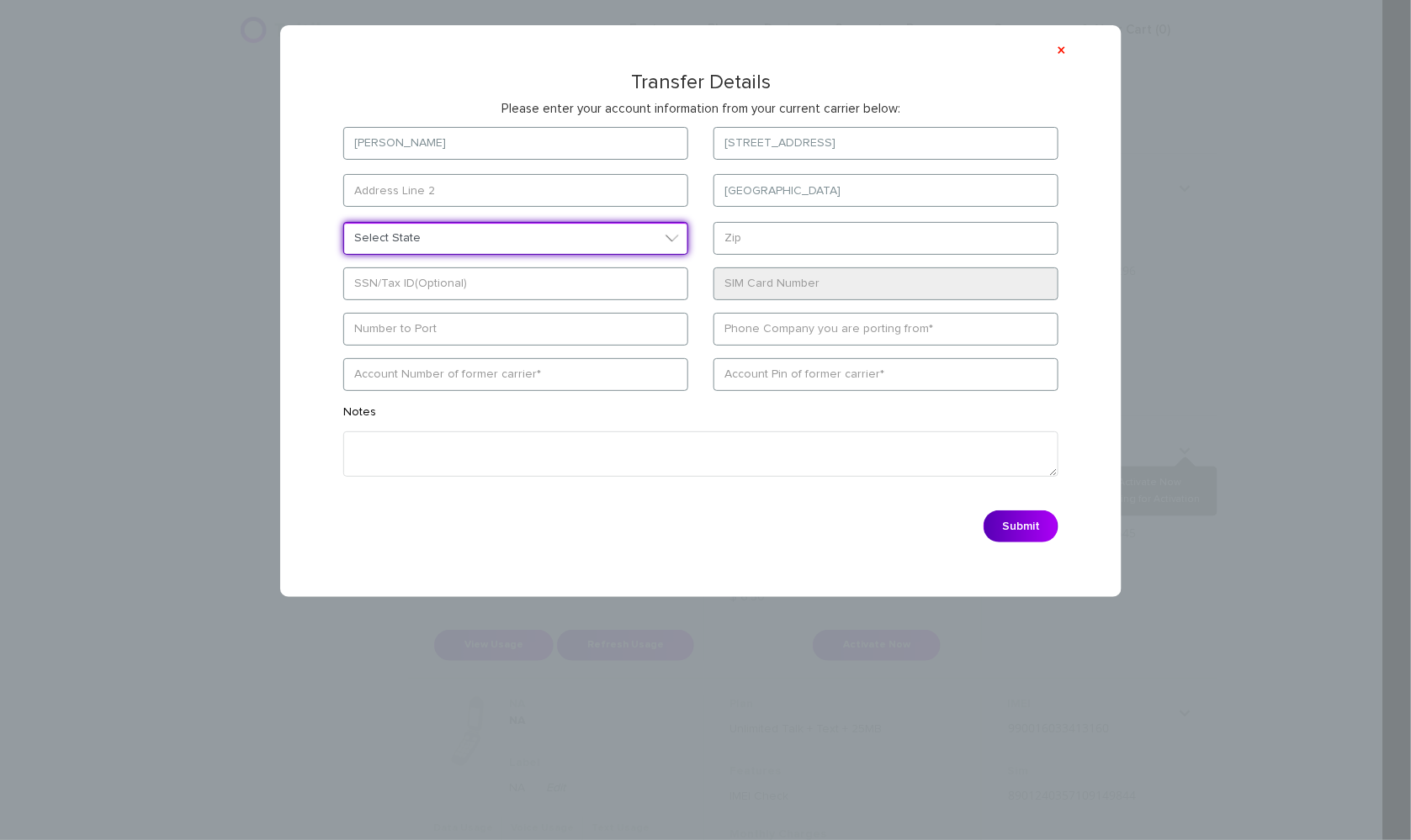
select select "IN"
click at [344, 222] on select "Select State [US_STATE][GEOGRAPHIC_DATA] [US_STATE] [US_STATE] [US_STATE] [US_S…" at bounding box center [516, 238] width 345 height 32
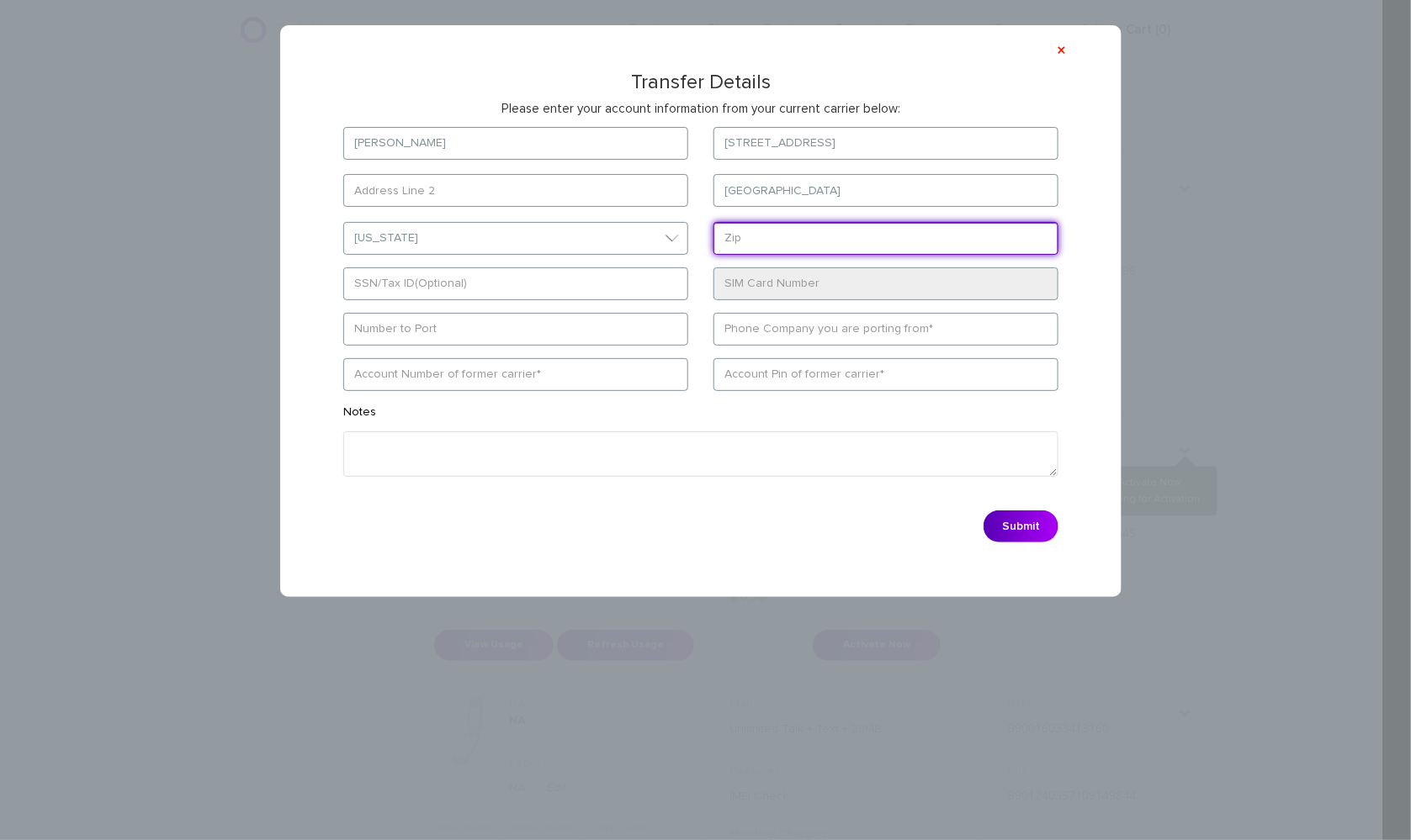
click at [804, 229] on input "text" at bounding box center [885, 238] width 345 height 32
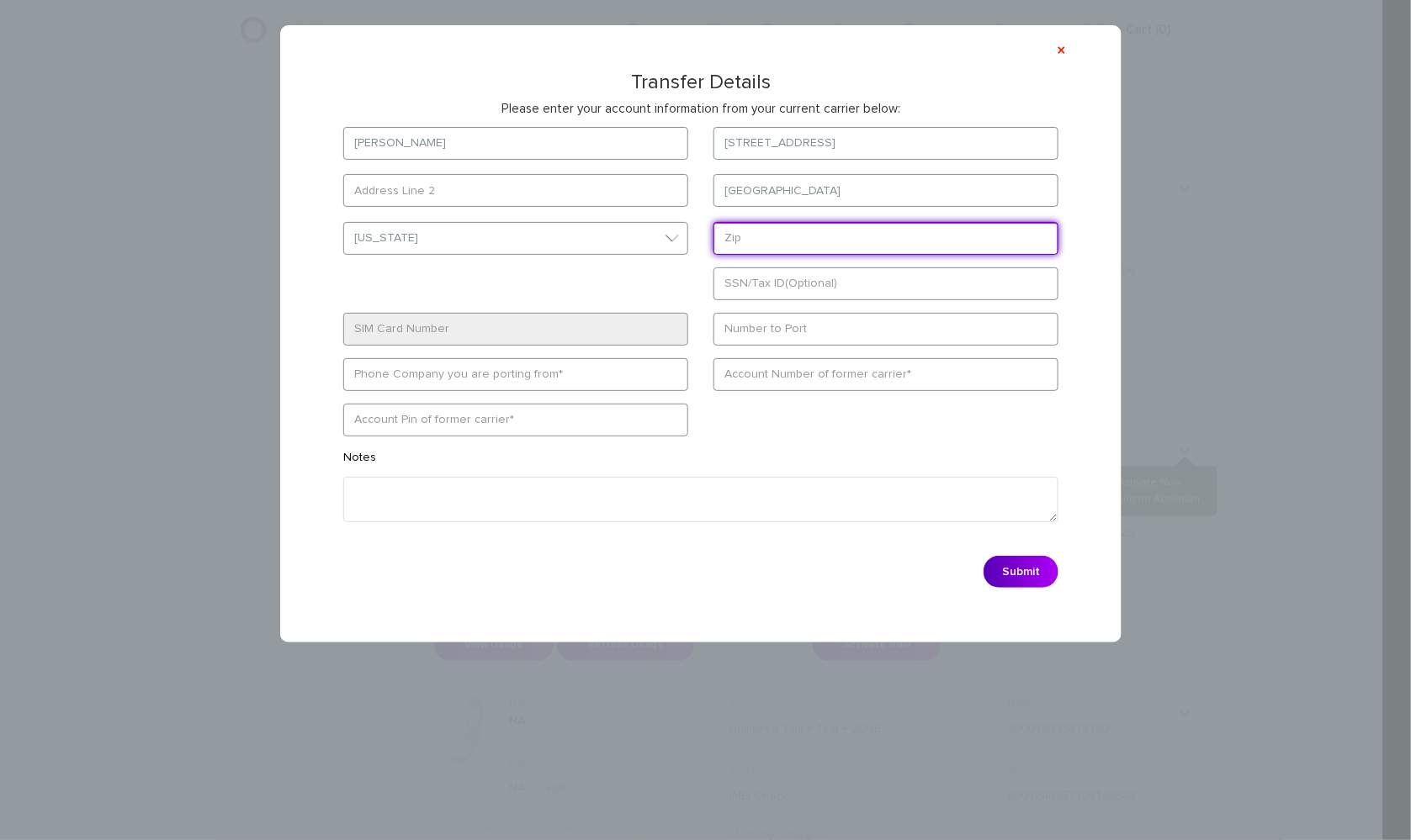
paste input "IN 46614"
click at [747, 236] on input "IN 46614" at bounding box center [885, 238] width 345 height 32
type input "46614"
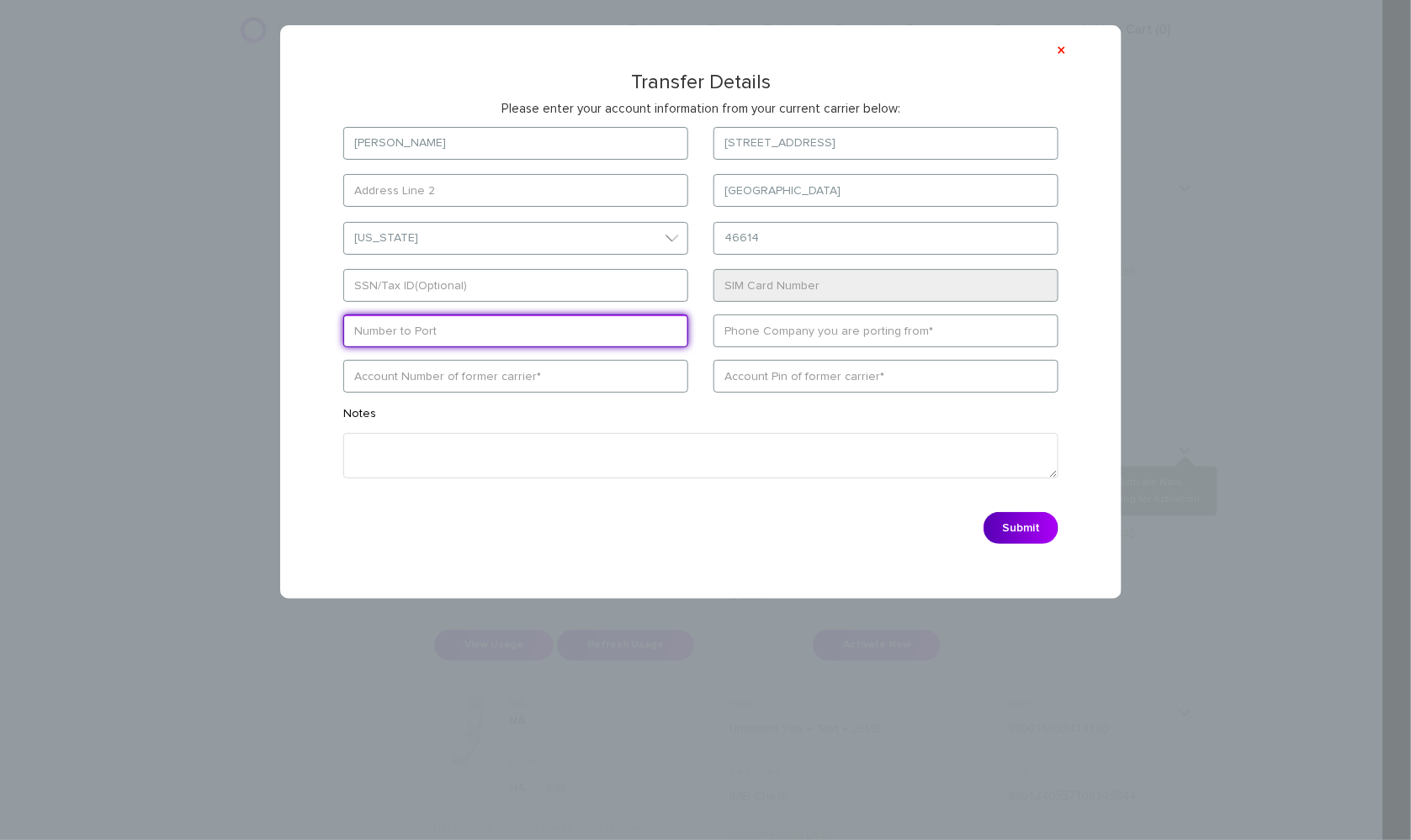
click at [461, 331] on input "text" at bounding box center [516, 331] width 345 height 32
paste input "5743150080"
type input "5743150080"
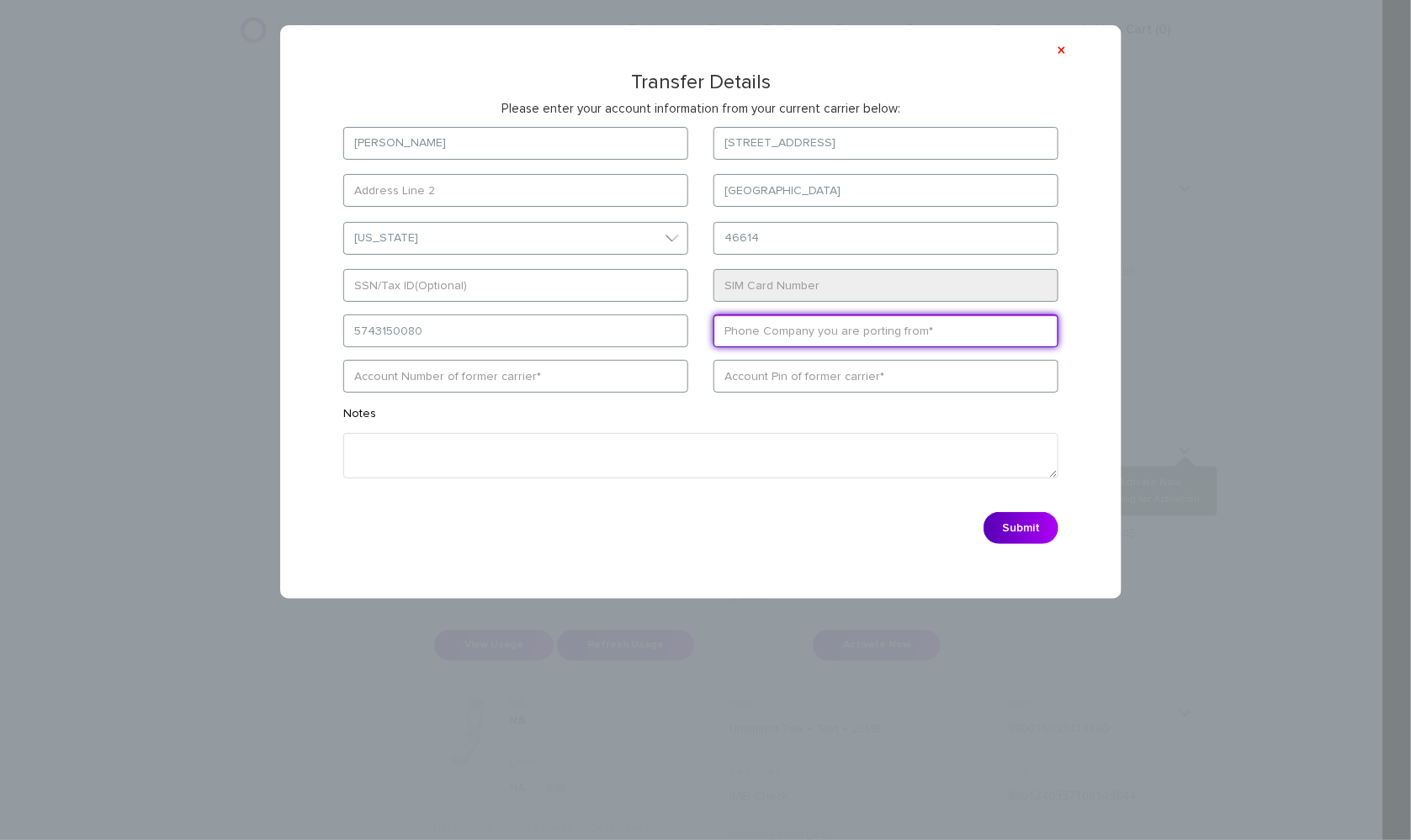
click at [764, 334] on input "text" at bounding box center [885, 331] width 345 height 32
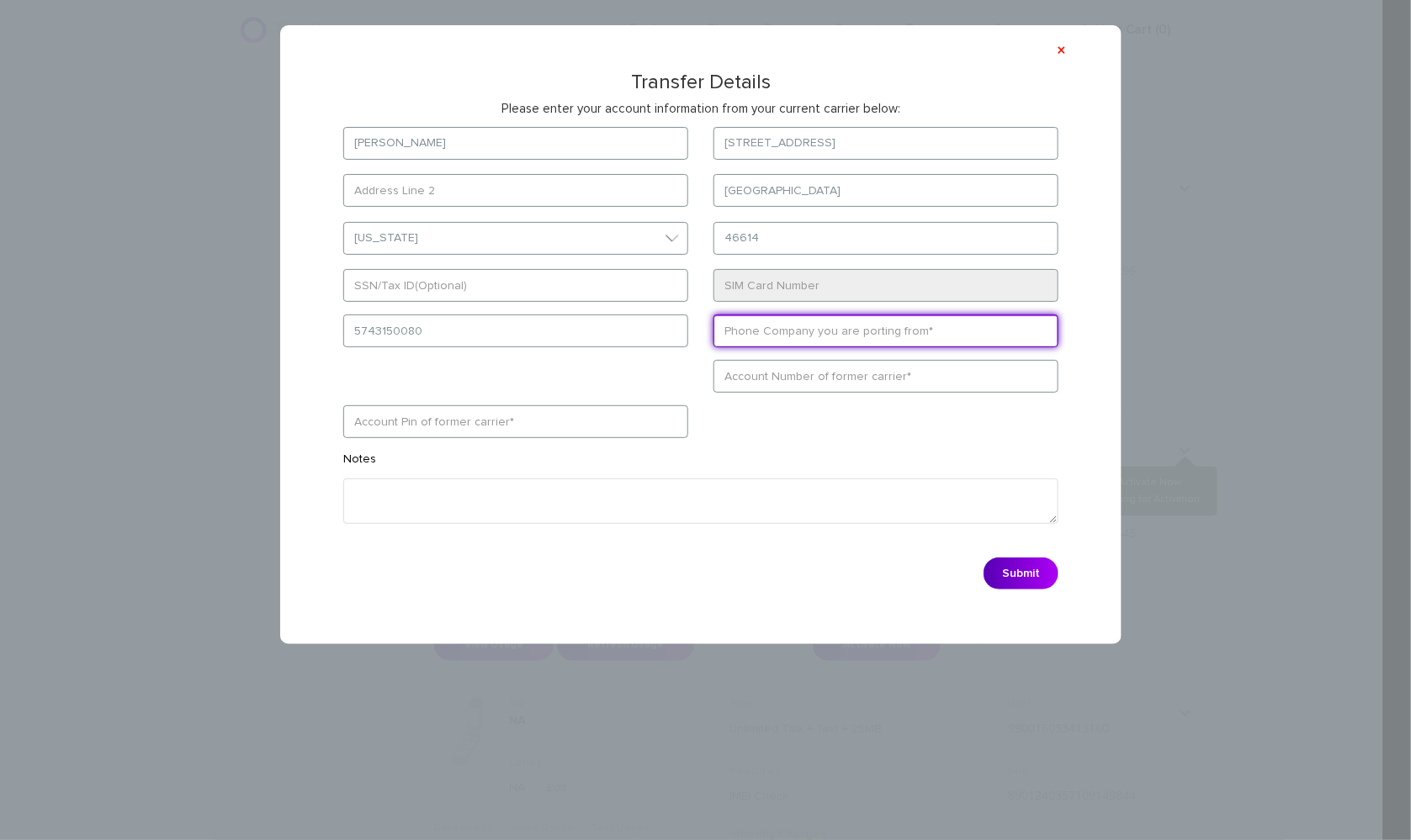
type input "Wing"
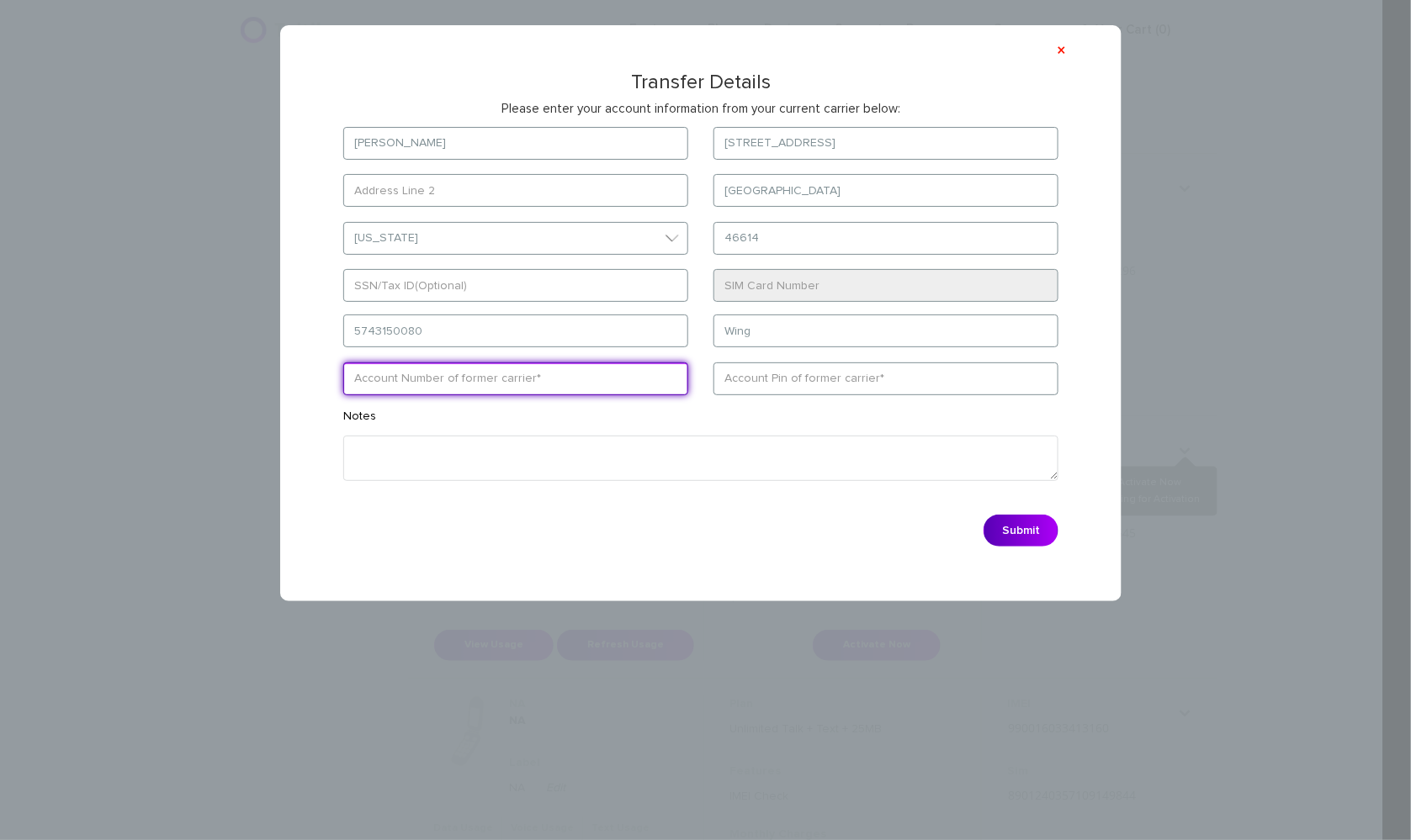
click at [562, 372] on input "text" at bounding box center [516, 379] width 345 height 32
paste input "359908102541894"
type input "359908102541894"
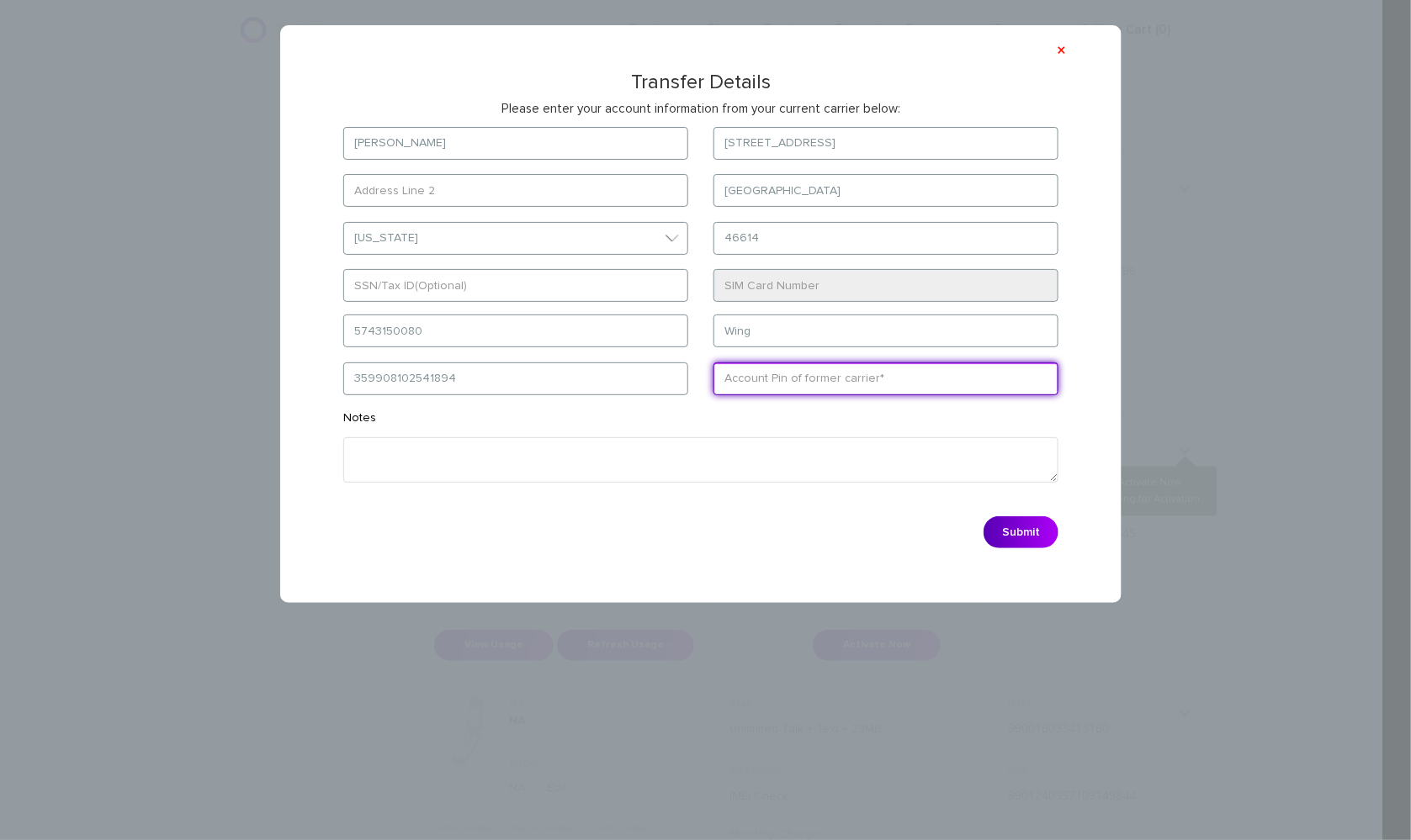
click at [894, 387] on input "text" at bounding box center [885, 379] width 345 height 32
paste input "0374"
type input "0374"
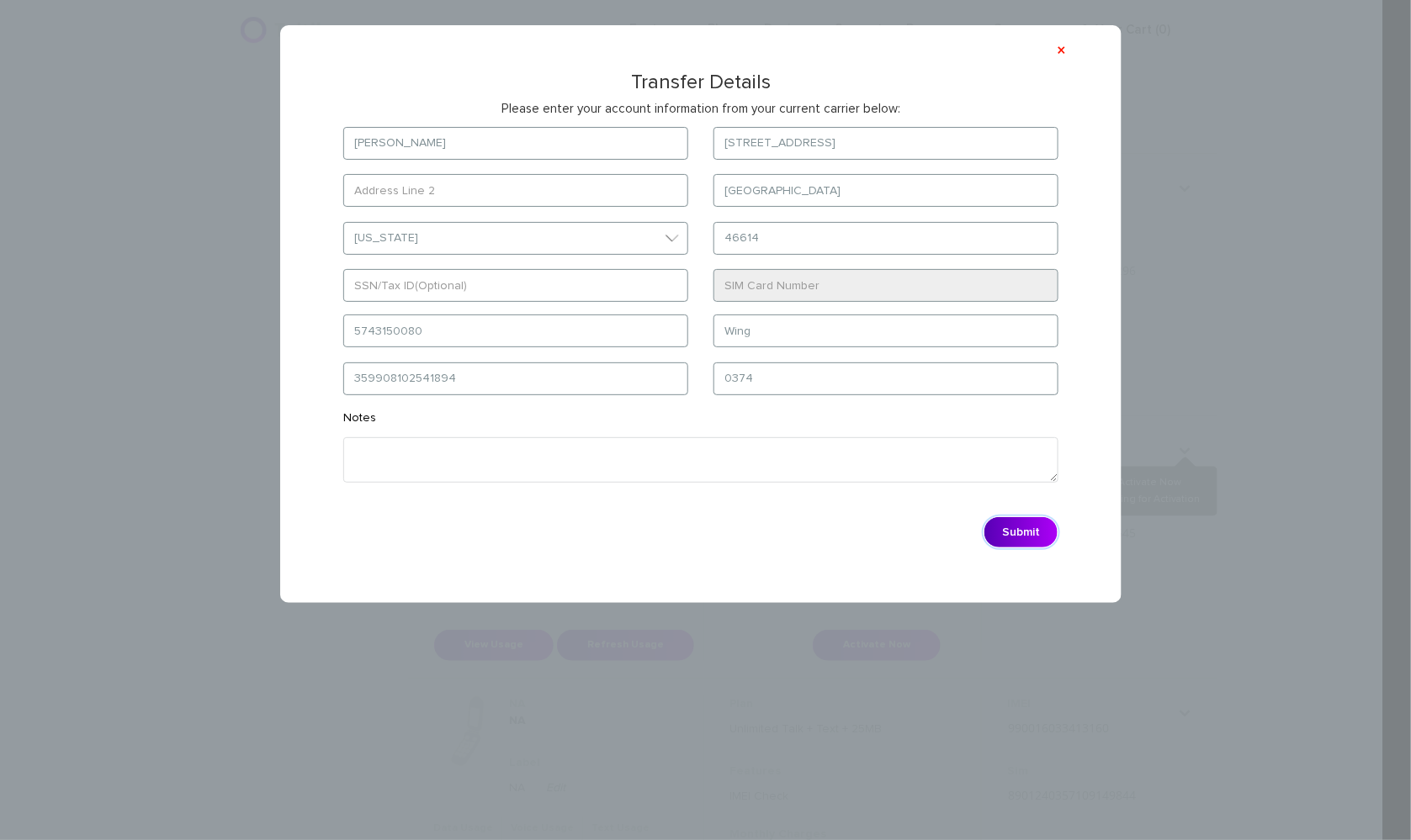
click at [1019, 524] on button "Submit" at bounding box center [1021, 532] width 75 height 32
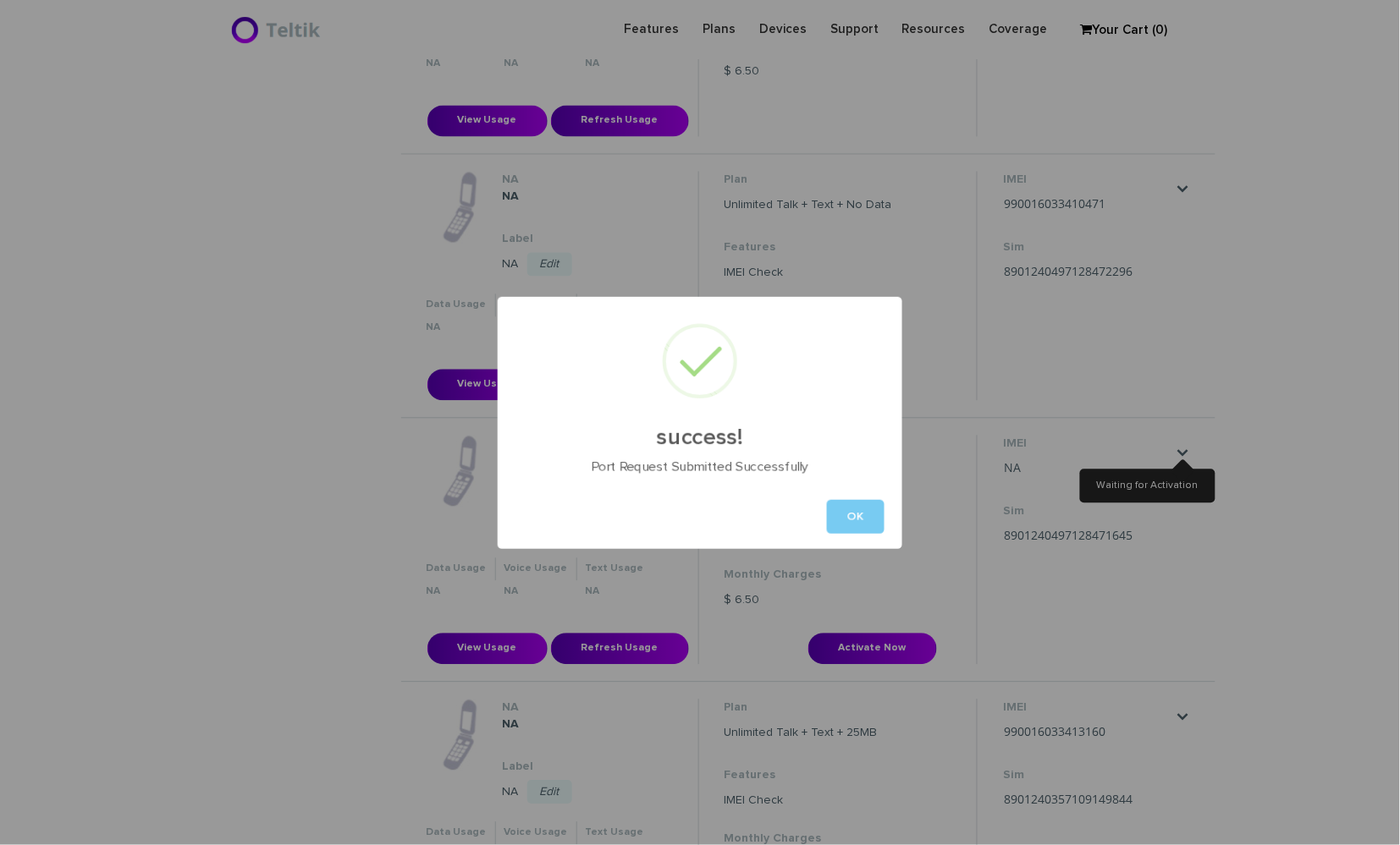
click at [844, 508] on button "OK" at bounding box center [855, 517] width 57 height 34
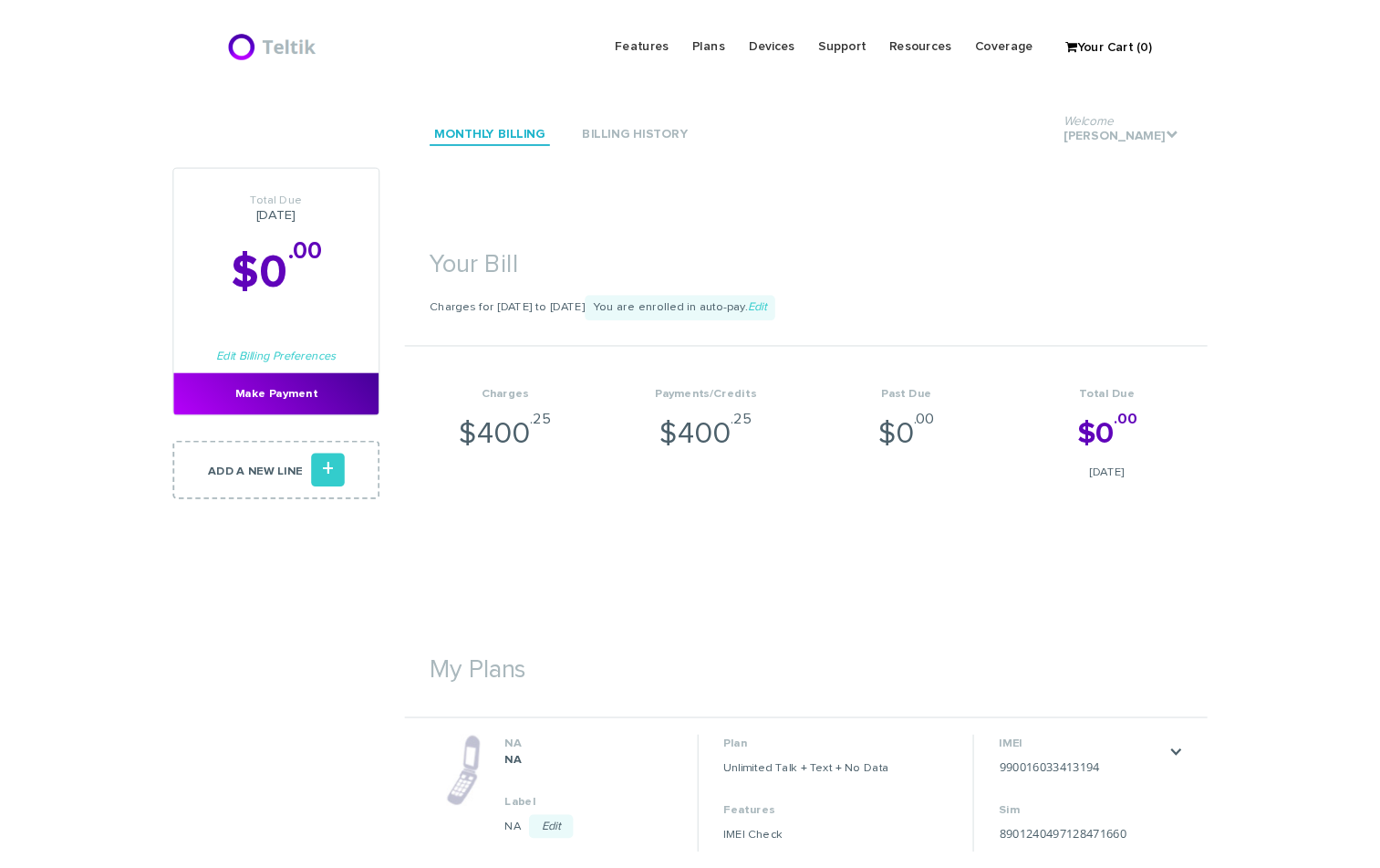
scroll to position [883, 0]
